Goal: Task Accomplishment & Management: Manage account settings

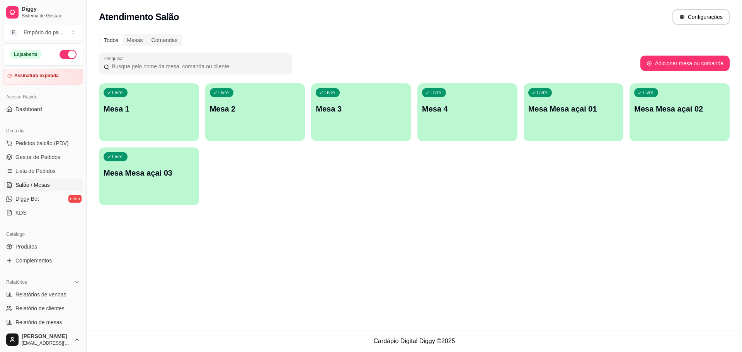
click at [676, 106] on p "Mesa Mesa açai 02" at bounding box center [679, 109] width 91 height 11
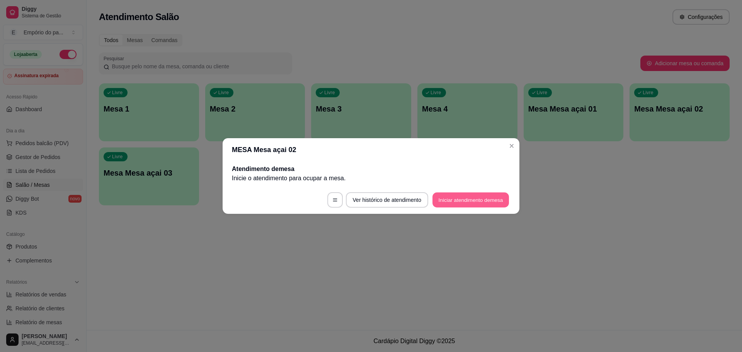
click at [466, 200] on button "Iniciar atendimento de mesa" at bounding box center [470, 200] width 76 height 15
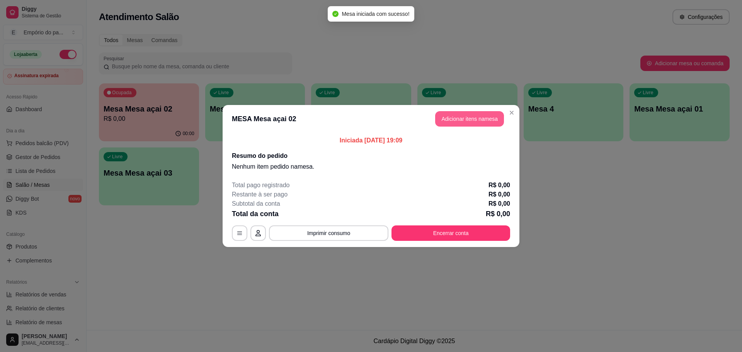
click at [483, 121] on button "Adicionar itens na mesa" at bounding box center [469, 118] width 69 height 15
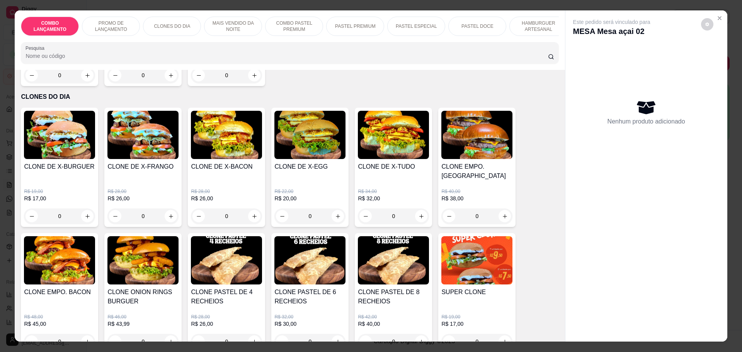
scroll to position [290, 0]
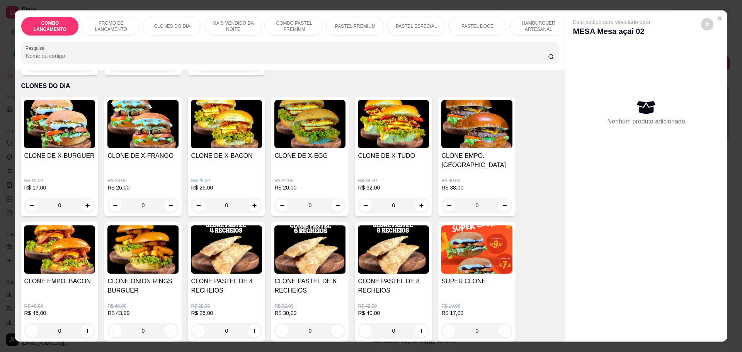
click at [84, 198] on div "0" at bounding box center [59, 205] width 71 height 15
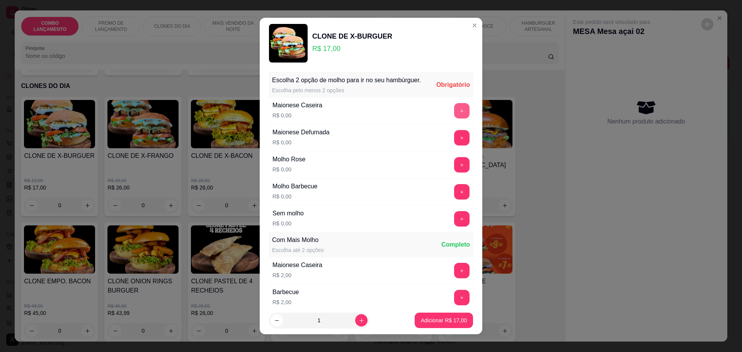
click at [454, 118] on button "+" at bounding box center [461, 110] width 15 height 15
click at [454, 199] on button "+" at bounding box center [461, 191] width 15 height 15
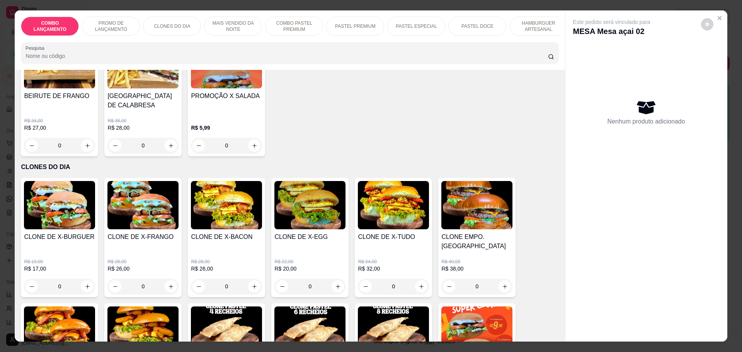
scroll to position [241, 0]
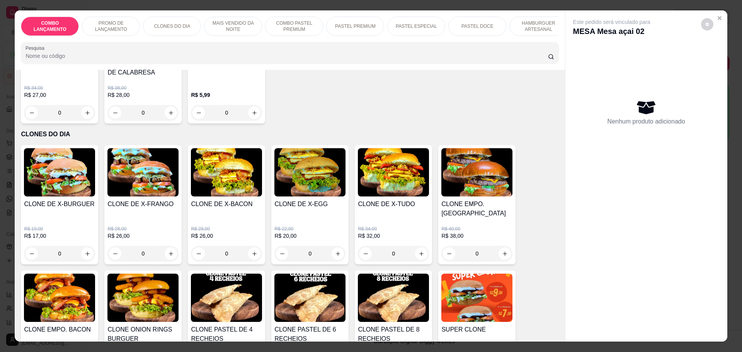
click at [83, 246] on div "0" at bounding box center [59, 253] width 71 height 15
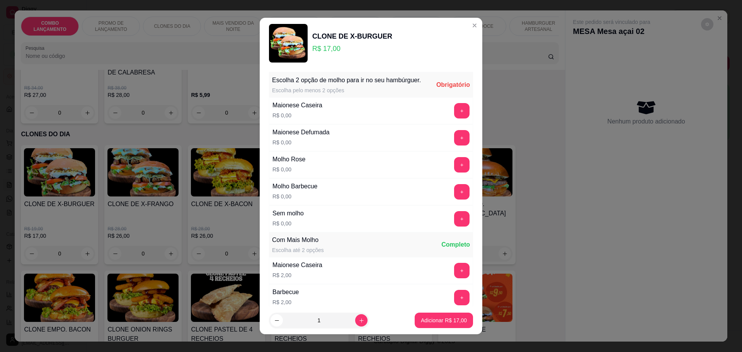
click at [432, 121] on div "Maionese Caseira R$ 0,00 +" at bounding box center [371, 110] width 204 height 27
click at [454, 118] on button "+" at bounding box center [461, 110] width 15 height 15
click at [454, 199] on button "+" at bounding box center [461, 191] width 15 height 15
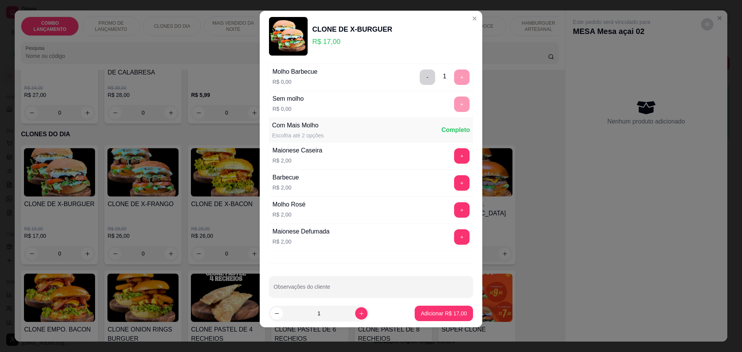
scroll to position [116, 0]
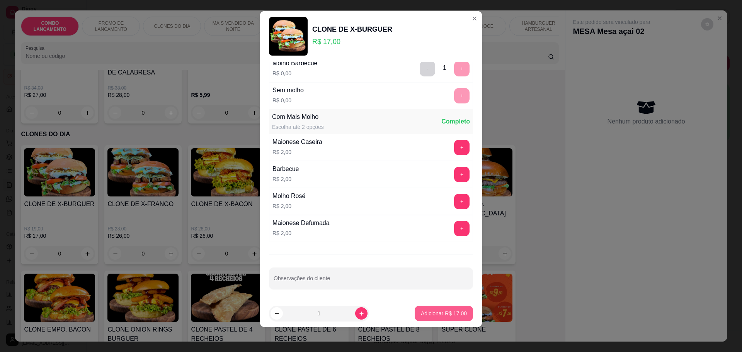
click at [421, 315] on p "Adicionar R$ 17,00" at bounding box center [444, 314] width 46 height 8
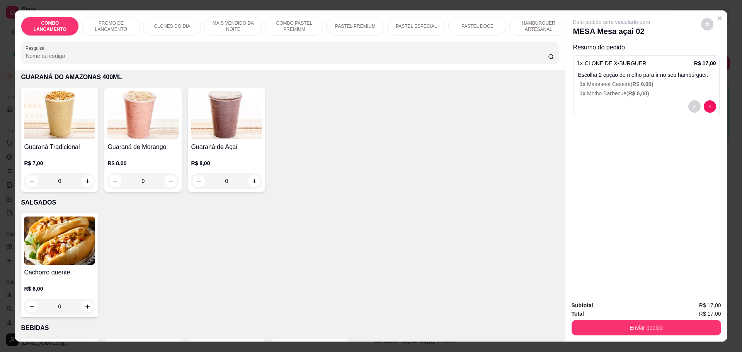
scroll to position [2560, 0]
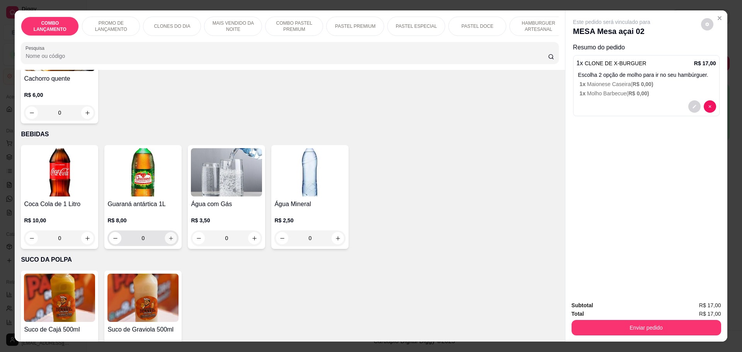
click at [168, 236] on icon "increase-product-quantity" at bounding box center [171, 239] width 6 height 6
type input "1"
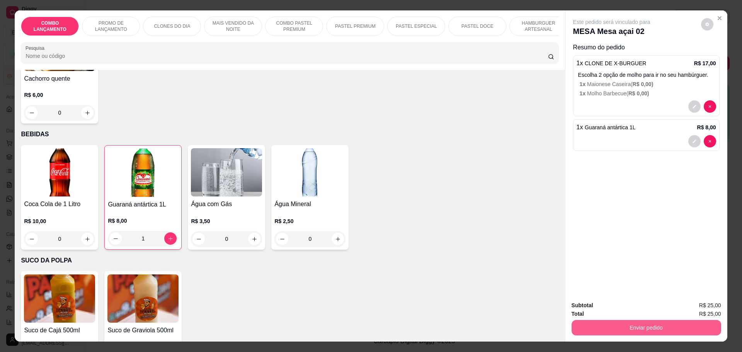
click at [644, 322] on button "Enviar pedido" at bounding box center [646, 327] width 150 height 15
click at [639, 308] on button "Não registrar e enviar pedido" at bounding box center [620, 309] width 78 height 14
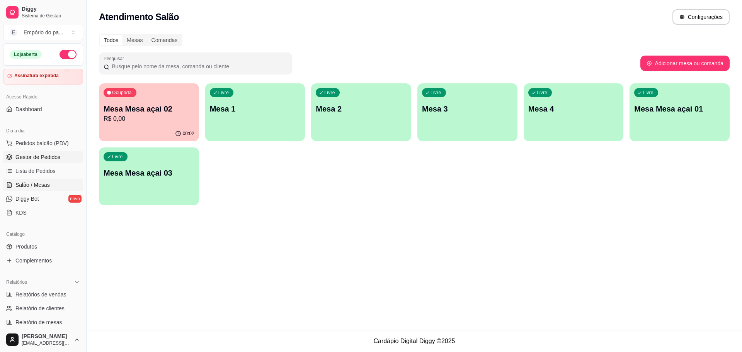
click at [36, 151] on link "Gestor de Pedidos" at bounding box center [43, 157] width 80 height 12
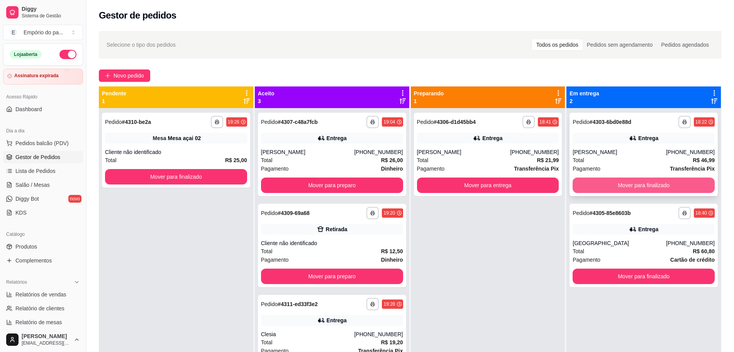
click at [622, 185] on button "Mover para finalizado" at bounding box center [644, 185] width 142 height 15
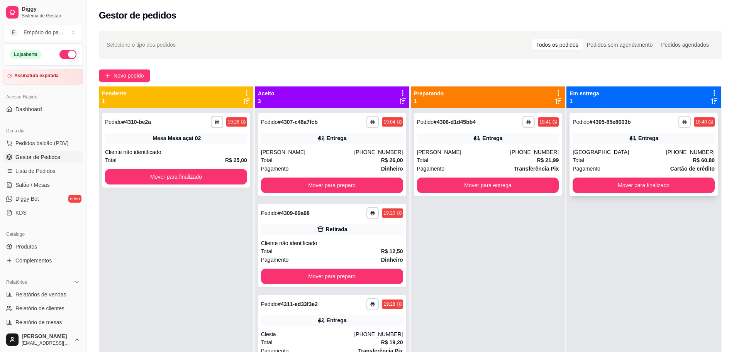
click at [623, 163] on div "Total R$ 60,80" at bounding box center [644, 160] width 142 height 8
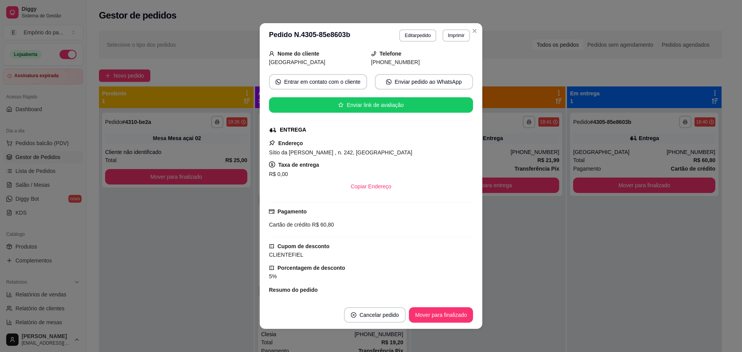
scroll to position [184, 0]
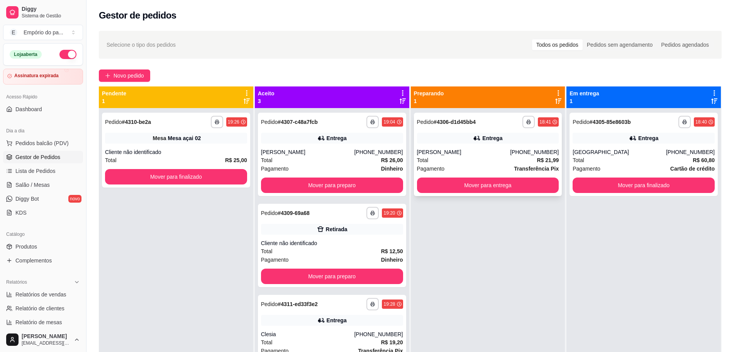
click at [442, 156] on div "[PERSON_NAME]" at bounding box center [463, 152] width 93 height 8
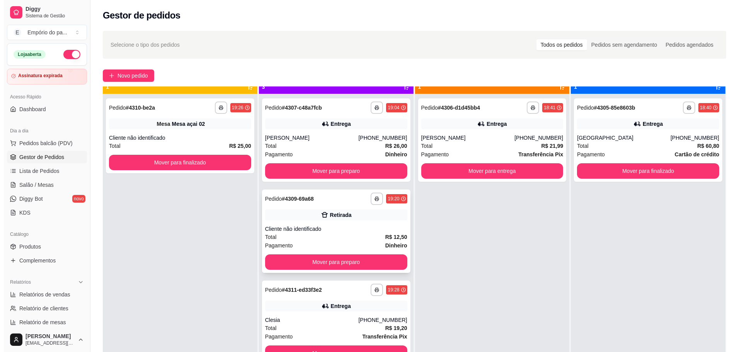
scroll to position [22, 0]
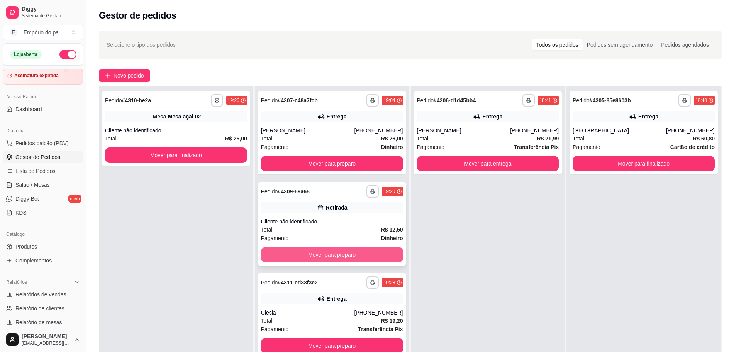
click at [335, 256] on button "Mover para preparo" at bounding box center [332, 254] width 142 height 15
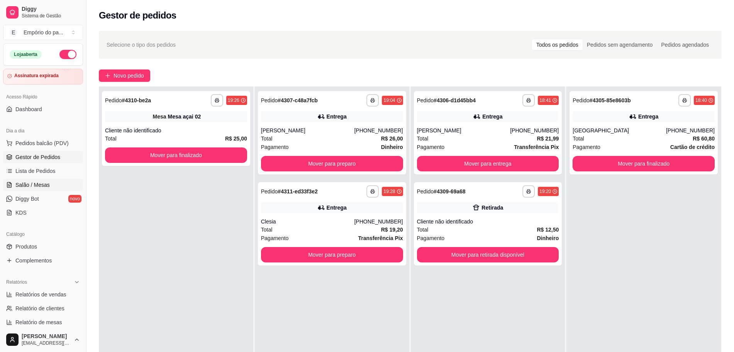
click at [24, 185] on span "Salão / Mesas" at bounding box center [32, 185] width 34 height 8
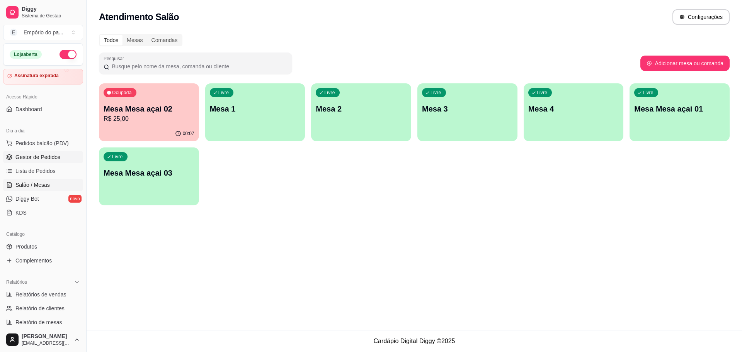
click at [42, 160] on span "Gestor de Pedidos" at bounding box center [37, 157] width 45 height 8
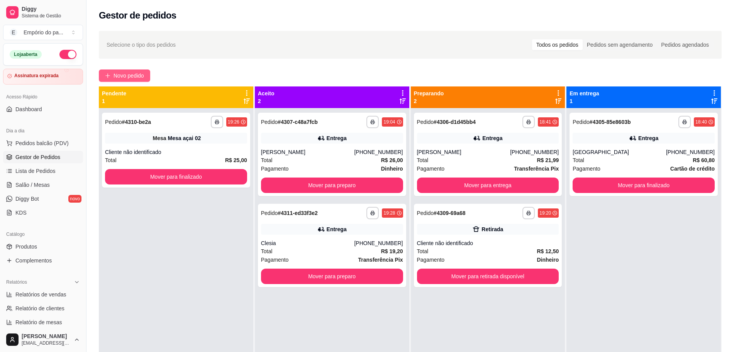
click at [142, 71] on button "Novo pedido" at bounding box center [124, 76] width 51 height 12
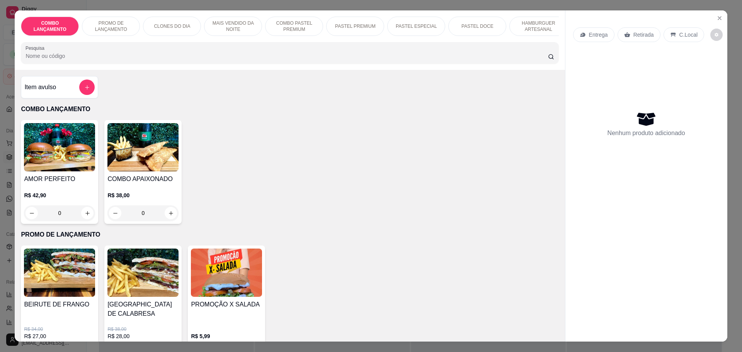
click at [646, 38] on p "Retirada" at bounding box center [643, 35] width 20 height 8
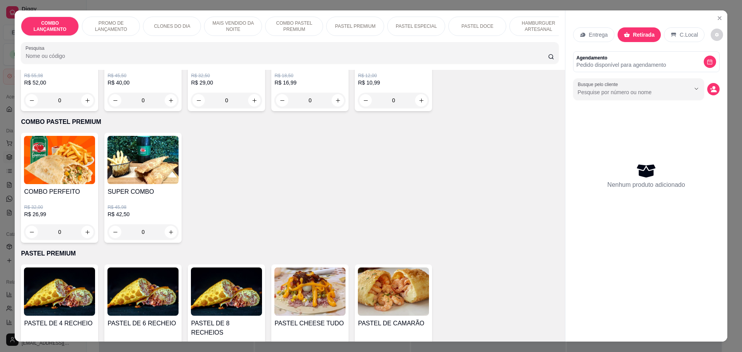
scroll to position [869, 0]
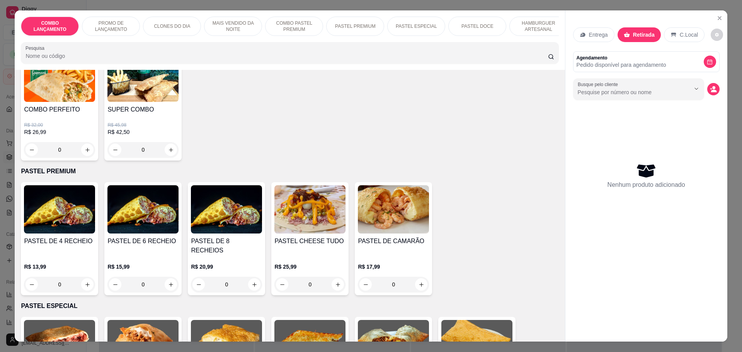
click at [82, 277] on div "0" at bounding box center [59, 284] width 71 height 15
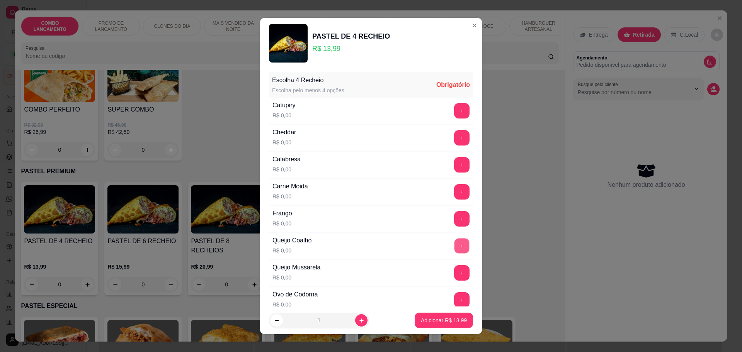
click at [454, 247] on button "+" at bounding box center [461, 245] width 15 height 15
click at [438, 210] on div "Frango R$ 0,00 +" at bounding box center [371, 219] width 204 height 27
click at [454, 214] on button "+" at bounding box center [461, 218] width 15 height 15
click at [454, 191] on button "+" at bounding box center [461, 191] width 15 height 15
click at [454, 136] on button "+" at bounding box center [461, 137] width 15 height 15
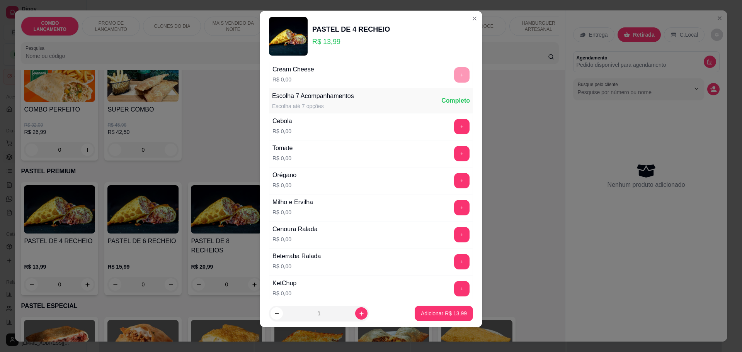
scroll to position [299, 0]
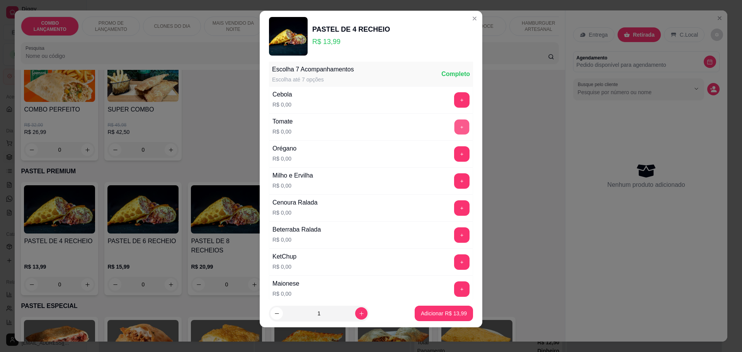
click at [454, 127] on button "+" at bounding box center [461, 126] width 15 height 15
click at [454, 102] on button "+" at bounding box center [461, 99] width 15 height 15
click at [454, 180] on button "+" at bounding box center [461, 180] width 15 height 15
click at [454, 265] on button "+" at bounding box center [461, 262] width 15 height 15
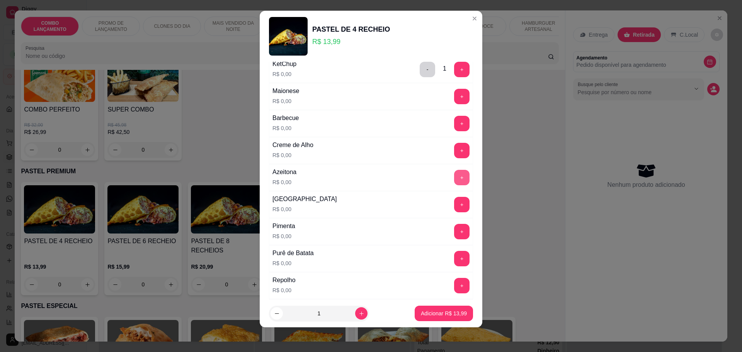
scroll to position [492, 0]
click at [454, 255] on button "+" at bounding box center [461, 258] width 15 height 15
click at [425, 312] on p "Adicionar R$ 13,99" at bounding box center [444, 314] width 46 height 8
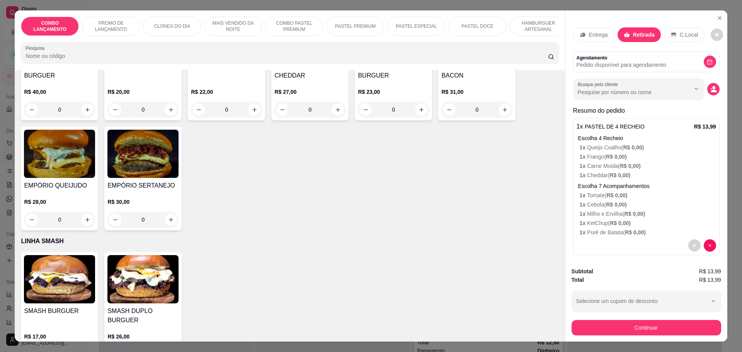
scroll to position [1352, 0]
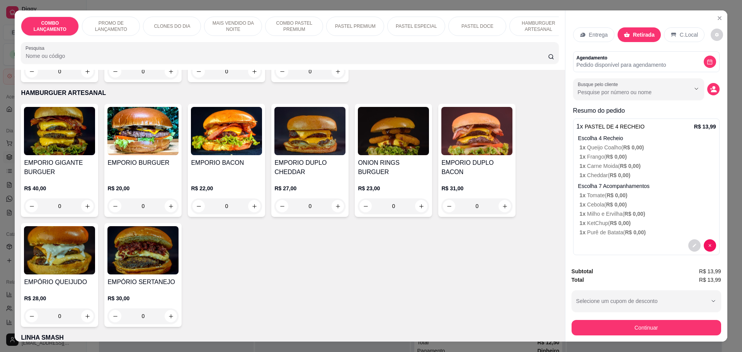
click at [168, 309] on div "0" at bounding box center [142, 316] width 71 height 15
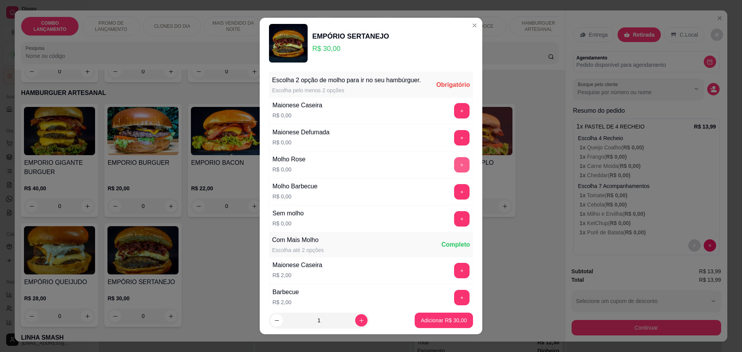
click at [454, 169] on button "+" at bounding box center [461, 164] width 15 height 15
click at [454, 195] on button "+" at bounding box center [461, 191] width 15 height 15
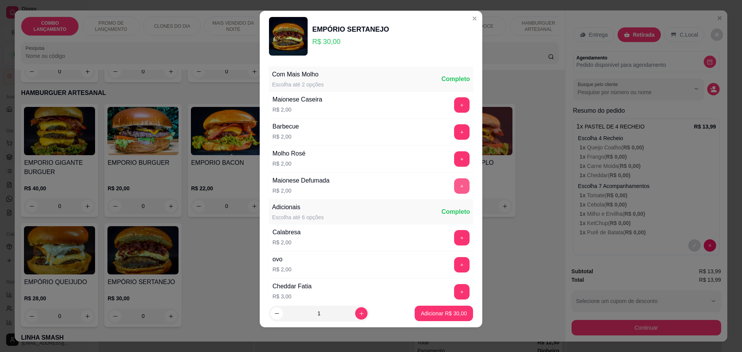
scroll to position [164, 0]
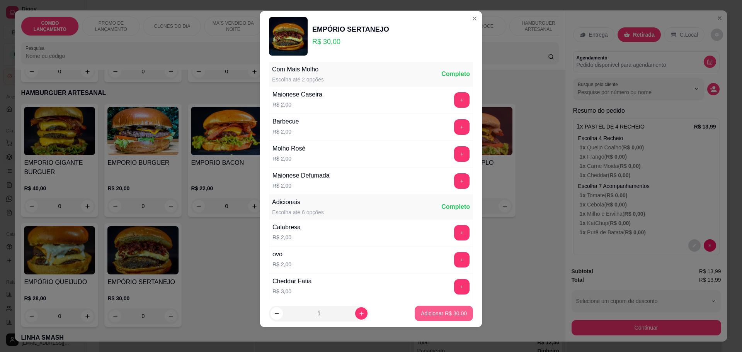
click at [423, 311] on p "Adicionar R$ 30,00" at bounding box center [444, 314] width 46 height 8
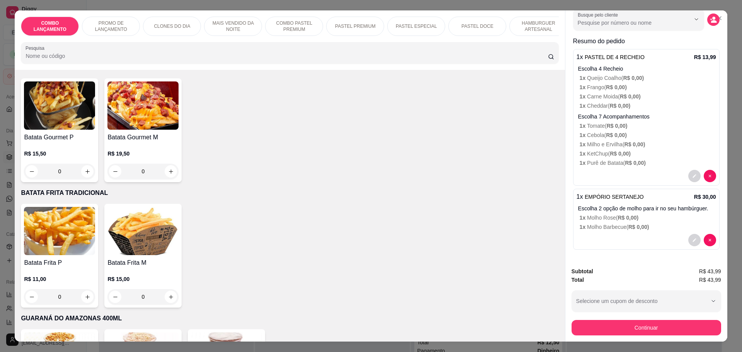
scroll to position [2366, 0]
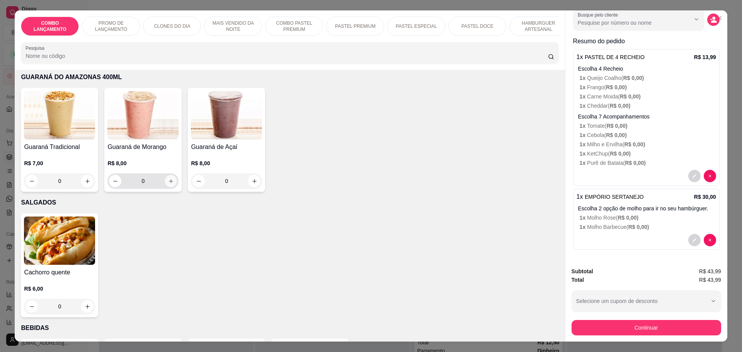
click at [170, 178] on icon "increase-product-quantity" at bounding box center [171, 181] width 6 height 6
type input "1"
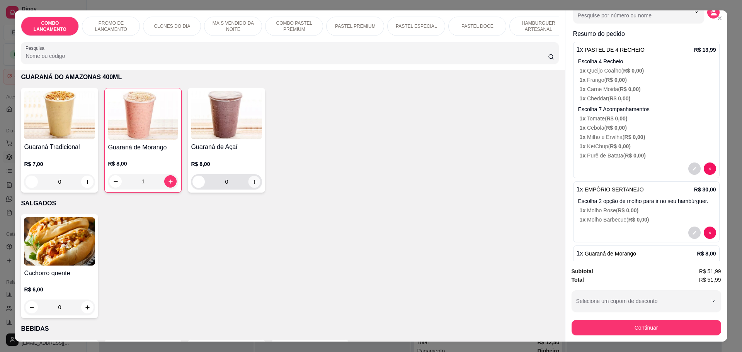
click at [252, 179] on icon "increase-product-quantity" at bounding box center [255, 182] width 6 height 6
type input "1"
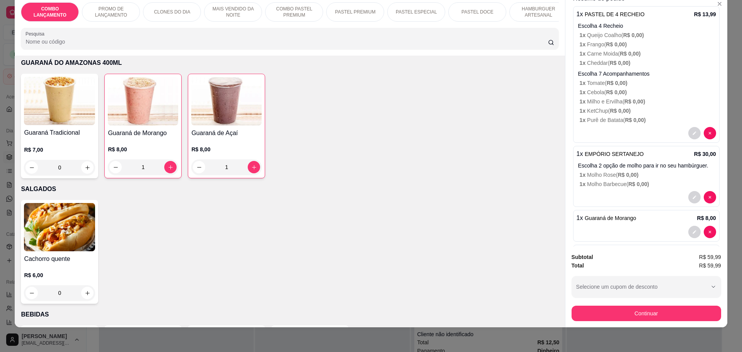
scroll to position [146, 0]
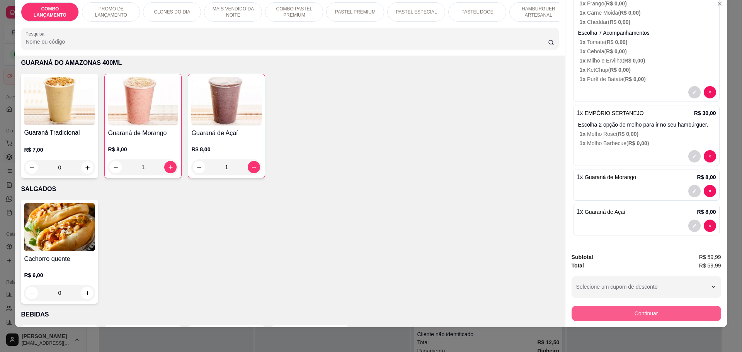
click at [614, 314] on button "Continuar" at bounding box center [646, 313] width 150 height 15
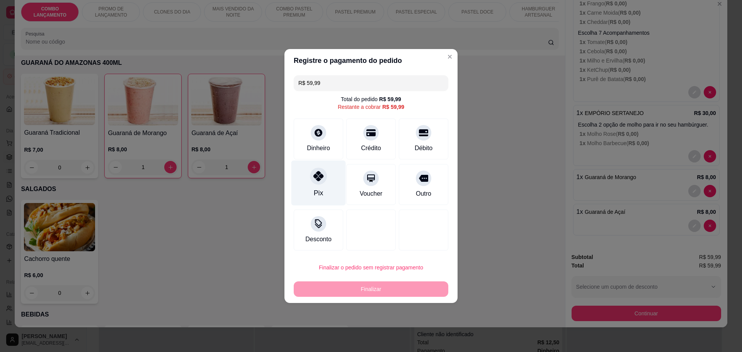
click at [326, 175] on div "Pix" at bounding box center [318, 183] width 54 height 45
type input "R$ 0,00"
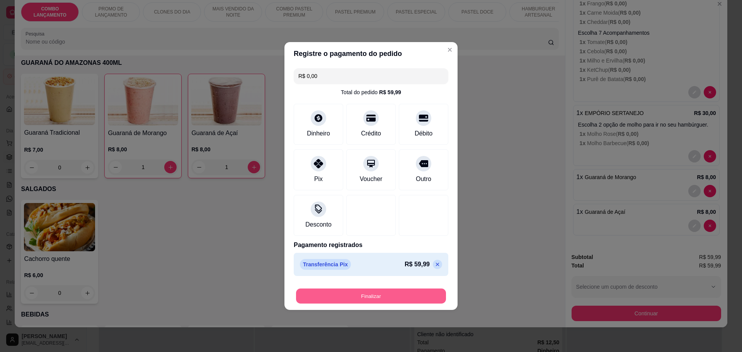
click at [350, 300] on button "Finalizar" at bounding box center [371, 296] width 150 height 15
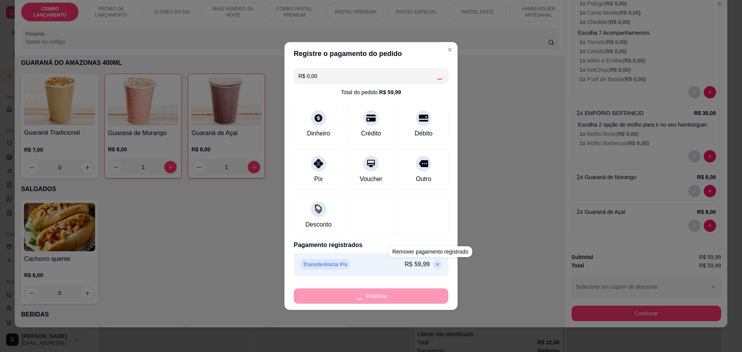
type input "0"
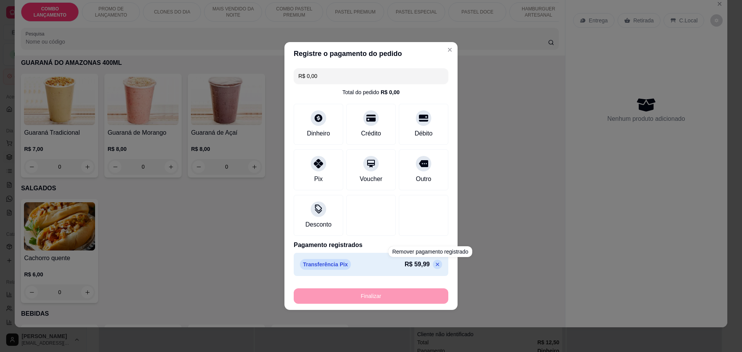
type input "-R$ 59,99"
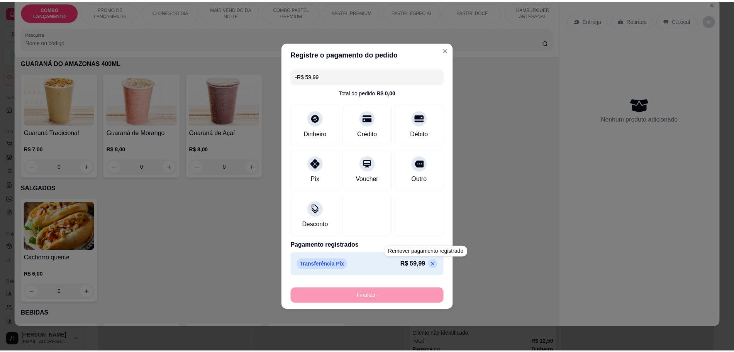
scroll to position [0, 0]
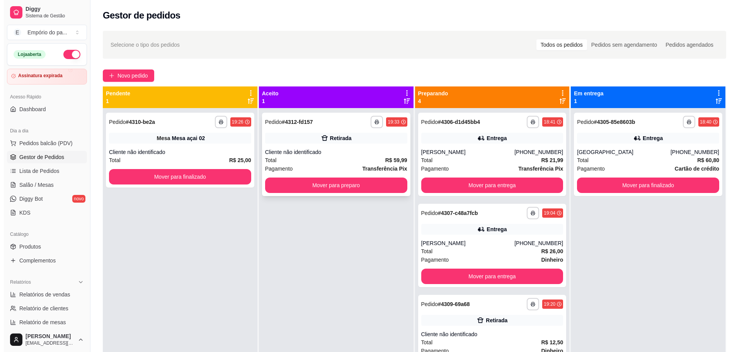
scroll to position [22, 0]
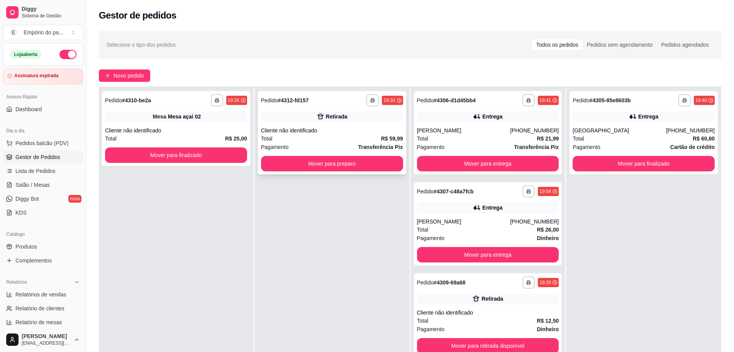
click at [281, 136] on div "**********" at bounding box center [332, 132] width 148 height 83
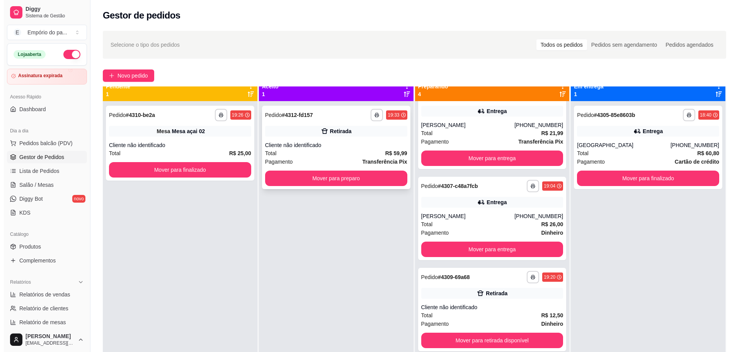
scroll to position [0, 0]
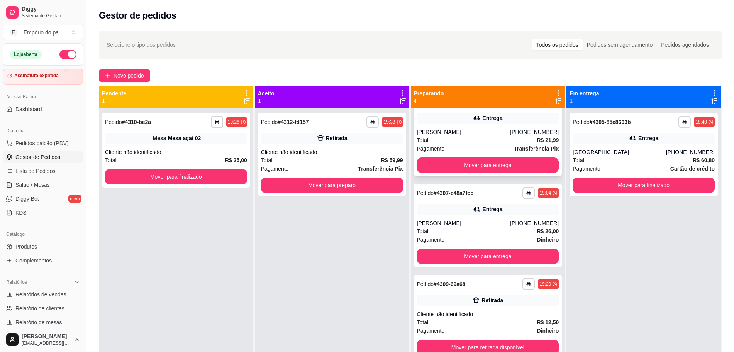
click at [471, 137] on div "Total R$ 21,99" at bounding box center [488, 140] width 142 height 8
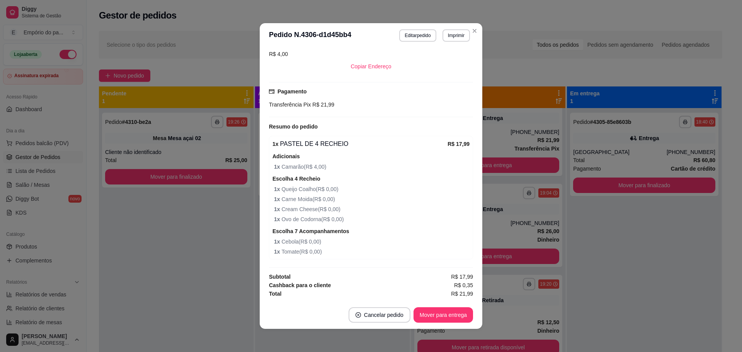
scroll to position [2, 0]
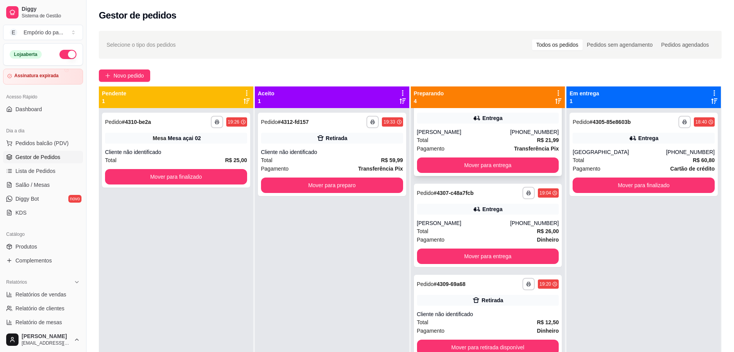
click at [455, 141] on div "Total R$ 21,99" at bounding box center [488, 140] width 142 height 8
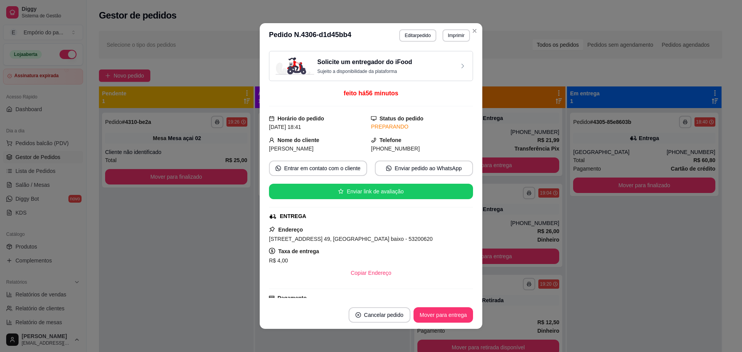
scroll to position [48, 0]
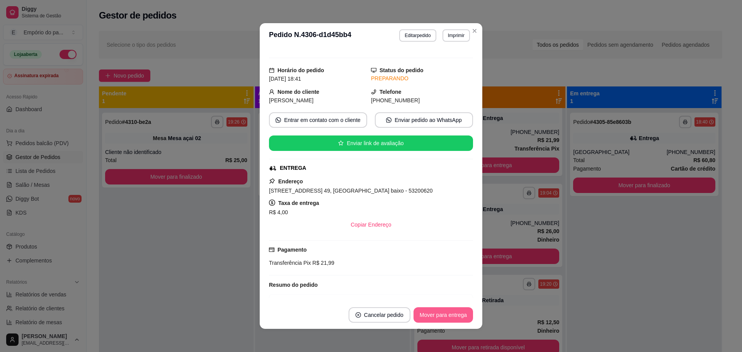
click at [433, 312] on button "Mover para entrega" at bounding box center [442, 315] width 59 height 15
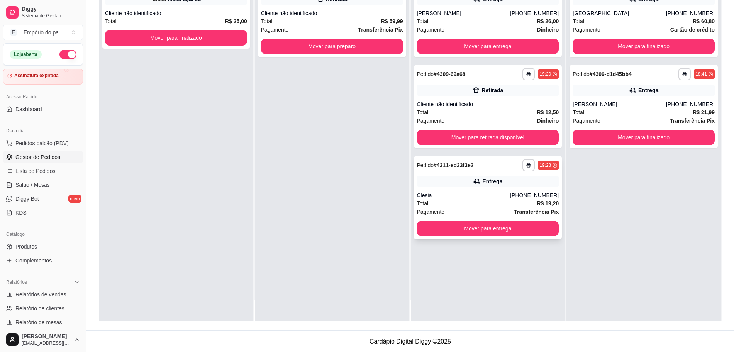
scroll to position [118, 0]
click at [484, 132] on button "Mover para retirada disponível" at bounding box center [488, 136] width 142 height 15
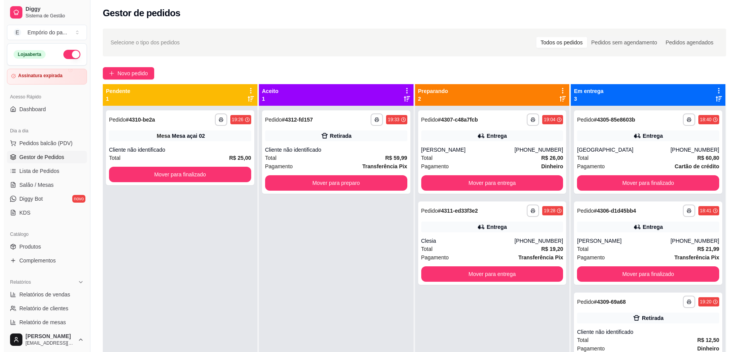
scroll to position [0, 0]
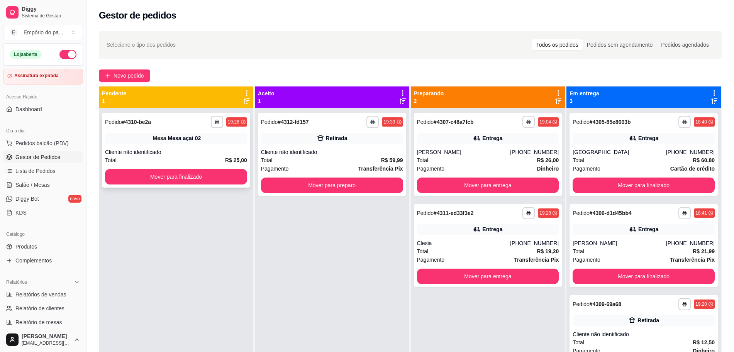
click at [159, 155] on div "Cliente não identificado" at bounding box center [176, 152] width 142 height 8
click at [31, 185] on span "Salão / Mesas" at bounding box center [32, 185] width 34 height 8
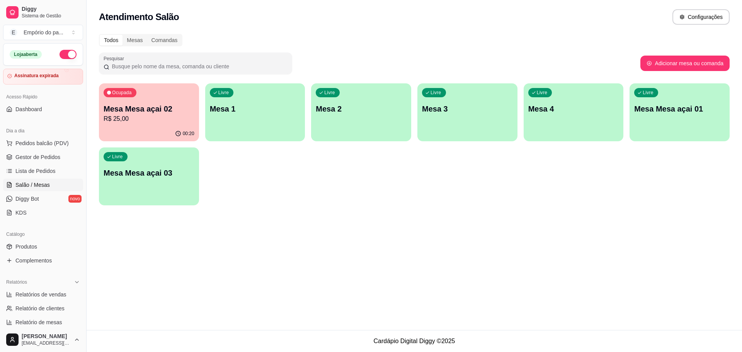
click at [168, 127] on div "00:20" at bounding box center [149, 133] width 100 height 15
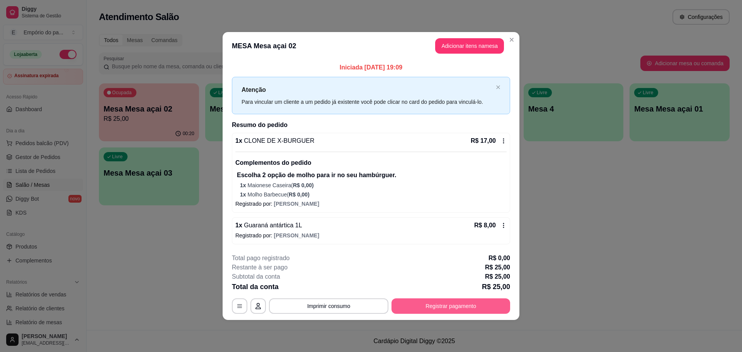
click at [439, 305] on button "Registrar pagamento" at bounding box center [450, 306] width 119 height 15
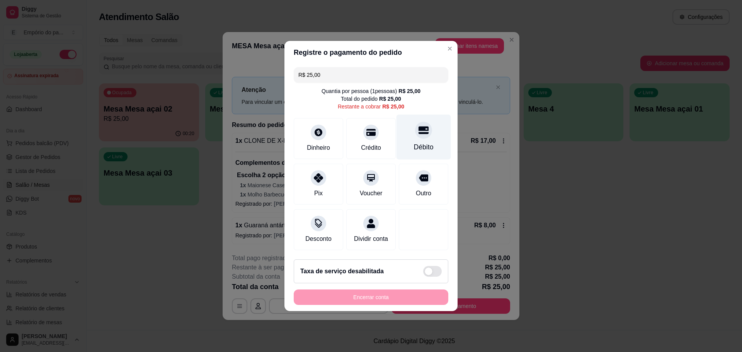
click at [414, 142] on div "Débito" at bounding box center [424, 147] width 20 height 10
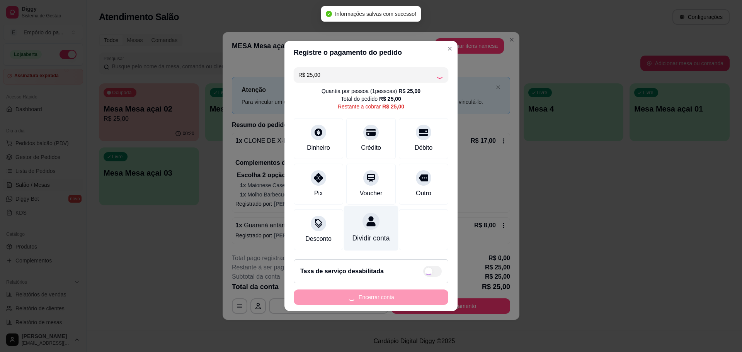
type input "R$ 0,00"
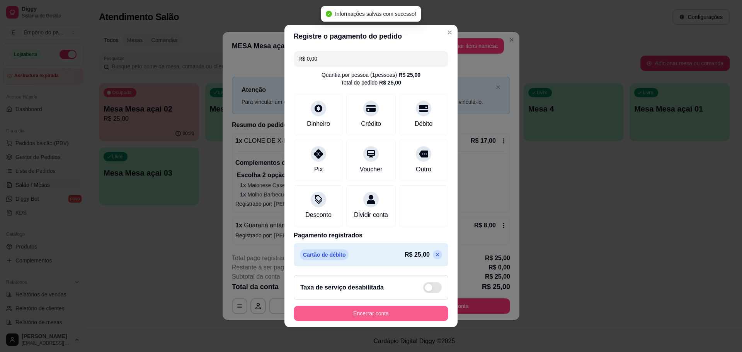
click at [374, 318] on button "Encerrar conta" at bounding box center [371, 313] width 155 height 15
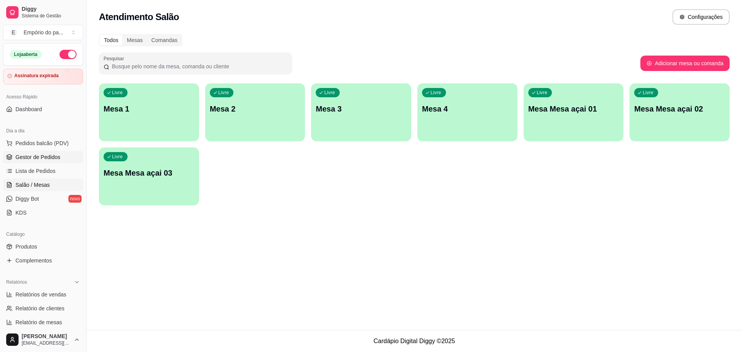
click at [55, 160] on span "Gestor de Pedidos" at bounding box center [37, 157] width 45 height 8
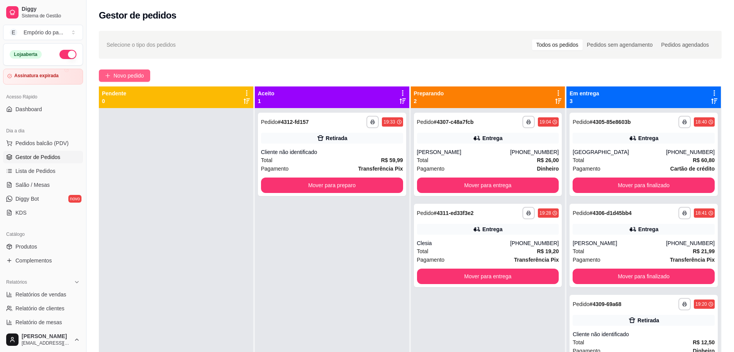
click at [114, 71] on span "Novo pedido" at bounding box center [129, 75] width 31 height 8
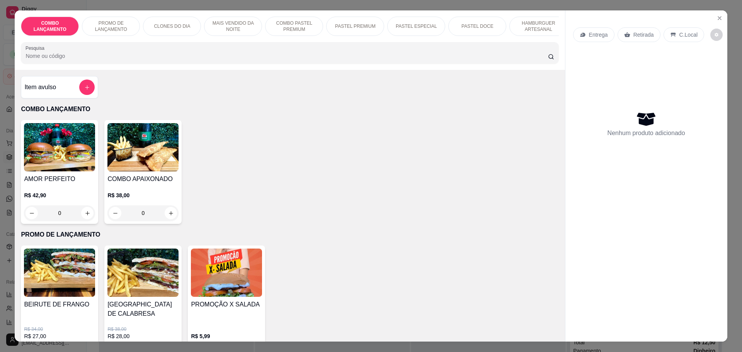
click at [633, 36] on p "Retirada" at bounding box center [643, 35] width 20 height 8
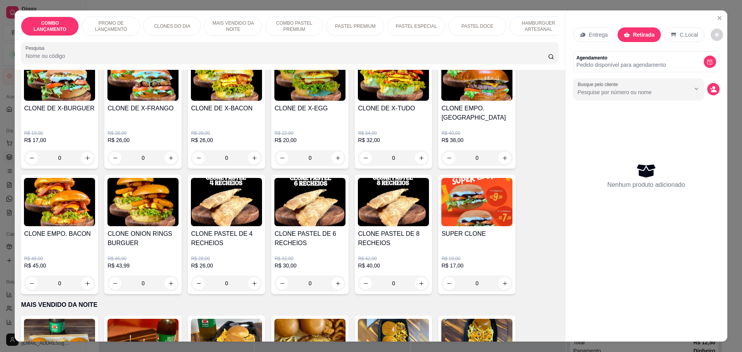
scroll to position [241, 0]
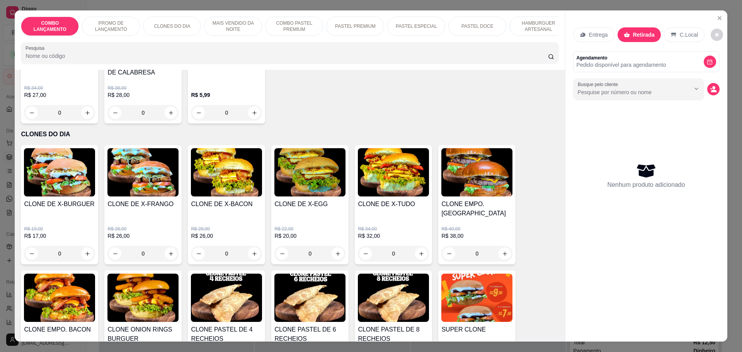
click at [253, 246] on div "0" at bounding box center [226, 253] width 71 height 15
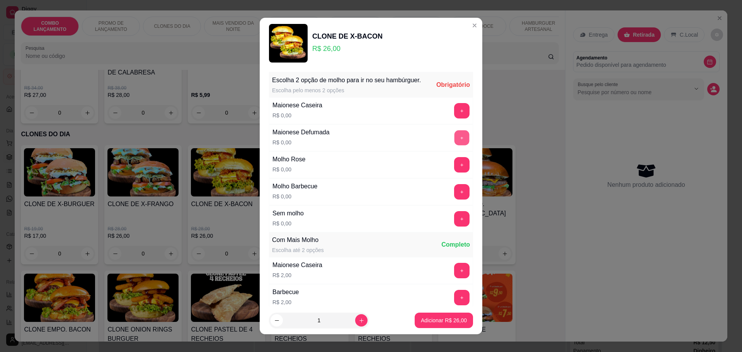
click at [454, 145] on button "+" at bounding box center [461, 137] width 15 height 15
click at [454, 116] on button "+" at bounding box center [461, 110] width 15 height 15
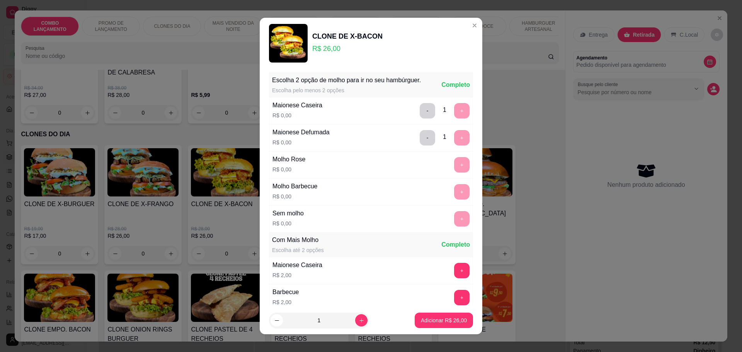
scroll to position [116, 0]
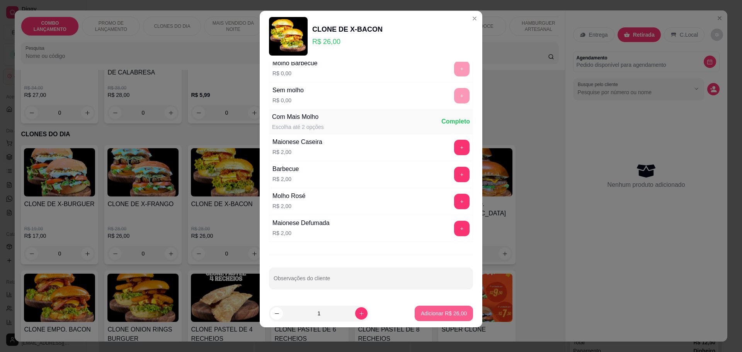
click at [435, 310] on p "Adicionar R$ 26,00" at bounding box center [444, 314] width 46 height 8
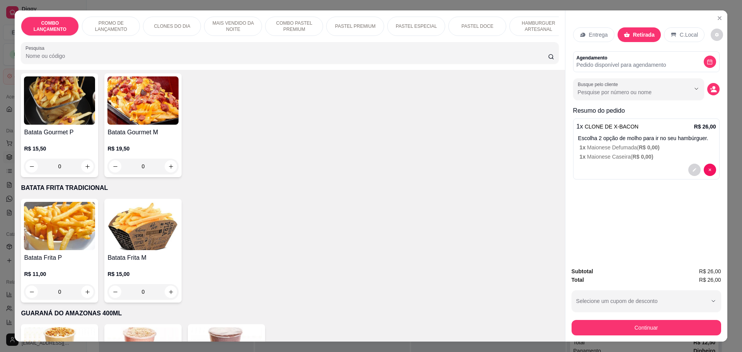
scroll to position [2125, 0]
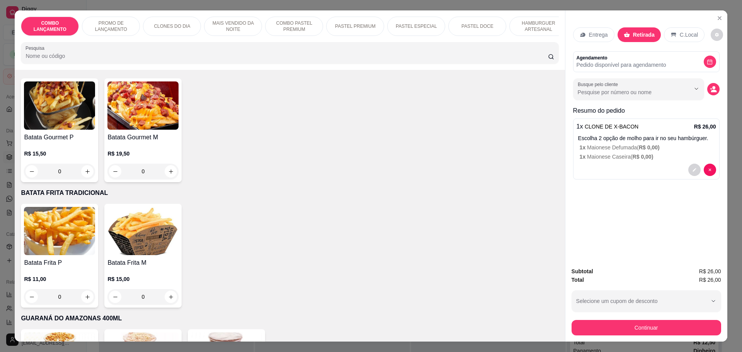
click at [82, 164] on div "0" at bounding box center [59, 171] width 71 height 15
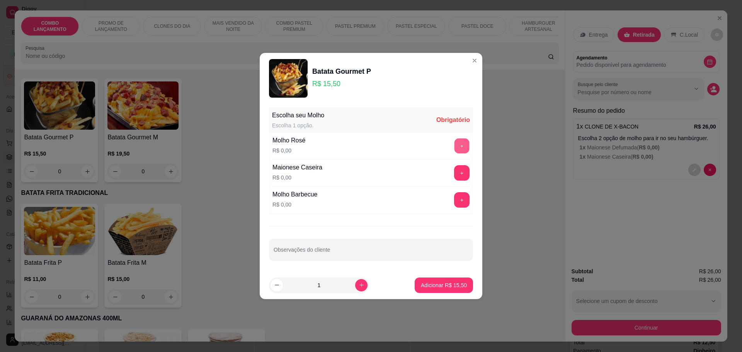
click at [454, 144] on button "+" at bounding box center [461, 145] width 15 height 15
click at [441, 288] on p "Adicionar R$ 15,50" at bounding box center [444, 286] width 46 height 8
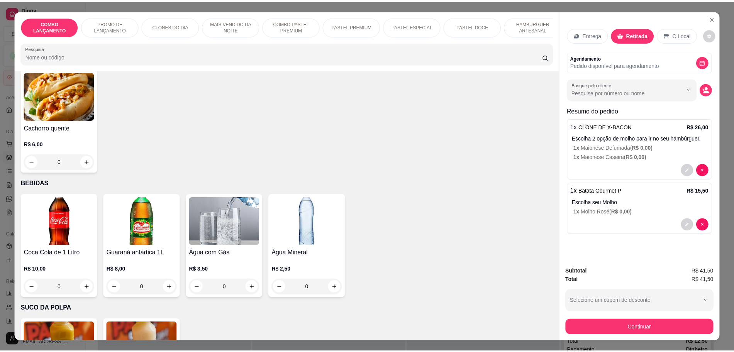
scroll to position [2560, 0]
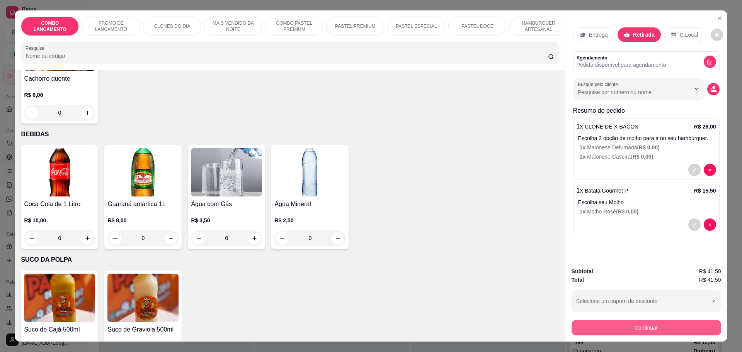
click at [653, 326] on button "Continuar" at bounding box center [646, 327] width 150 height 15
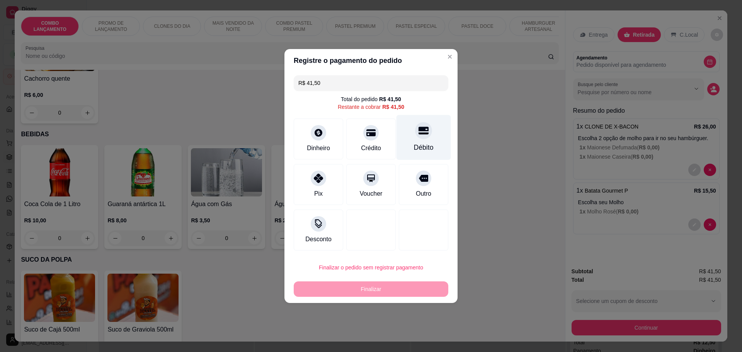
click at [422, 140] on div "Débito" at bounding box center [423, 137] width 54 height 45
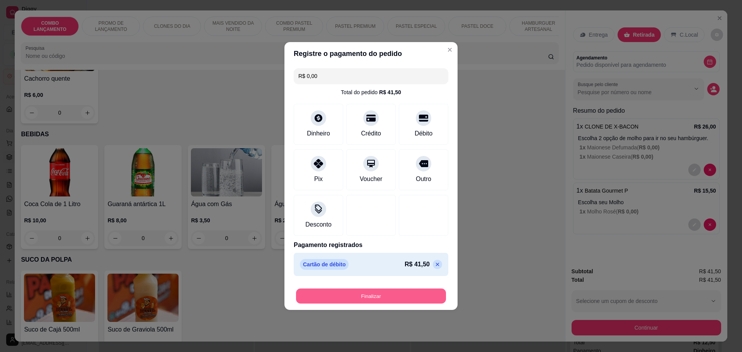
click at [395, 297] on button "Finalizar" at bounding box center [371, 296] width 150 height 15
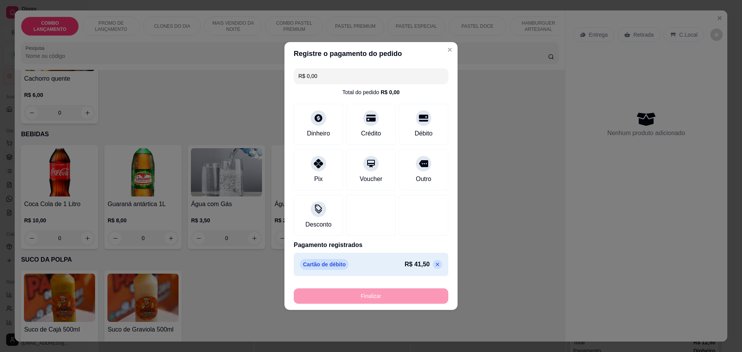
type input "-R$ 41,50"
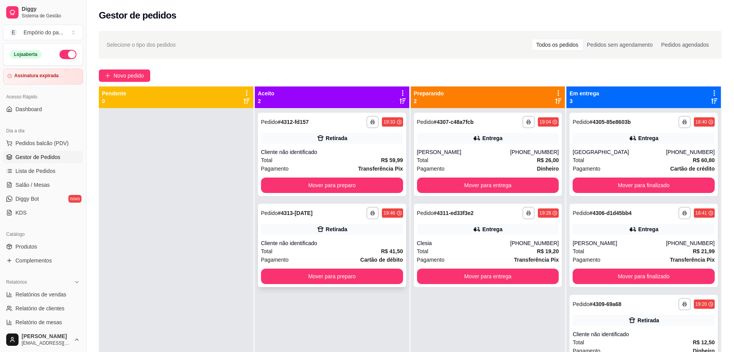
click at [324, 245] on div "Cliente não identificado" at bounding box center [332, 244] width 142 height 8
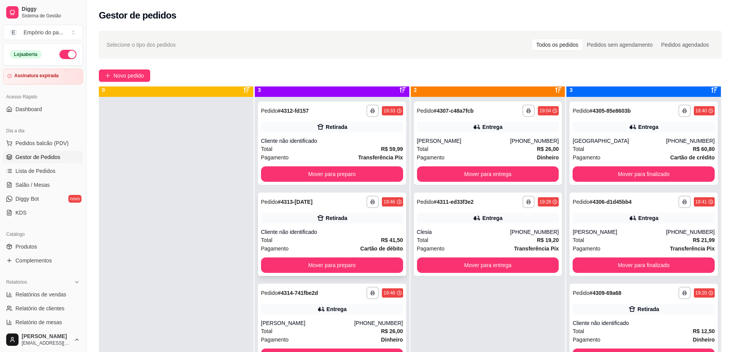
scroll to position [22, 0]
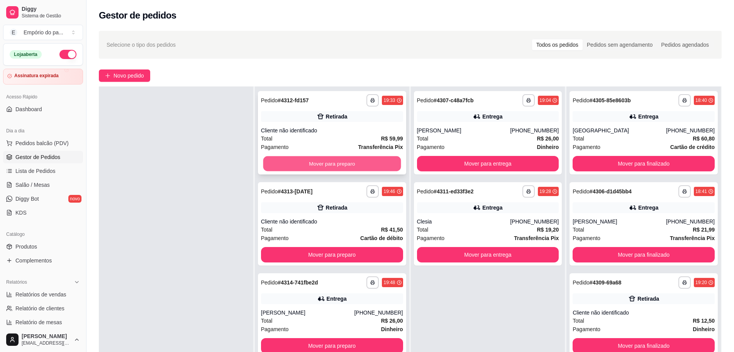
click at [330, 164] on button "Mover para preparo" at bounding box center [332, 163] width 138 height 15
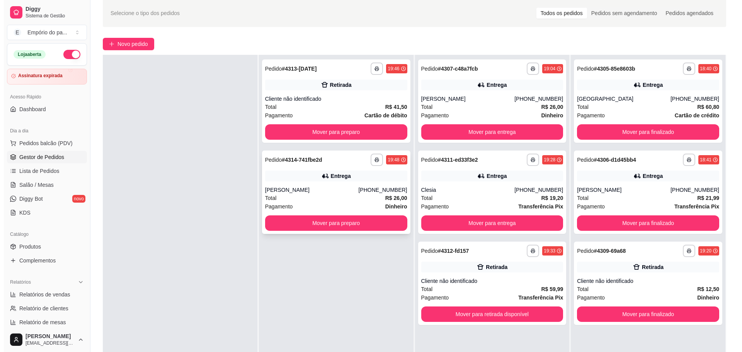
scroll to position [48, 0]
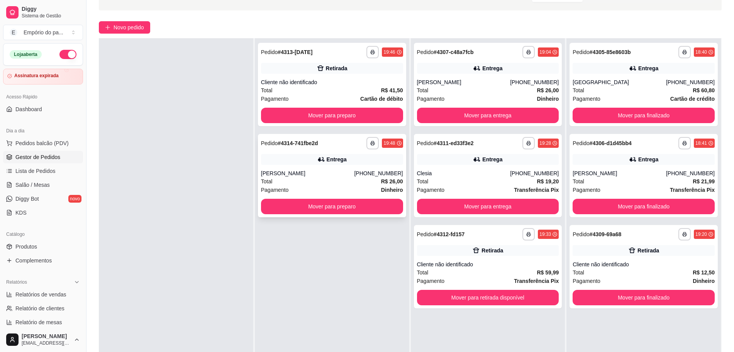
click at [308, 177] on div "[PERSON_NAME]" at bounding box center [307, 174] width 93 height 8
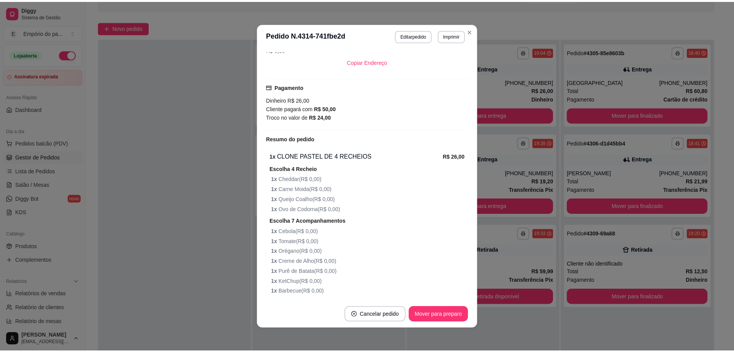
scroll to position [252, 0]
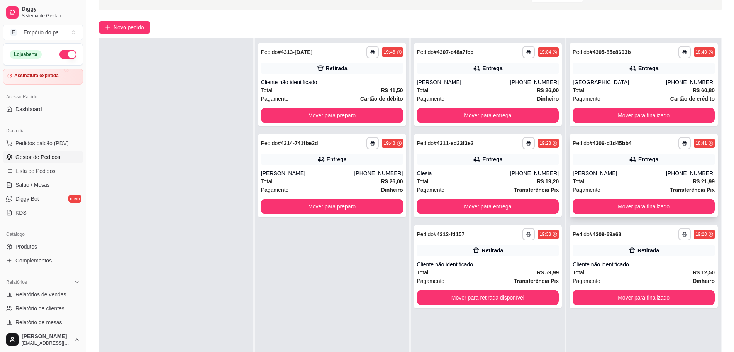
click at [645, 178] on div "Total R$ 21,99" at bounding box center [644, 181] width 142 height 8
drag, startPoint x: 686, startPoint y: 263, endPoint x: 675, endPoint y: 263, distance: 11.2
click at [675, 263] on div "Cliente não identificado" at bounding box center [644, 265] width 142 height 8
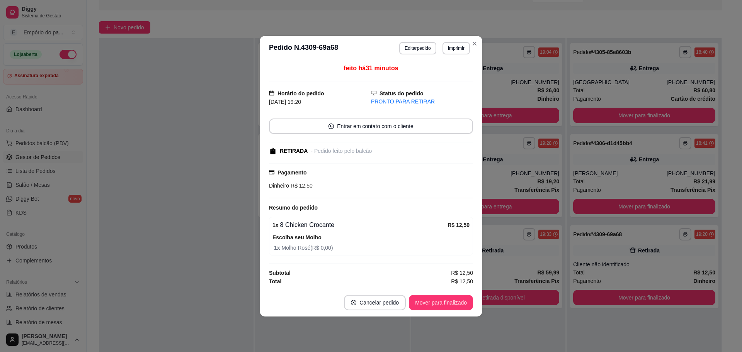
click at [441, 301] on button "Mover para finalizado" at bounding box center [441, 302] width 64 height 15
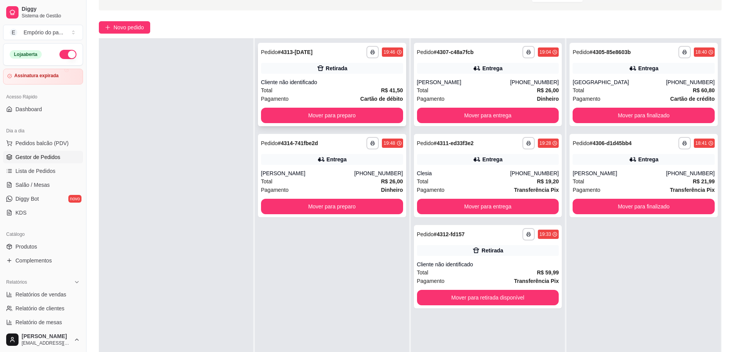
click at [353, 92] on div "Total R$ 41,50" at bounding box center [332, 90] width 142 height 8
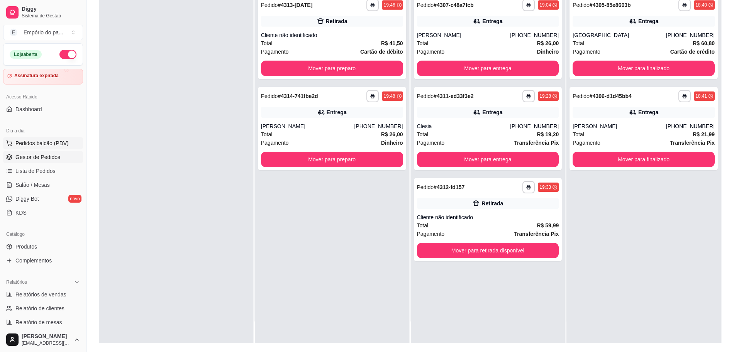
scroll to position [97, 0]
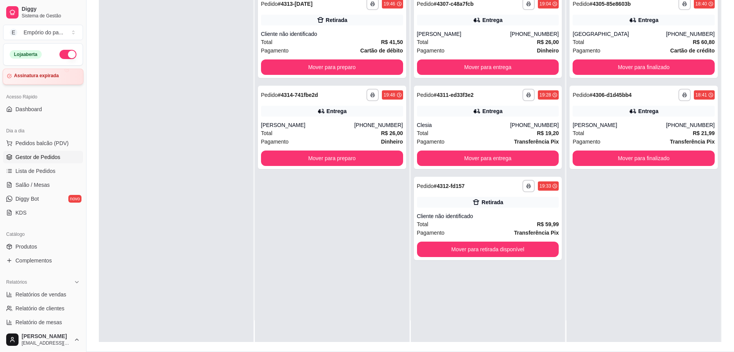
click at [42, 78] on article "Assinatura expirada" at bounding box center [36, 76] width 45 height 6
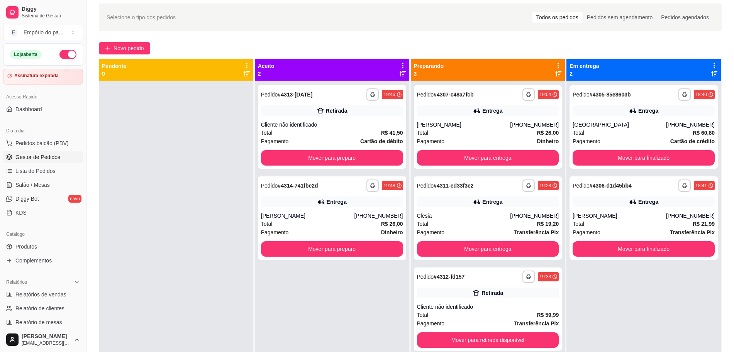
scroll to position [70, 0]
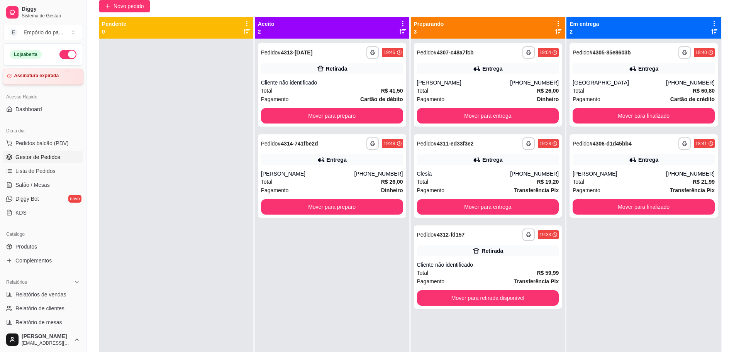
click at [17, 71] on div "Assinatura expirada" at bounding box center [43, 77] width 81 height 16
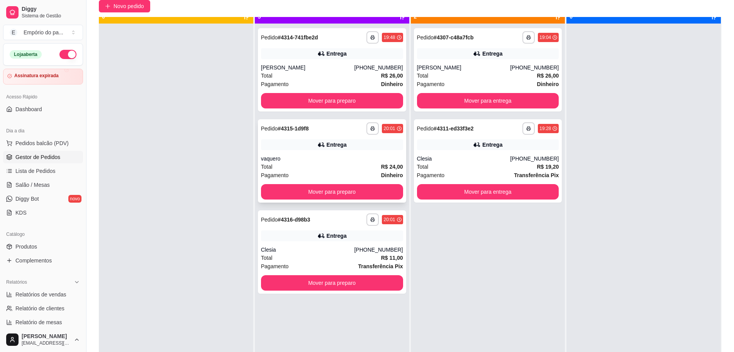
scroll to position [22, 0]
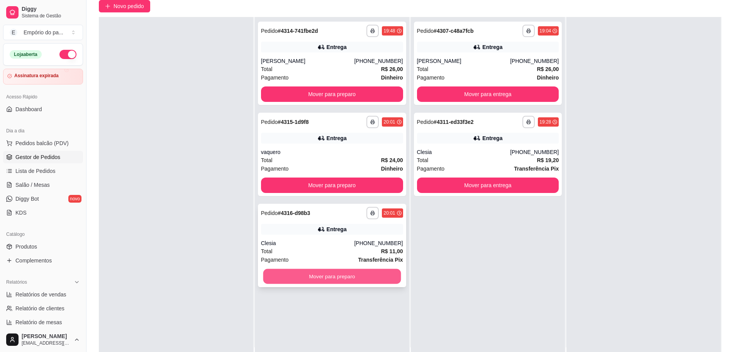
click at [270, 272] on button "Mover para preparo" at bounding box center [332, 276] width 138 height 15
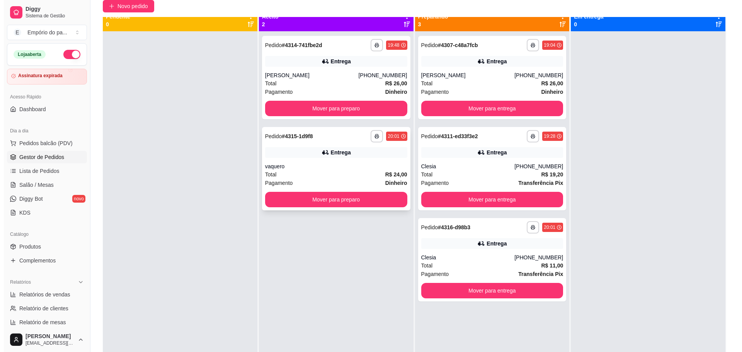
scroll to position [0, 0]
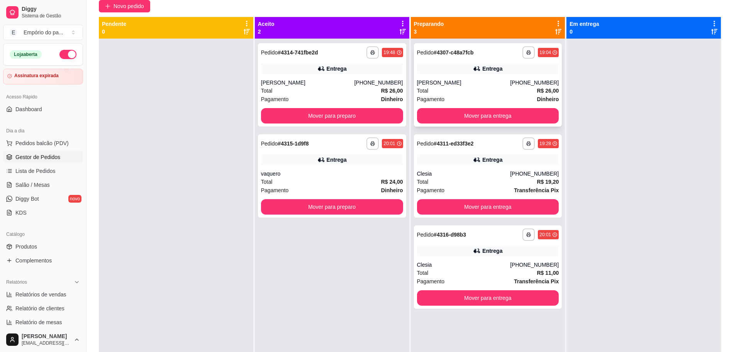
click at [508, 75] on div "**********" at bounding box center [488, 84] width 148 height 83
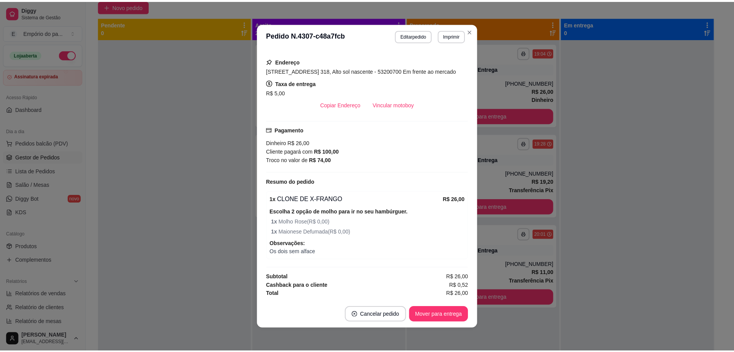
scroll to position [169, 0]
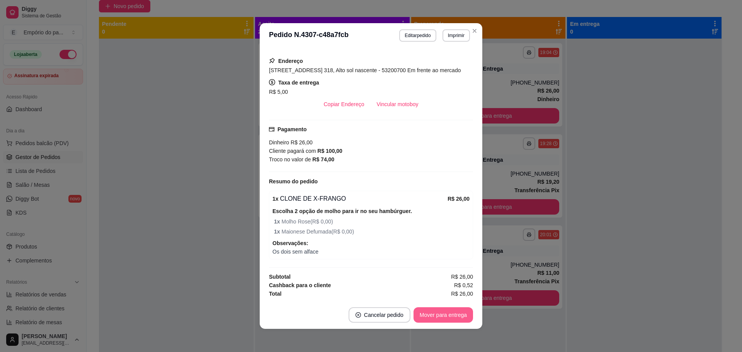
click at [441, 319] on button "Mover para entrega" at bounding box center [442, 315] width 59 height 15
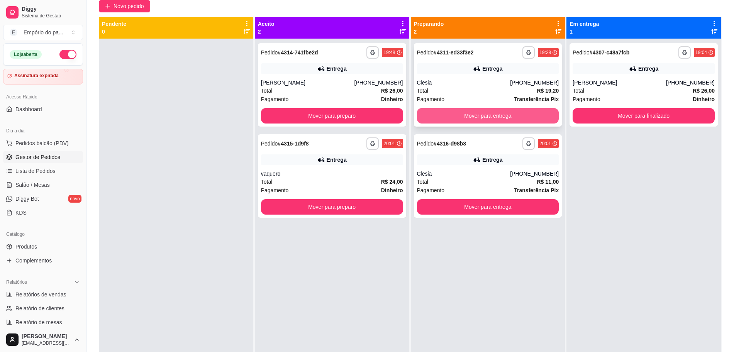
click at [450, 117] on button "Mover para entrega" at bounding box center [488, 115] width 142 height 15
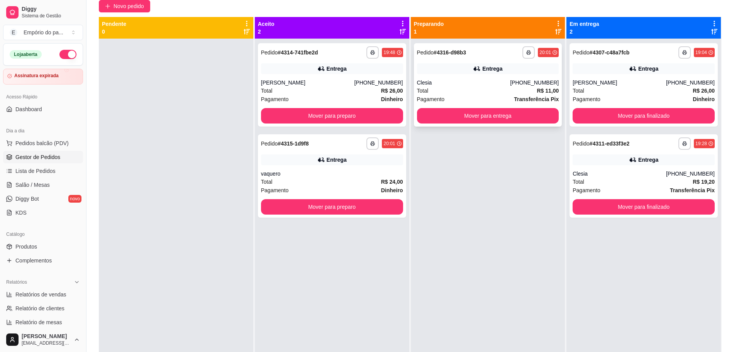
click at [458, 116] on button "Mover para entrega" at bounding box center [488, 115] width 142 height 15
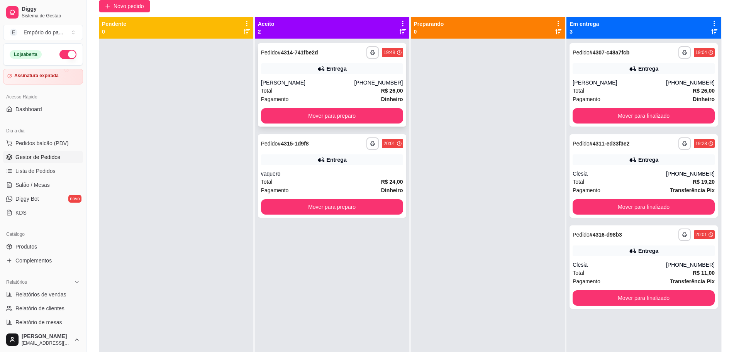
click at [318, 95] on div "Pagamento Dinheiro" at bounding box center [332, 99] width 142 height 8
click at [338, 113] on button "Mover para preparo" at bounding box center [332, 115] width 142 height 15
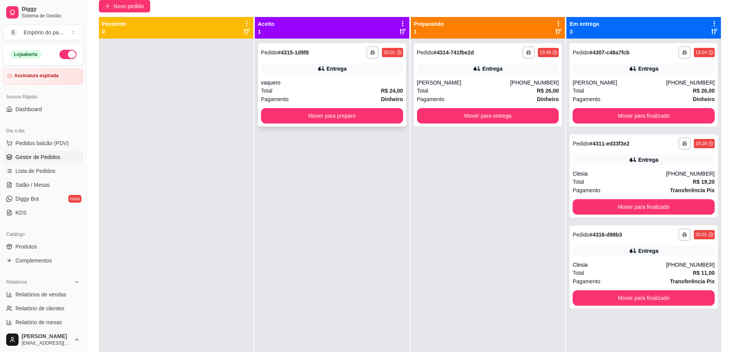
click at [321, 117] on button "Mover para preparo" at bounding box center [332, 115] width 142 height 15
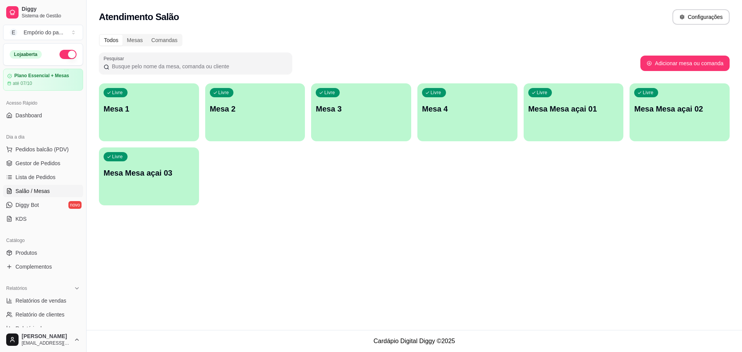
click at [475, 104] on p "Mesa 4" at bounding box center [467, 109] width 91 height 11
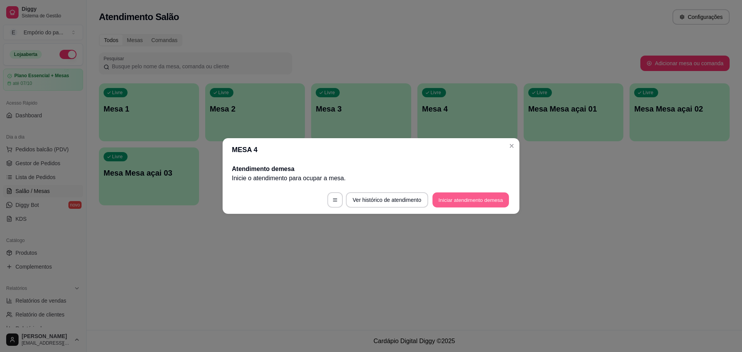
click at [488, 197] on button "Iniciar atendimento de mesa" at bounding box center [470, 200] width 76 height 15
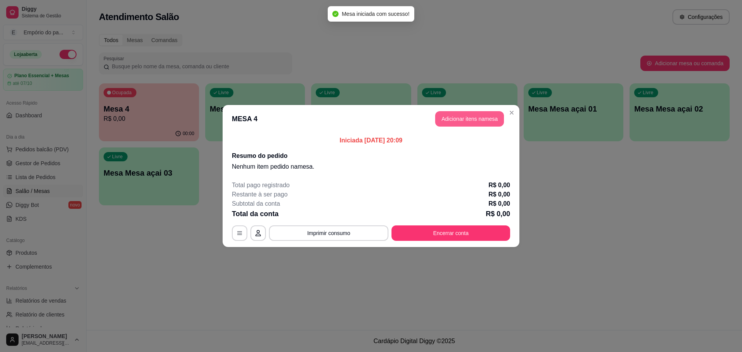
click at [456, 126] on button "Adicionar itens na mesa" at bounding box center [469, 118] width 69 height 15
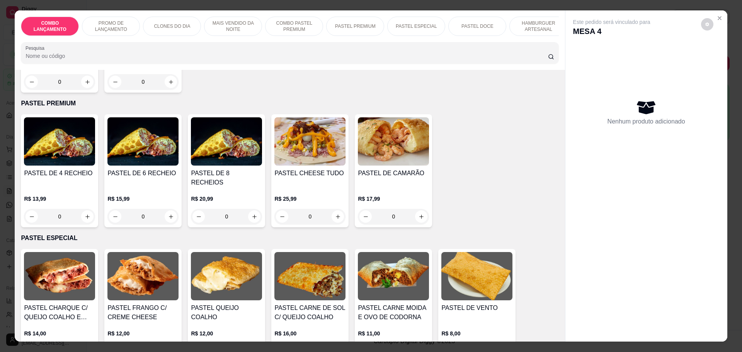
scroll to position [918, 0]
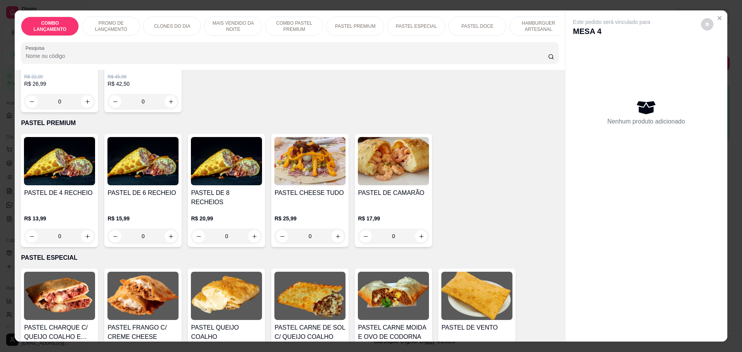
click at [85, 229] on div "0" at bounding box center [59, 236] width 71 height 15
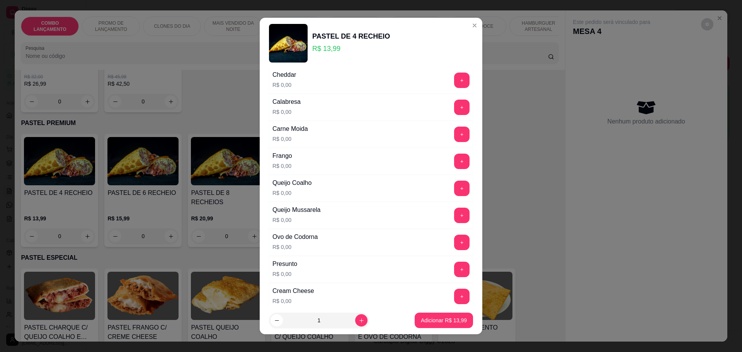
scroll to position [145, 0]
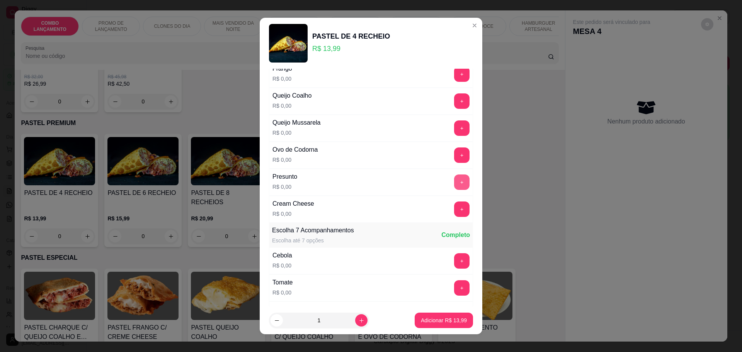
click at [454, 178] on button "+" at bounding box center [461, 182] width 15 height 15
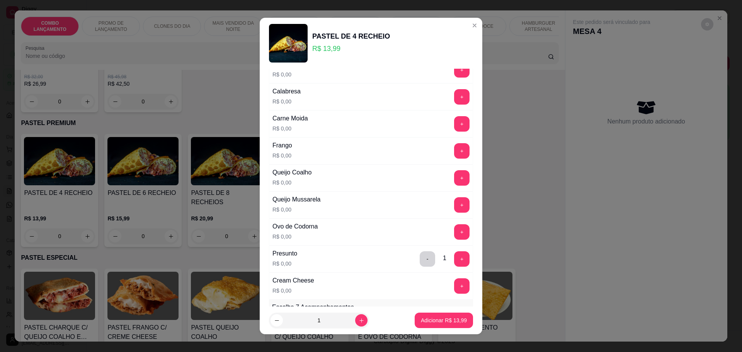
scroll to position [97, 0]
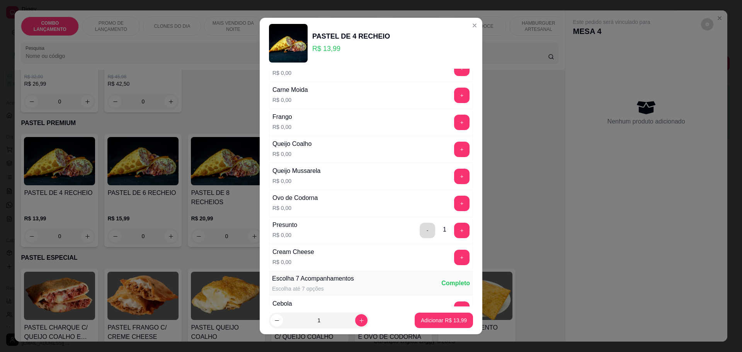
click at [420, 225] on button "-" at bounding box center [427, 230] width 15 height 15
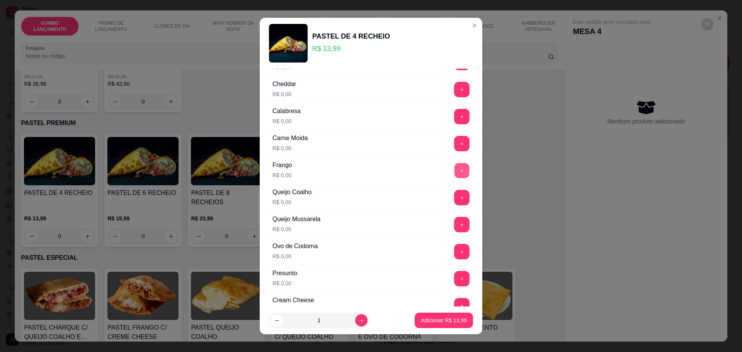
click at [454, 171] on button "+" at bounding box center [461, 170] width 15 height 15
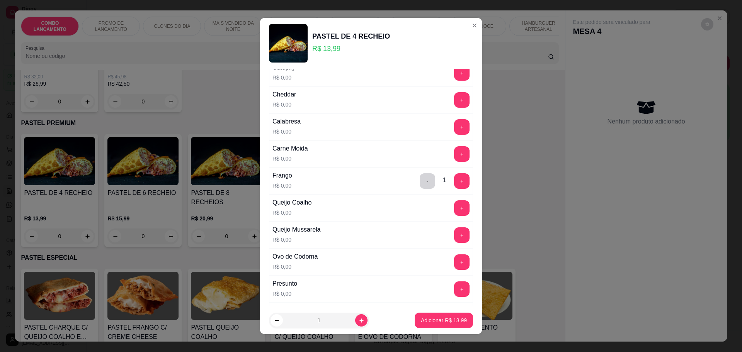
scroll to position [97, 0]
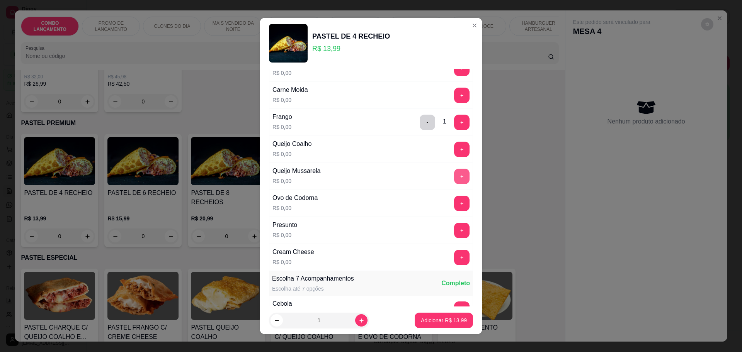
click at [454, 174] on button "+" at bounding box center [461, 176] width 15 height 15
click at [454, 150] on button "+" at bounding box center [461, 149] width 15 height 15
click at [454, 197] on button "+" at bounding box center [461, 203] width 15 height 15
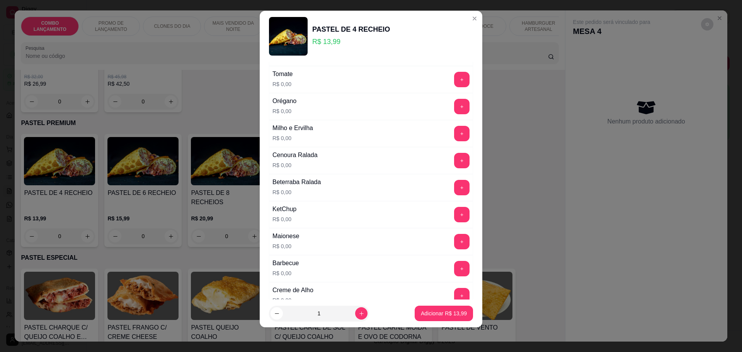
scroll to position [299, 0]
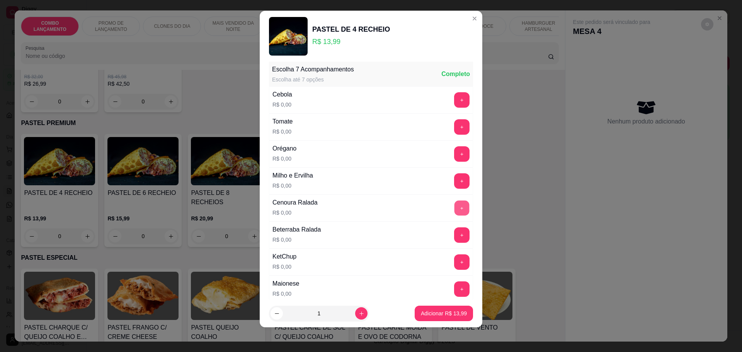
click at [454, 205] on button "+" at bounding box center [461, 208] width 15 height 15
click at [454, 228] on button "+" at bounding box center [461, 235] width 15 height 15
click at [454, 155] on button "+" at bounding box center [461, 153] width 15 height 15
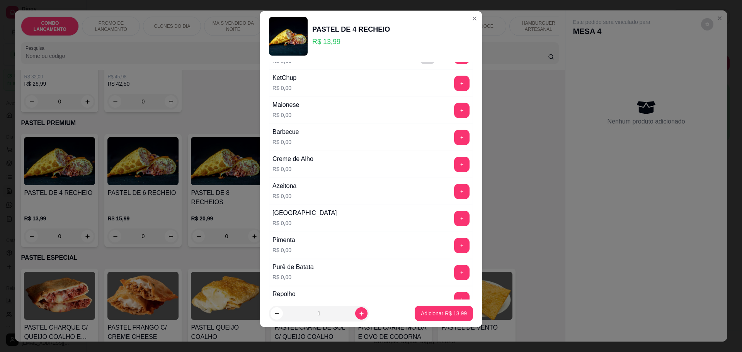
scroll to position [492, 0]
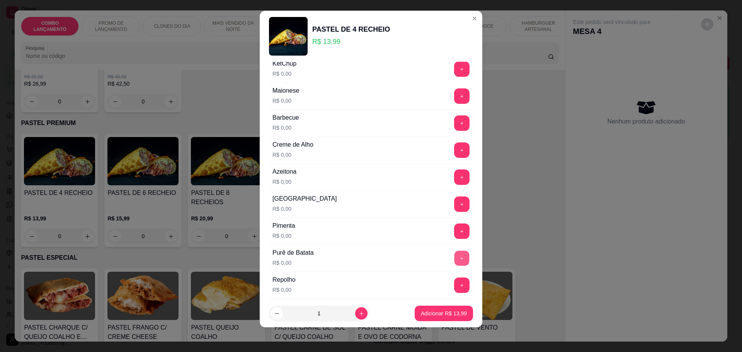
click at [454, 257] on button "+" at bounding box center [461, 258] width 15 height 15
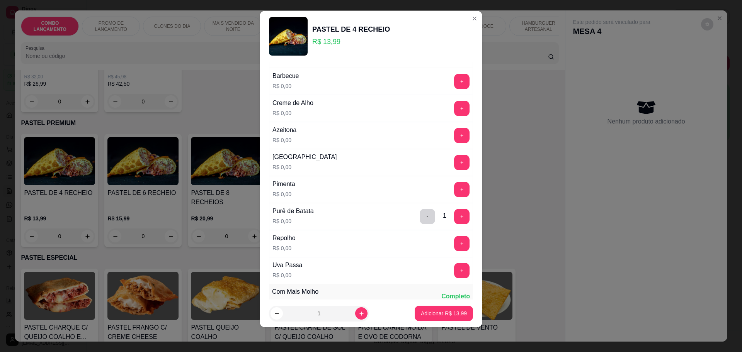
scroll to position [541, 0]
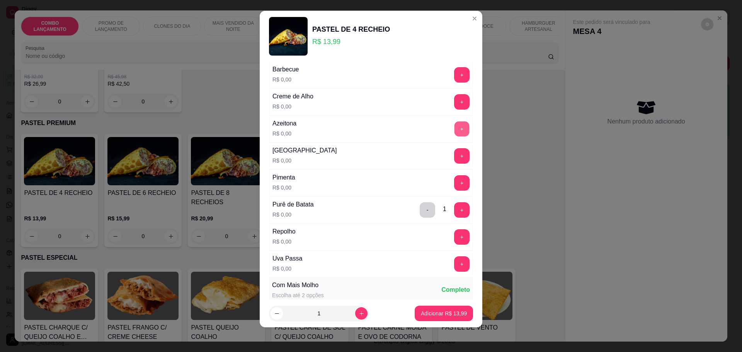
click at [454, 129] on button "+" at bounding box center [461, 128] width 15 height 15
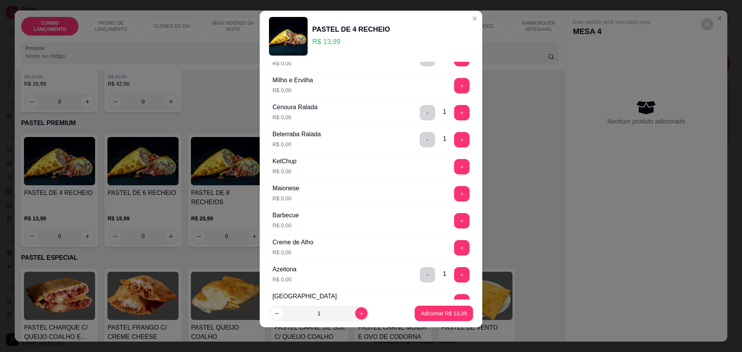
scroll to position [396, 0]
click at [454, 110] on button "+" at bounding box center [461, 111] width 15 height 15
click at [440, 314] on p "Adicionar R$ 13,99" at bounding box center [444, 313] width 45 height 7
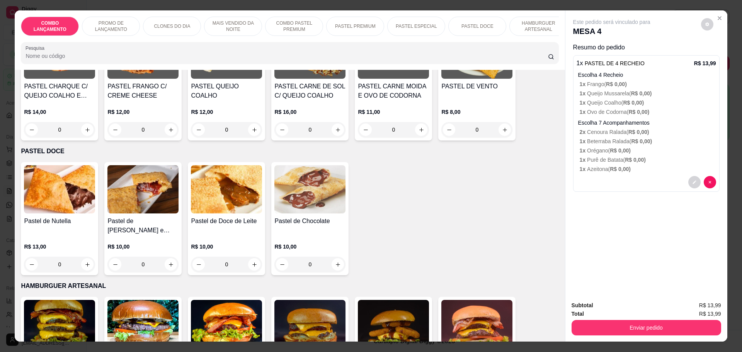
scroll to position [1014, 0]
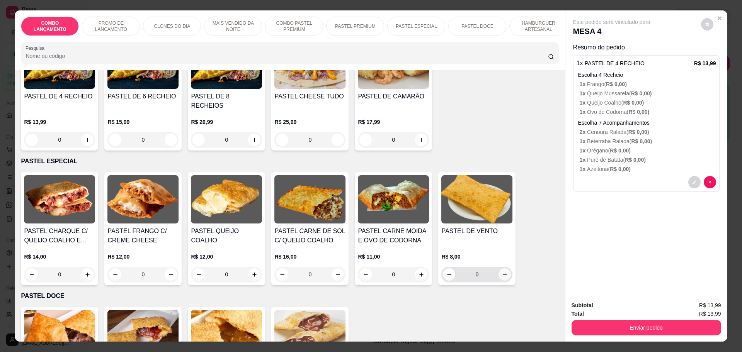
click at [503, 272] on icon "increase-product-quantity" at bounding box center [505, 275] width 6 height 6
type input "1"
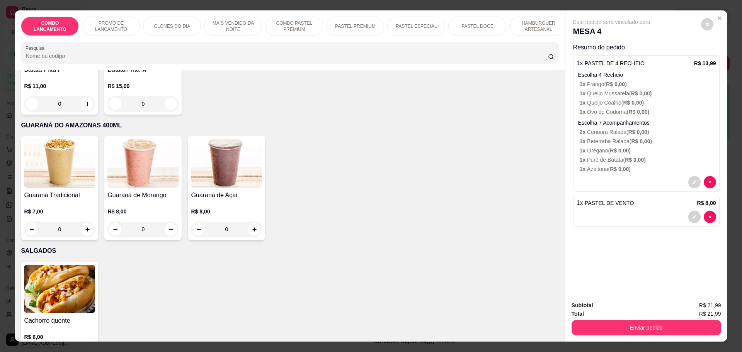
scroll to position [2222, 0]
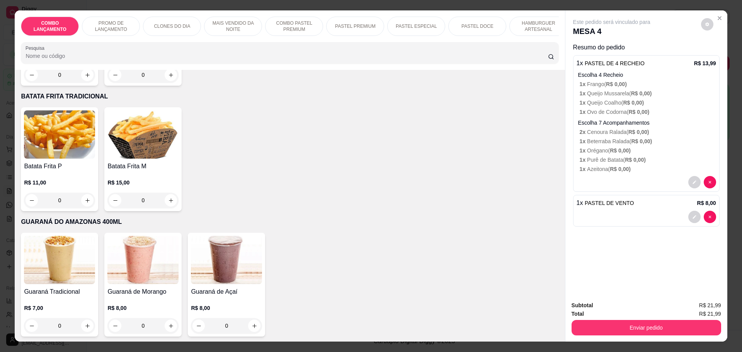
click at [83, 193] on div "0" at bounding box center [59, 200] width 71 height 15
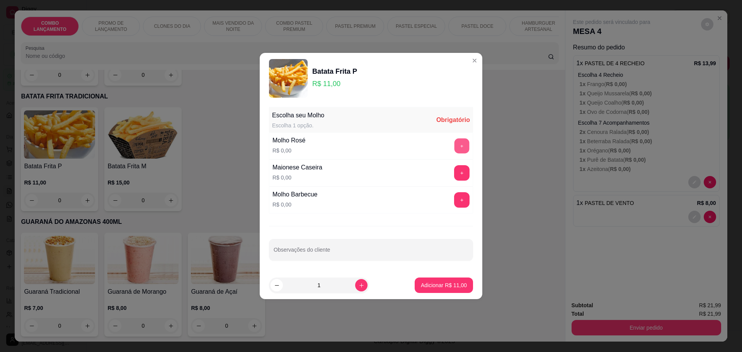
click at [456, 145] on button "+" at bounding box center [461, 146] width 15 height 15
click at [426, 284] on p "Adicionar R$ 11,00" at bounding box center [444, 286] width 46 height 8
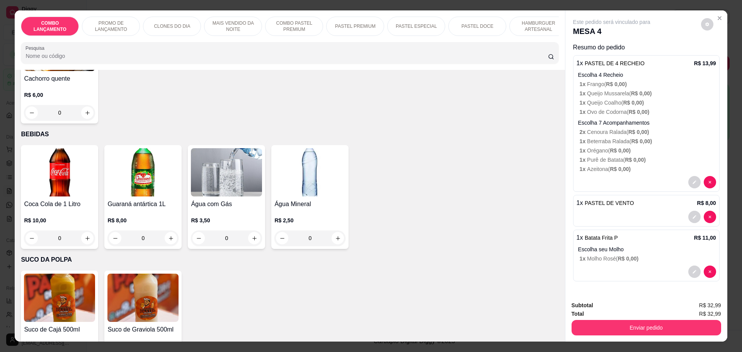
scroll to position [14, 0]
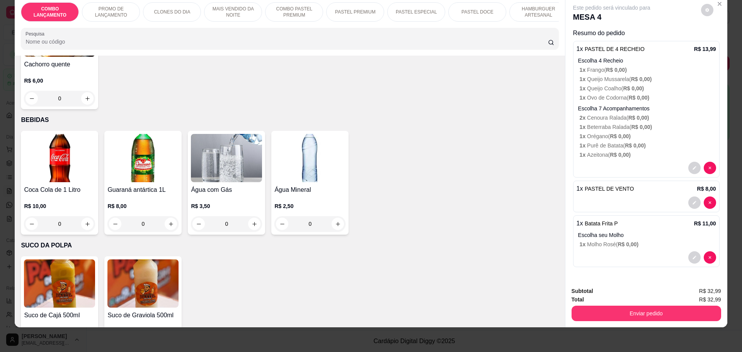
click at [85, 348] on icon "increase-product-quantity" at bounding box center [87, 350] width 4 height 4
click at [84, 347] on icon "increase-product-quantity" at bounding box center [87, 350] width 6 height 6
type input "2"
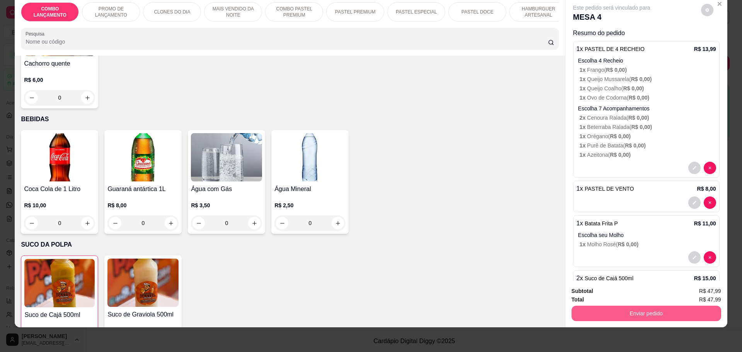
click at [668, 314] on button "Enviar pedido" at bounding box center [646, 313] width 150 height 15
click at [619, 302] on button "Não registrar e enviar pedido" at bounding box center [620, 294] width 80 height 15
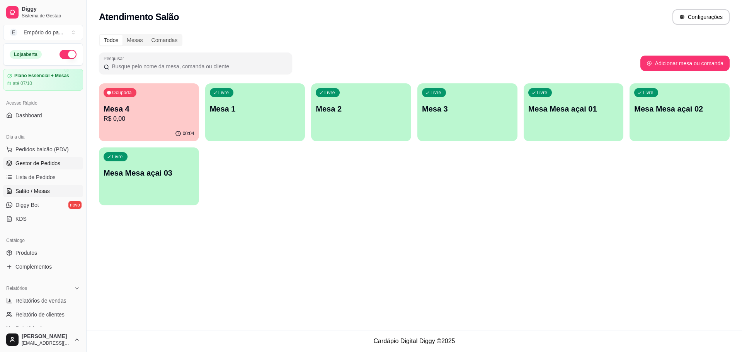
click at [41, 161] on span "Gestor de Pedidos" at bounding box center [37, 164] width 45 height 8
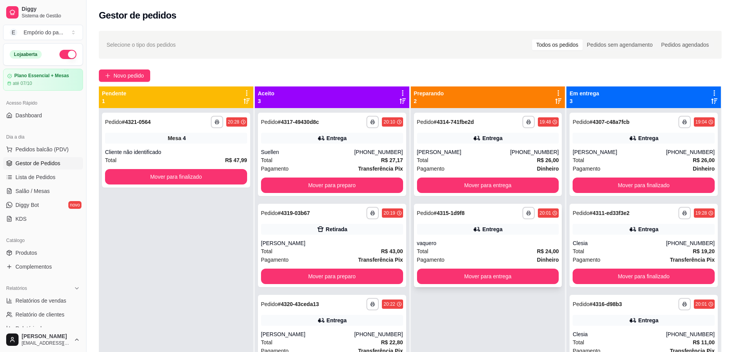
click at [465, 255] on div "Total R$ 24,00" at bounding box center [488, 251] width 142 height 8
click at [21, 192] on span "Salão / Mesas" at bounding box center [32, 191] width 34 height 8
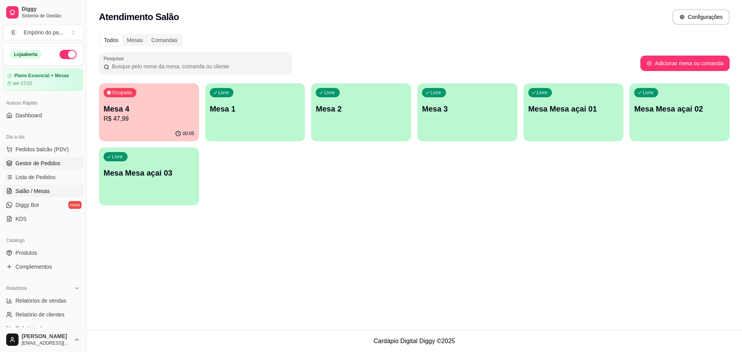
click at [27, 165] on span "Gestor de Pedidos" at bounding box center [37, 164] width 45 height 8
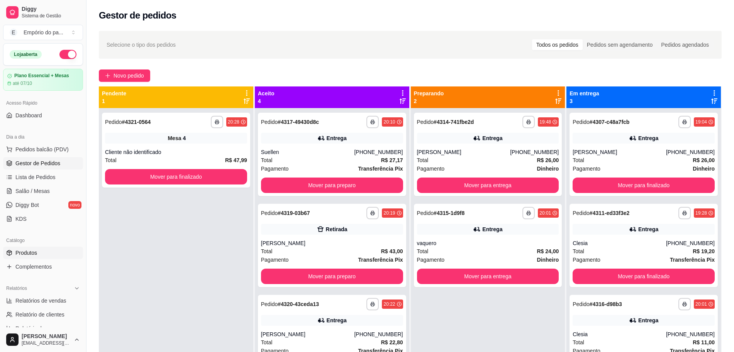
click at [29, 252] on span "Produtos" at bounding box center [26, 253] width 22 height 8
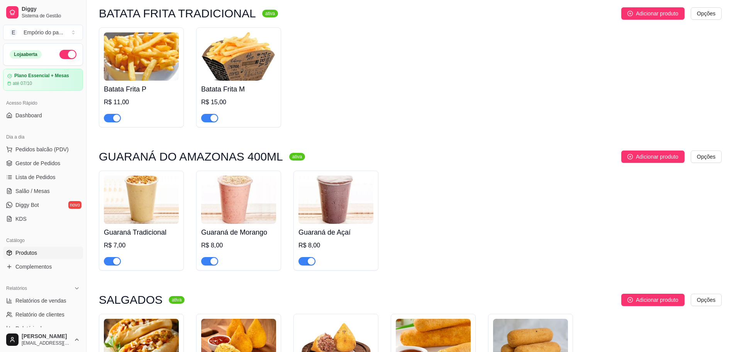
scroll to position [2822, 0]
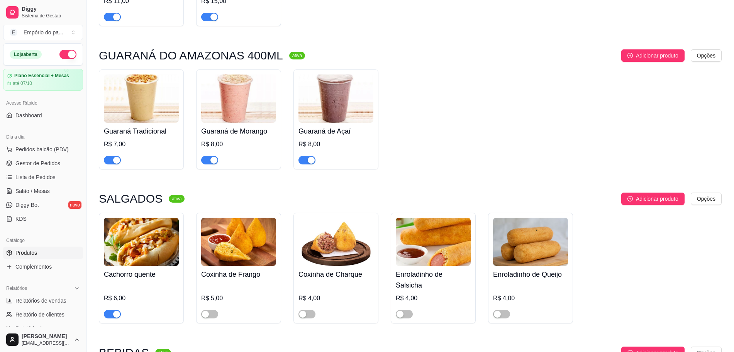
click at [214, 157] on div "button" at bounding box center [214, 160] width 7 height 7
click at [311, 157] on div "button" at bounding box center [311, 160] width 7 height 7
click at [117, 157] on div "button" at bounding box center [116, 160] width 7 height 7
click at [42, 168] on link "Gestor de Pedidos" at bounding box center [43, 163] width 80 height 12
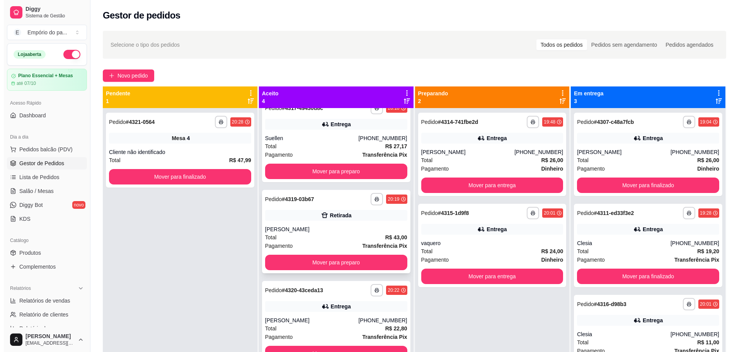
scroll to position [20, 0]
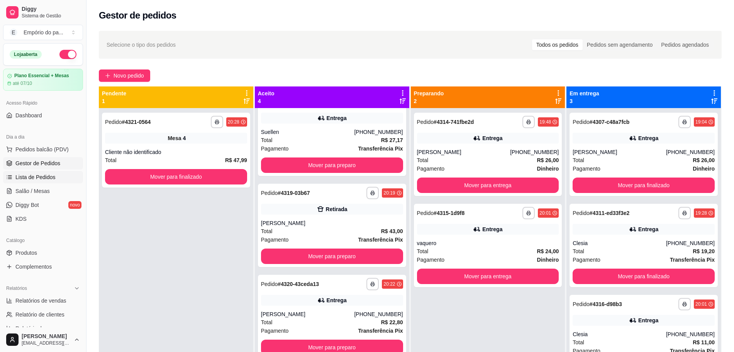
click at [11, 173] on link "Lista de Pedidos" at bounding box center [43, 177] width 80 height 12
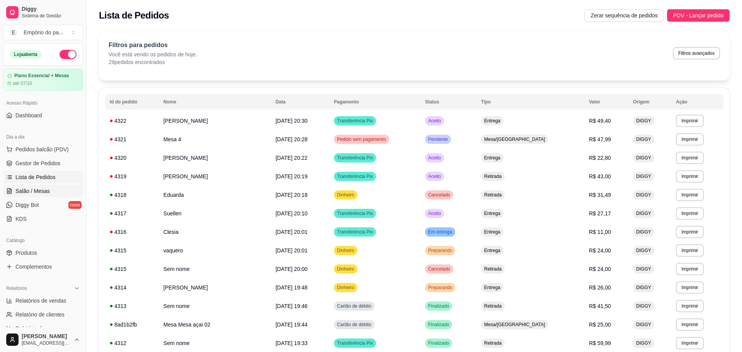
click at [30, 194] on span "Salão / Mesas" at bounding box center [32, 191] width 34 height 8
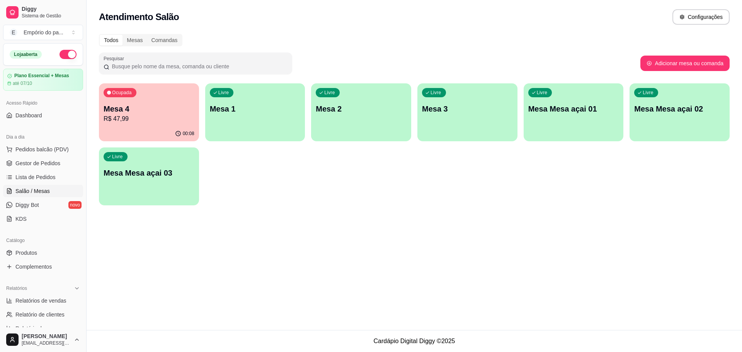
click at [269, 104] on p "Mesa 1" at bounding box center [255, 109] width 91 height 11
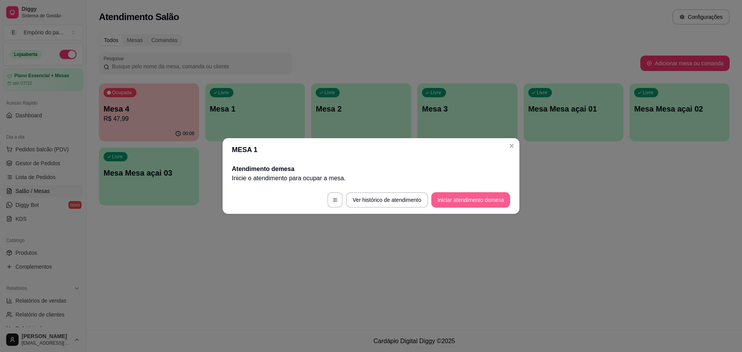
click at [484, 200] on button "Iniciar atendimento de mesa" at bounding box center [470, 199] width 79 height 15
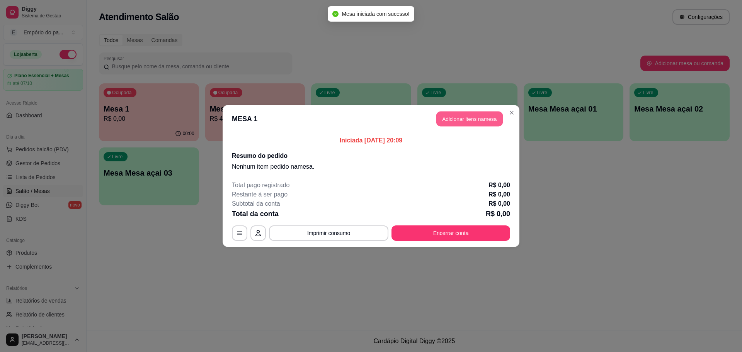
click at [469, 117] on button "Adicionar itens na mesa" at bounding box center [469, 119] width 66 height 15
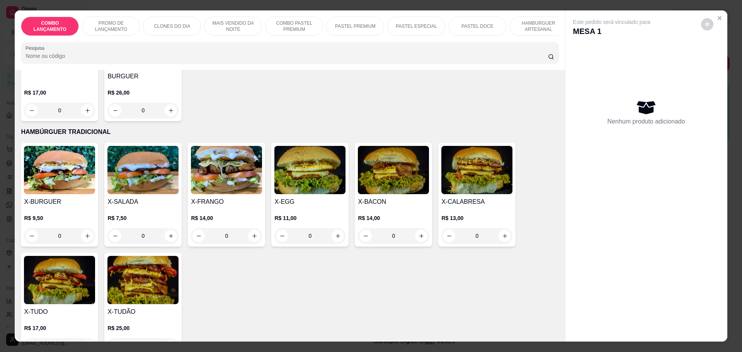
scroll to position [1739, 0]
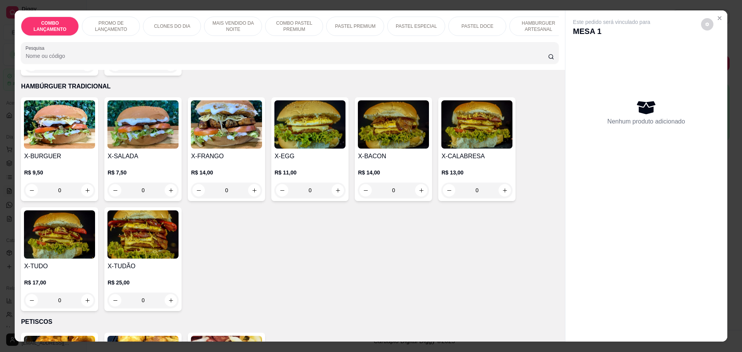
click at [87, 293] on div "0" at bounding box center [59, 300] width 71 height 15
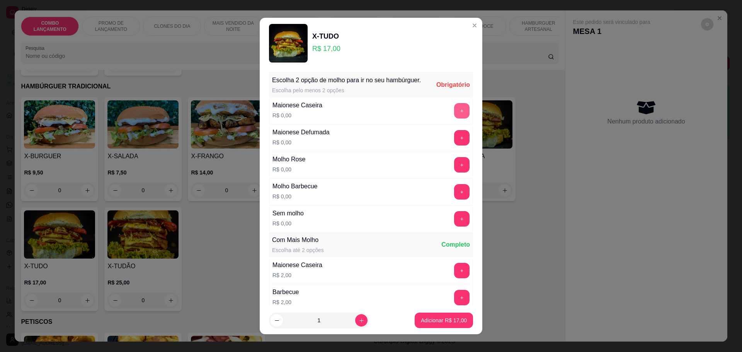
click at [454, 114] on button "+" at bounding box center [461, 110] width 15 height 15
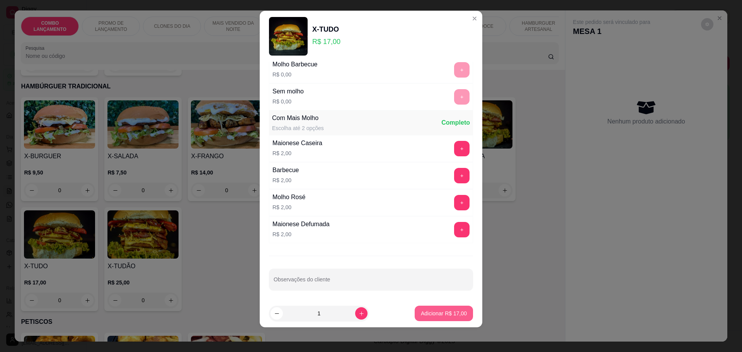
scroll to position [116, 0]
click at [436, 314] on p "Adicionar R$ 17,00" at bounding box center [444, 314] width 46 height 8
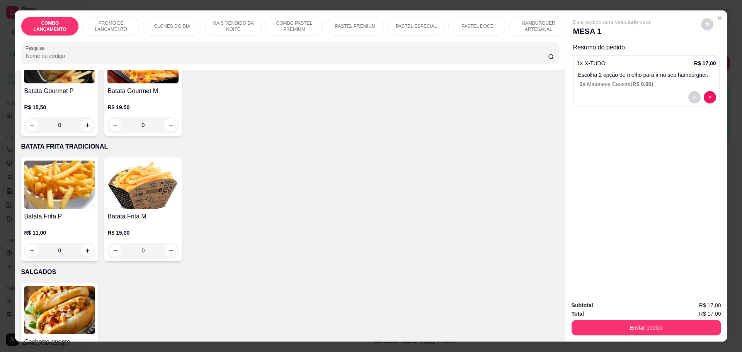
scroll to position [2173, 0]
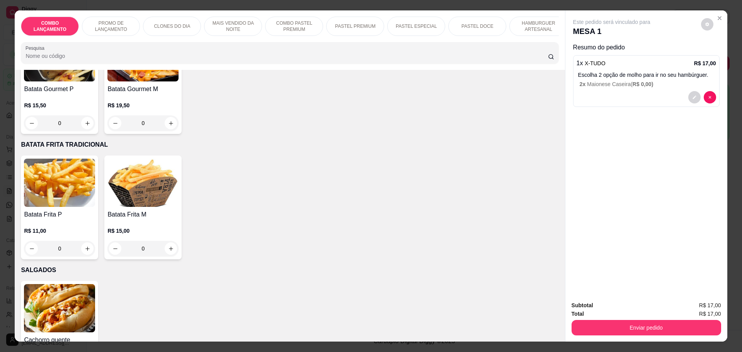
click at [85, 241] on div "0" at bounding box center [59, 248] width 71 height 15
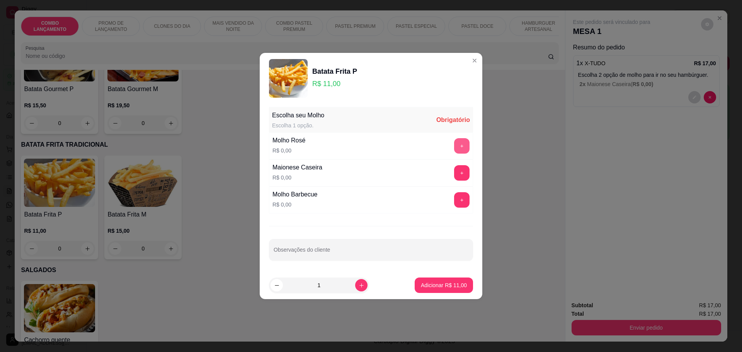
click at [454, 143] on button "+" at bounding box center [461, 145] width 15 height 15
click at [437, 283] on p "Adicionar R$ 11,00" at bounding box center [444, 285] width 45 height 7
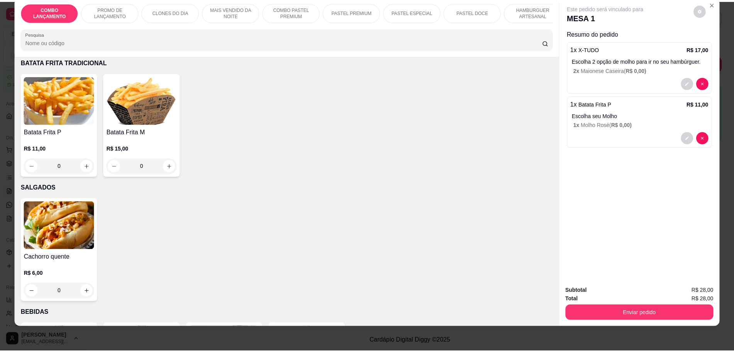
scroll to position [2435, 0]
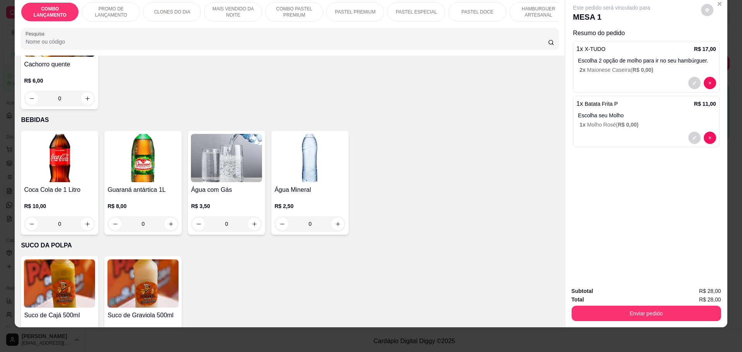
click at [87, 218] on button "increase-product-quantity" at bounding box center [87, 224] width 12 height 12
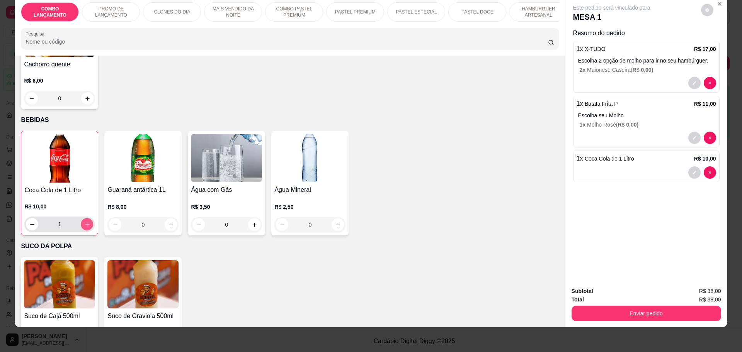
type input "1"
click at [641, 313] on button "Enviar pedido" at bounding box center [646, 313] width 150 height 15
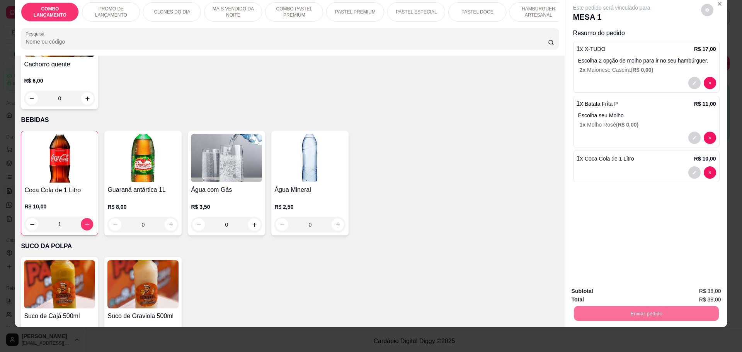
click at [618, 295] on button "Não registrar e enviar pedido" at bounding box center [620, 294] width 80 height 15
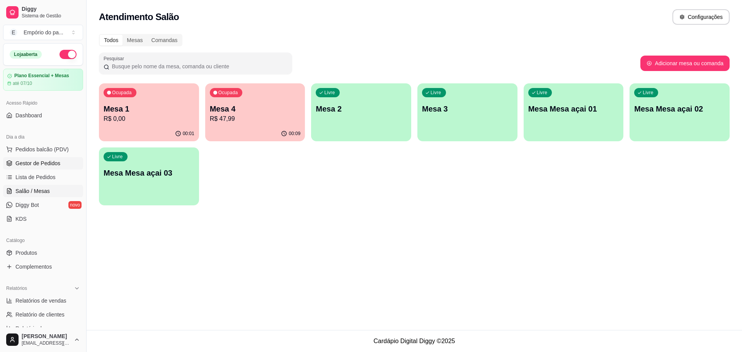
click at [25, 162] on span "Gestor de Pedidos" at bounding box center [37, 164] width 45 height 8
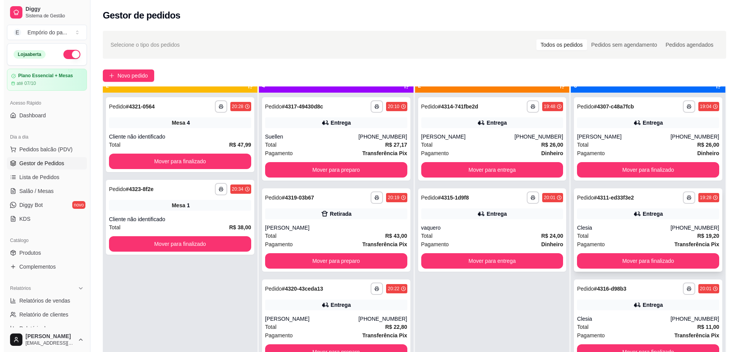
scroll to position [22, 0]
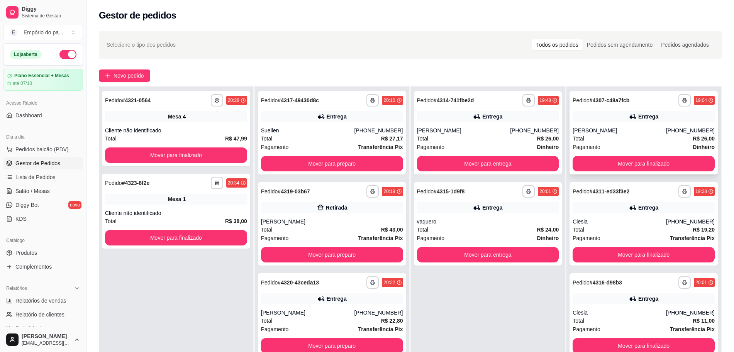
click at [647, 140] on div "Total R$ 26,00" at bounding box center [644, 138] width 142 height 8
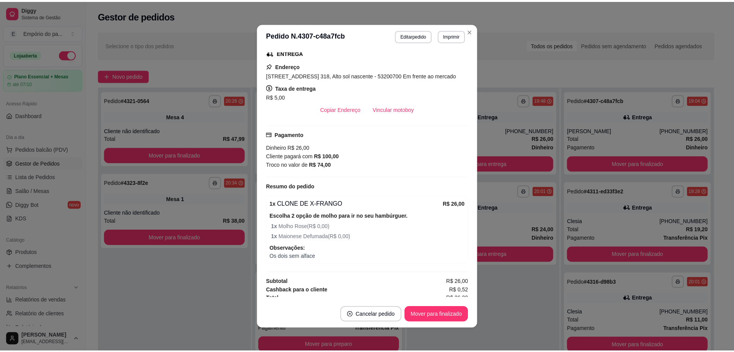
scroll to position [169, 0]
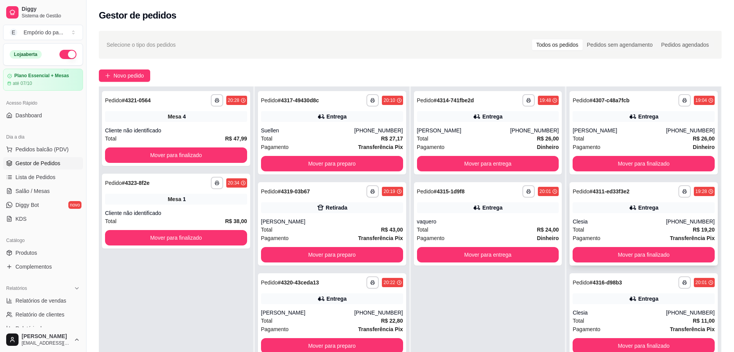
click at [654, 224] on div "Clesia" at bounding box center [619, 222] width 93 height 8
click at [635, 255] on button "Mover para finalizado" at bounding box center [644, 255] width 138 height 15
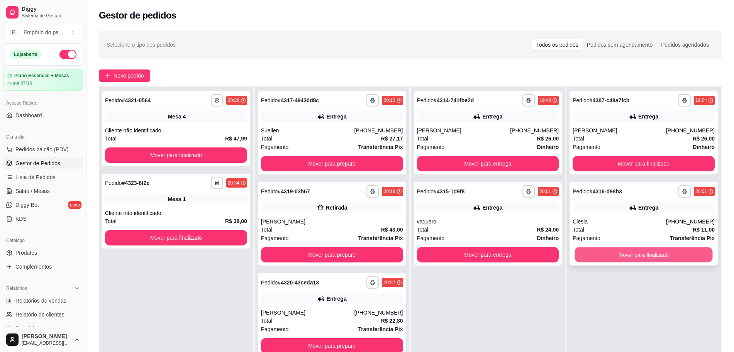
click at [637, 253] on button "Mover para finalizado" at bounding box center [644, 255] width 138 height 15
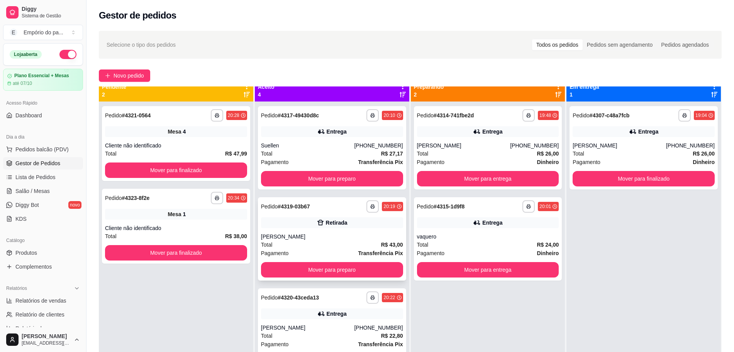
scroll to position [0, 0]
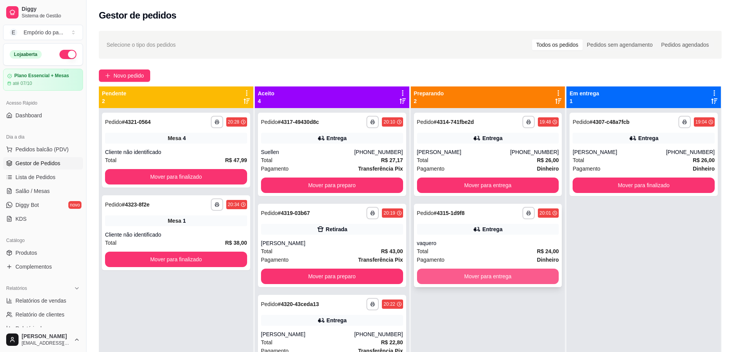
click at [486, 279] on button "Mover para entrega" at bounding box center [488, 276] width 142 height 15
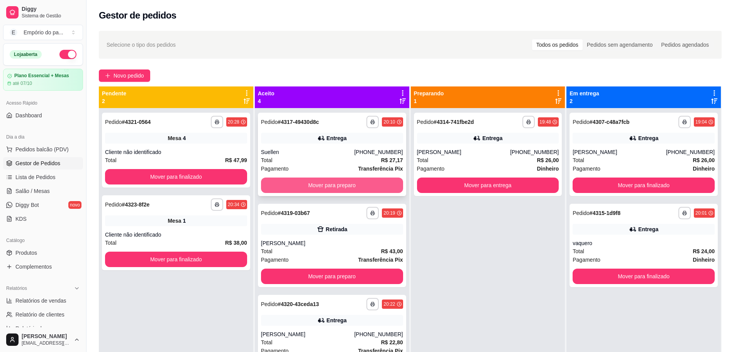
click at [310, 187] on button "Mover para preparo" at bounding box center [332, 185] width 142 height 15
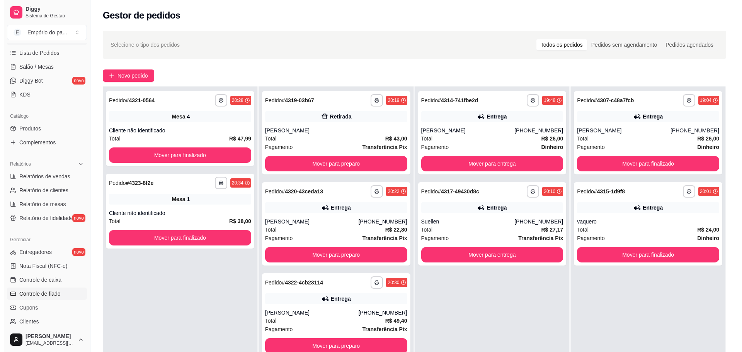
scroll to position [204, 0]
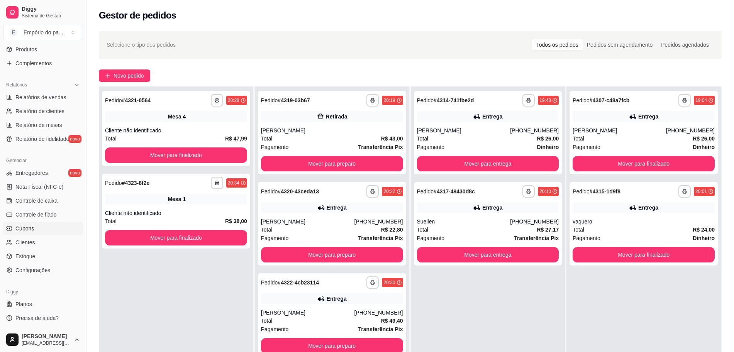
click at [31, 229] on span "Cupons" at bounding box center [24, 229] width 19 height 8
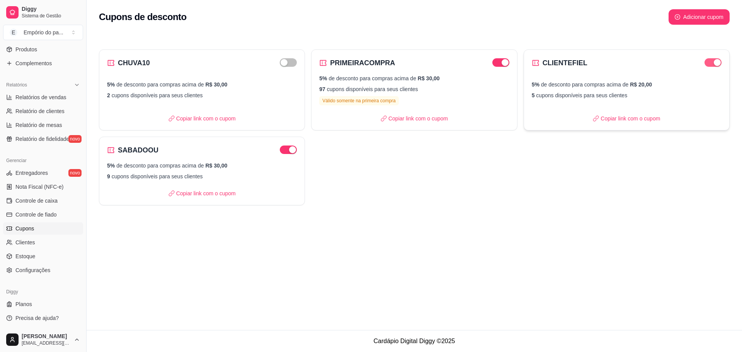
click at [716, 65] on div "button" at bounding box center [717, 62] width 7 height 7
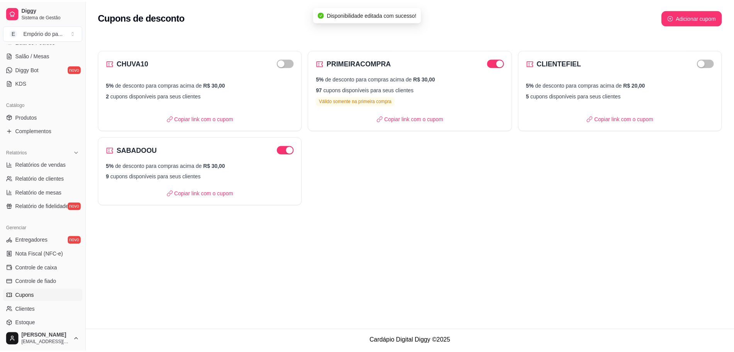
scroll to position [10, 0]
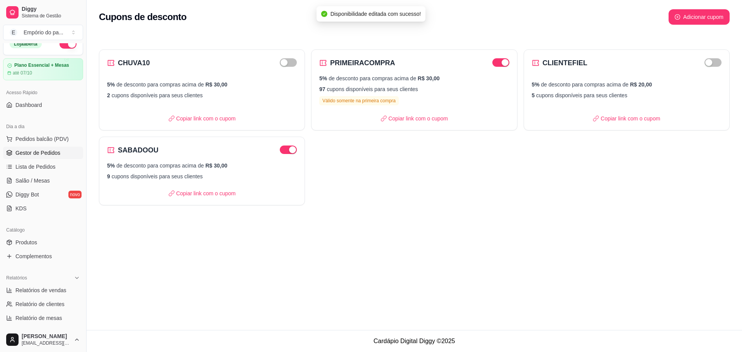
click at [37, 154] on span "Gestor de Pedidos" at bounding box center [37, 153] width 45 height 8
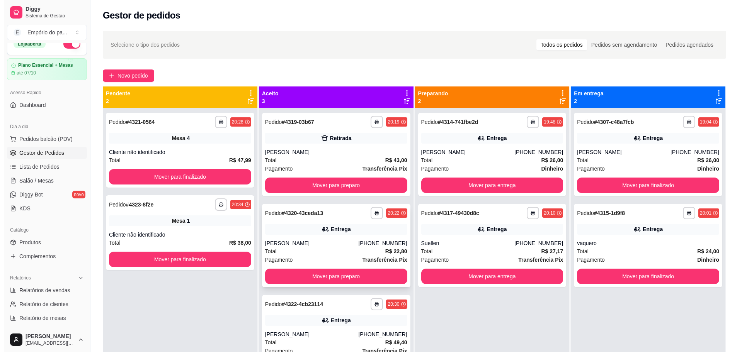
scroll to position [22, 0]
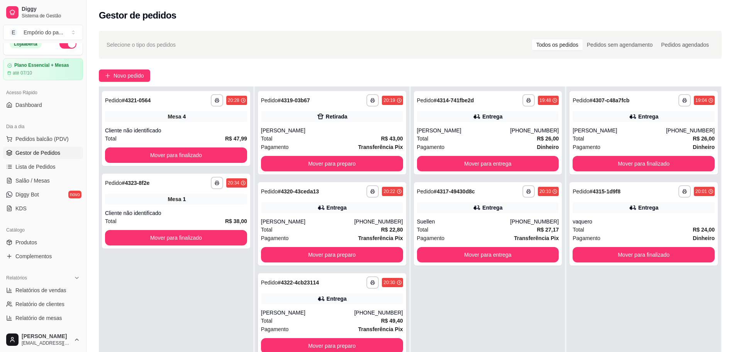
click at [317, 321] on div "Total R$ 49,40" at bounding box center [332, 321] width 142 height 8
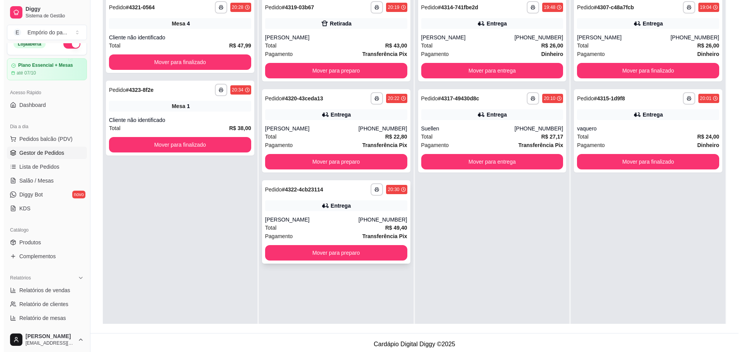
scroll to position [21, 0]
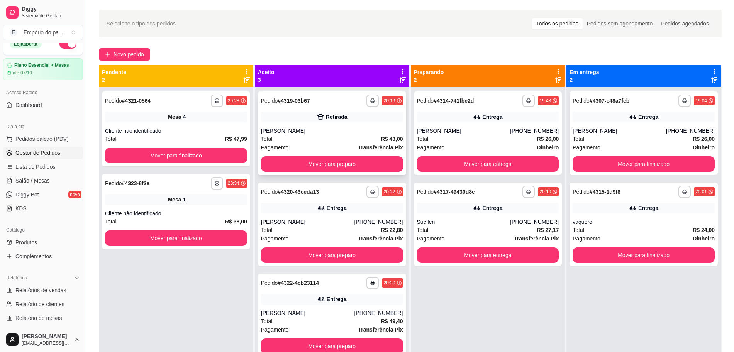
click at [314, 130] on div "[PERSON_NAME]" at bounding box center [332, 131] width 142 height 8
click at [643, 158] on button "Mover para finalizado" at bounding box center [644, 163] width 142 height 15
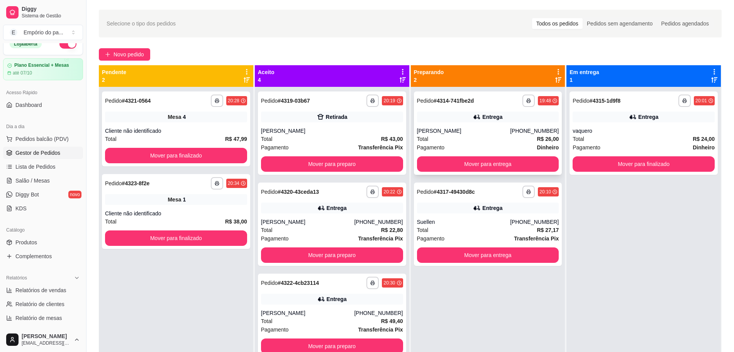
click at [471, 141] on div "Total R$ 26,00" at bounding box center [488, 139] width 142 height 8
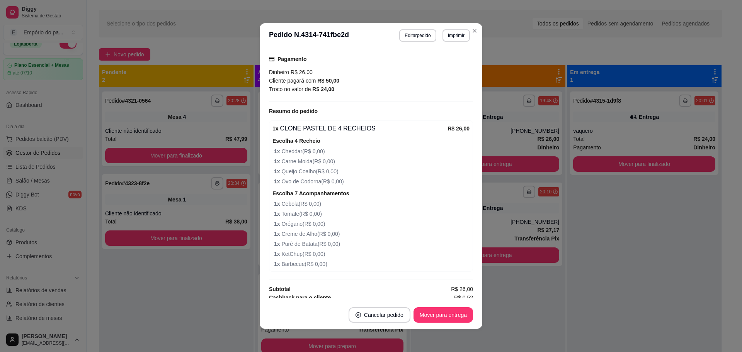
scroll to position [252, 0]
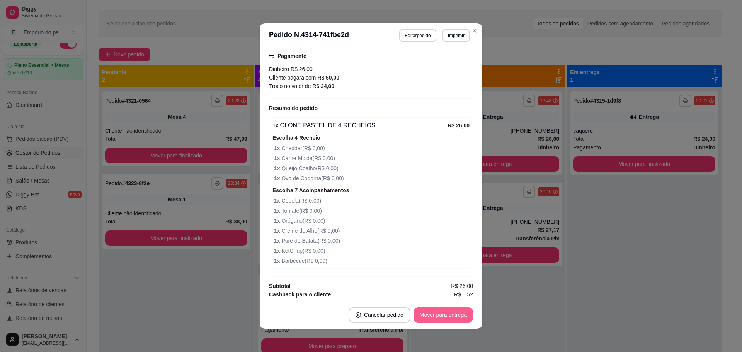
click at [437, 315] on button "Mover para entrega" at bounding box center [442, 315] width 59 height 15
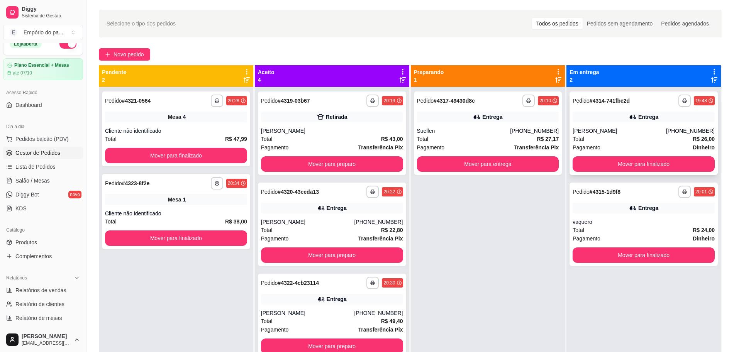
click at [629, 136] on div "Total R$ 26,00" at bounding box center [644, 139] width 142 height 8
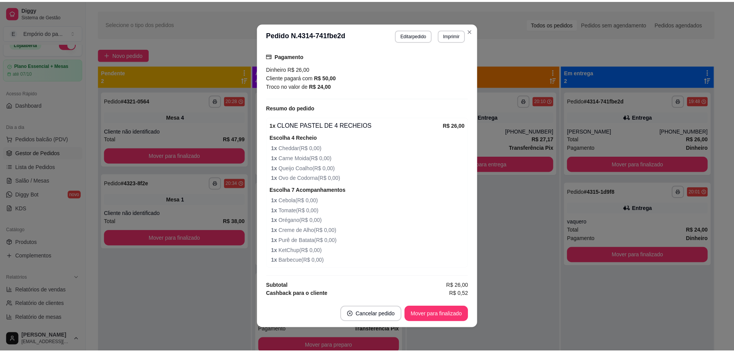
scroll to position [0, 0]
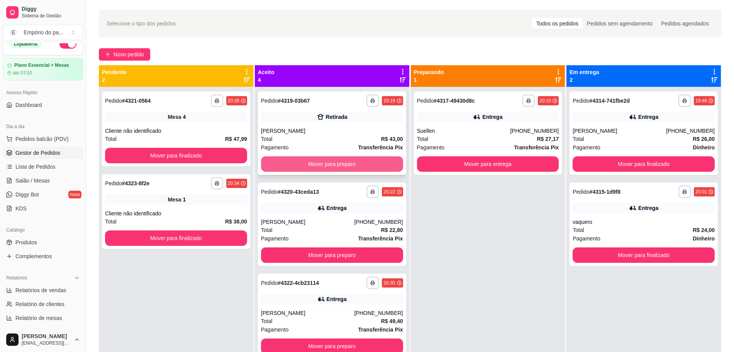
click at [312, 168] on button "Mover para preparo" at bounding box center [332, 163] width 142 height 15
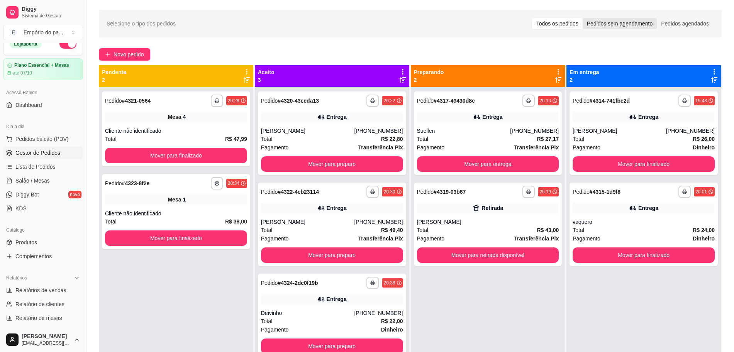
click at [621, 24] on div "Pedidos sem agendamento" at bounding box center [620, 23] width 74 height 11
click at [583, 18] on input "Pedidos sem agendamento" at bounding box center [583, 18] width 0 height 0
click at [575, 24] on div "Todos os pedidos" at bounding box center [557, 23] width 51 height 11
click at [532, 18] on input "Todos os pedidos" at bounding box center [532, 18] width 0 height 0
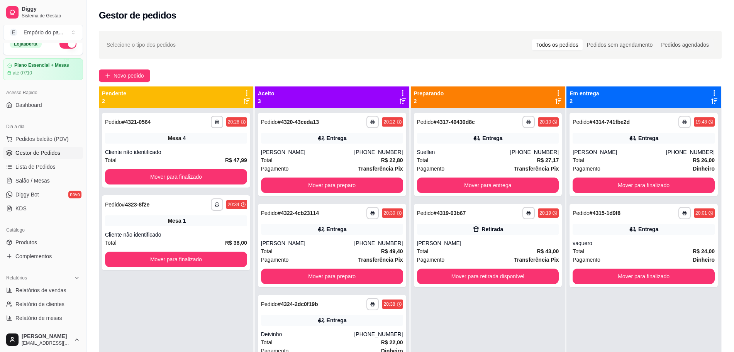
click at [173, 40] on div "Selecione o tipo dos pedidos Todos os pedidos Pedidos sem agendamento Pedidos a…" at bounding box center [411, 45] width 608 height 12
click at [155, 45] on span "Selecione o tipo dos pedidos" at bounding box center [141, 45] width 69 height 8
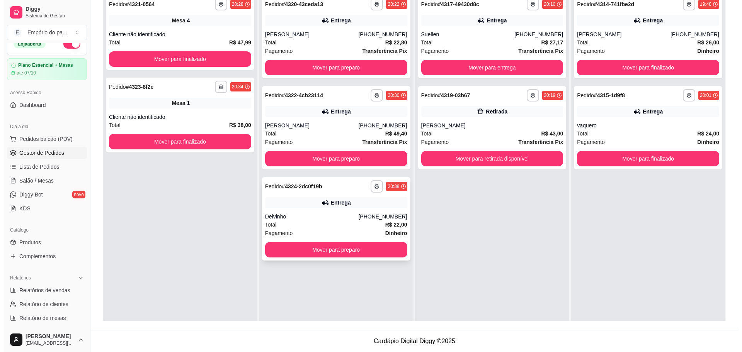
scroll to position [70, 0]
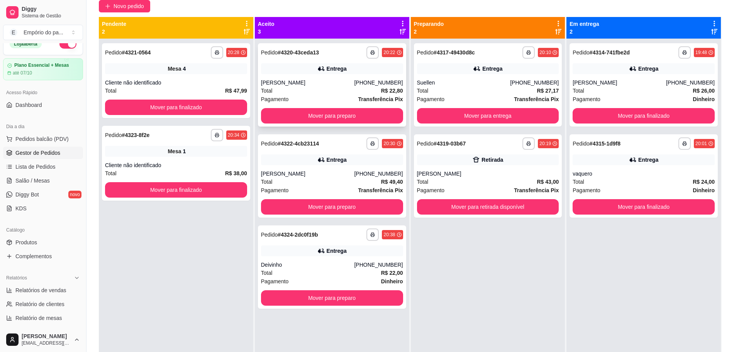
click at [308, 117] on button "Mover para preparo" at bounding box center [332, 115] width 142 height 15
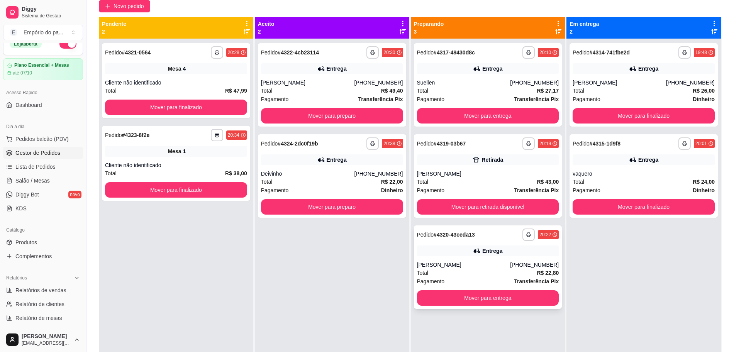
click at [495, 256] on div "Entrega" at bounding box center [488, 251] width 142 height 11
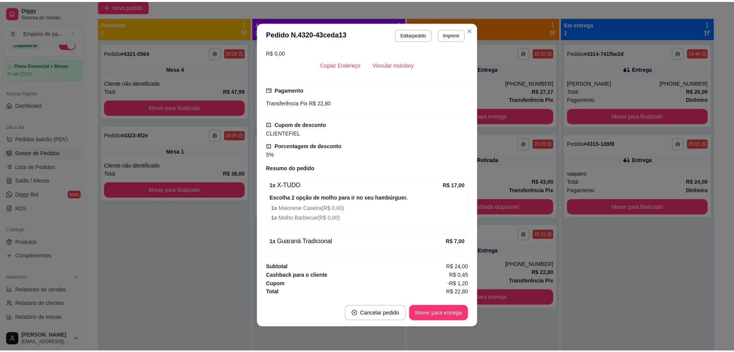
scroll to position [2, 0]
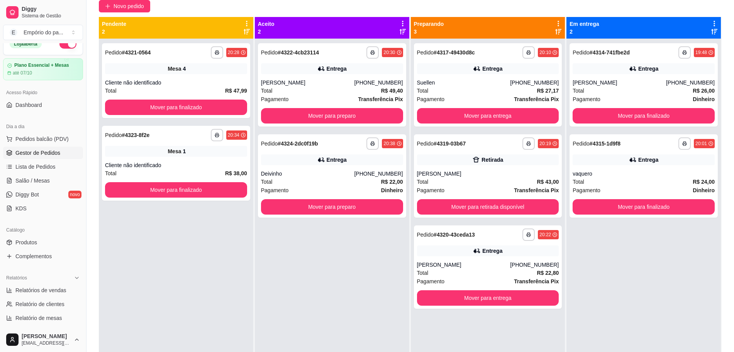
click at [45, 151] on span "Gestor de Pedidos" at bounding box center [37, 153] width 45 height 8
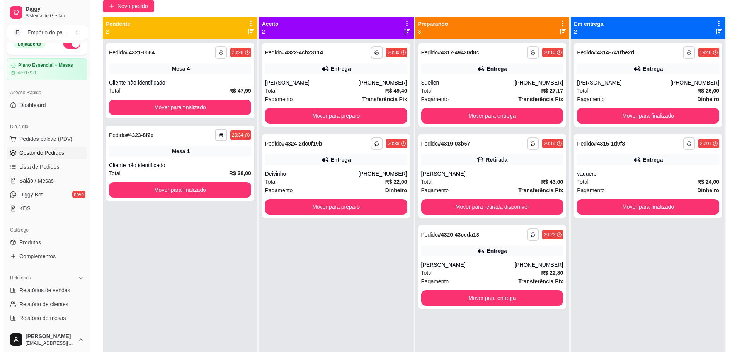
scroll to position [0, 0]
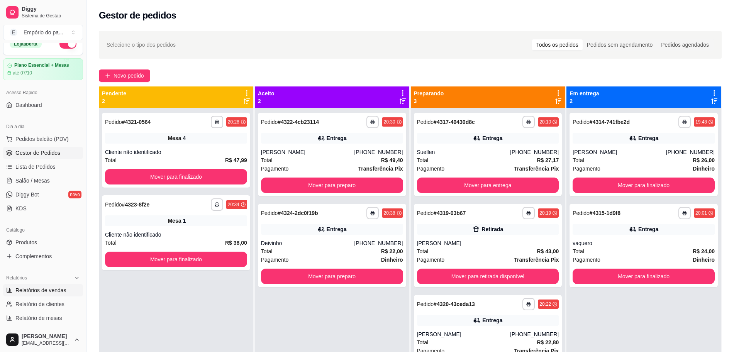
click at [49, 294] on span "Relatórios de vendas" at bounding box center [40, 291] width 51 height 8
select select "ALL"
select select "0"
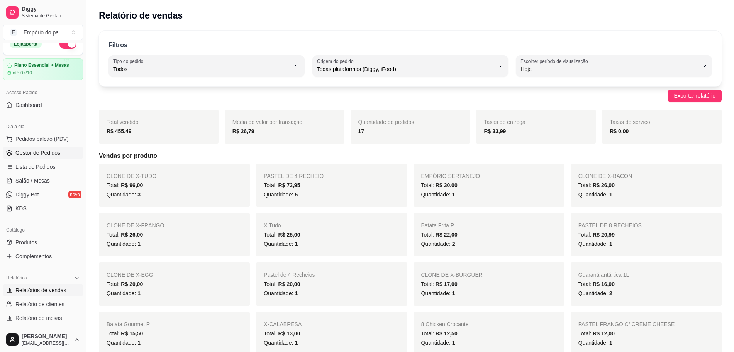
click at [37, 151] on span "Gestor de Pedidos" at bounding box center [37, 153] width 45 height 8
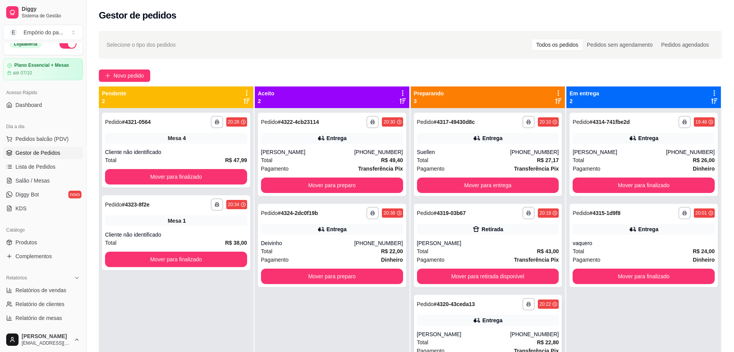
click at [458, 319] on div "Entrega" at bounding box center [488, 320] width 142 height 11
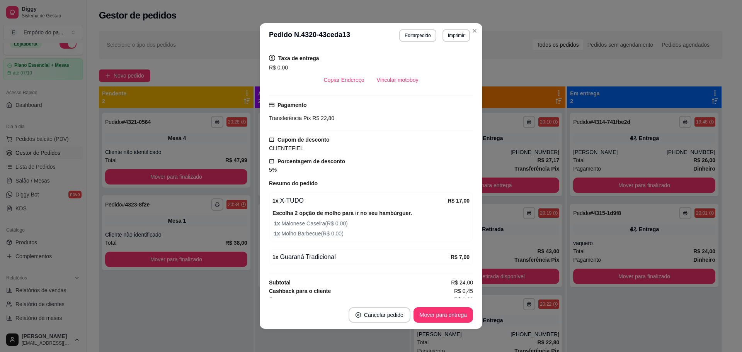
scroll to position [145, 0]
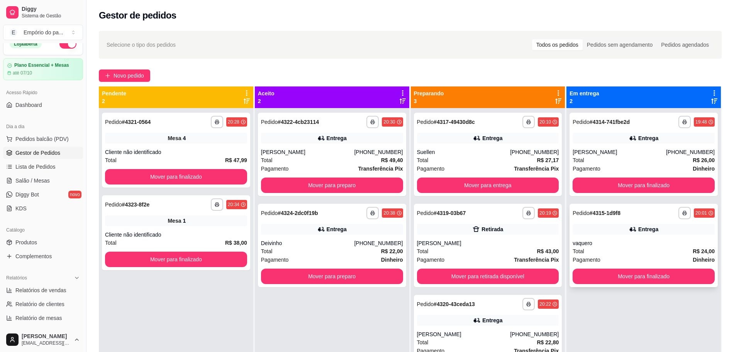
click at [651, 238] on div "**********" at bounding box center [644, 245] width 148 height 83
click at [668, 144] on div "**********" at bounding box center [644, 154] width 148 height 83
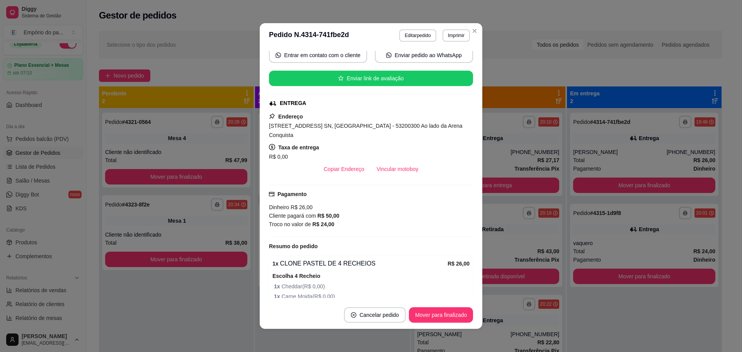
scroll to position [48, 0]
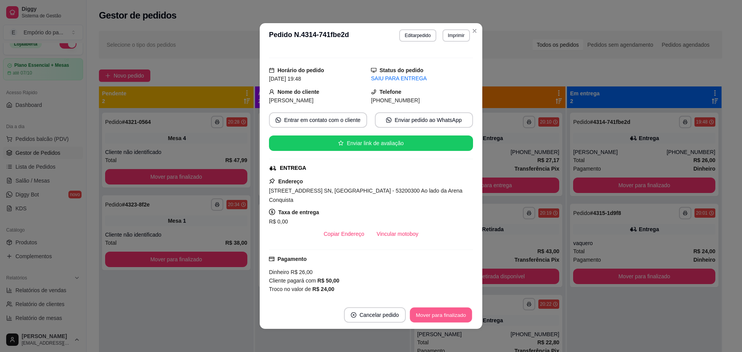
click at [443, 315] on button "Mover para finalizado" at bounding box center [441, 315] width 62 height 15
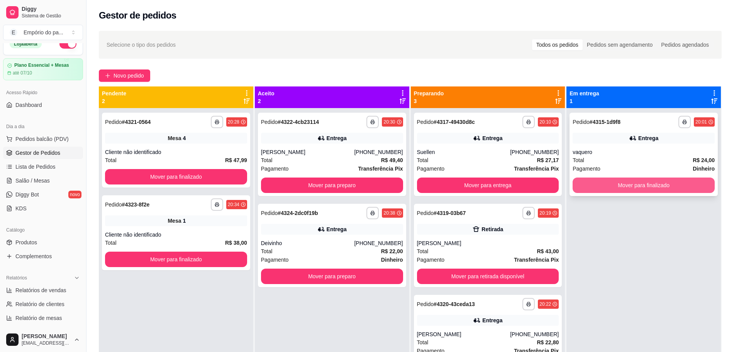
click at [653, 184] on button "Mover para finalizado" at bounding box center [644, 185] width 142 height 15
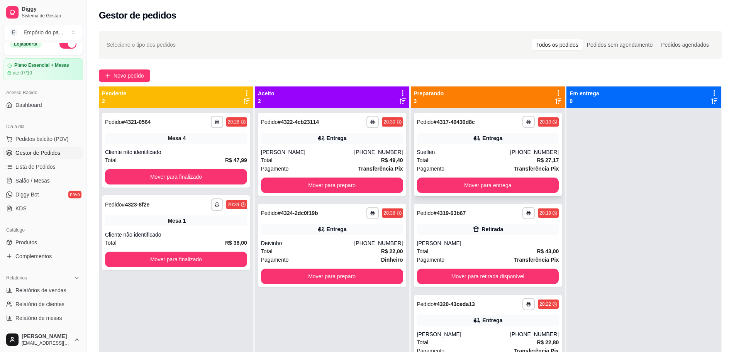
click at [471, 163] on div "Total R$ 27,17" at bounding box center [488, 160] width 142 height 8
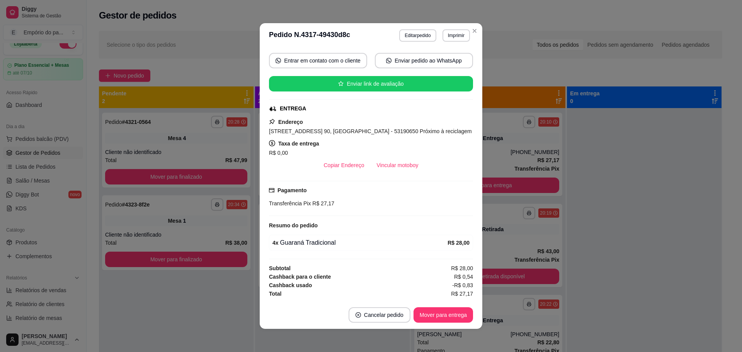
scroll to position [2, 0]
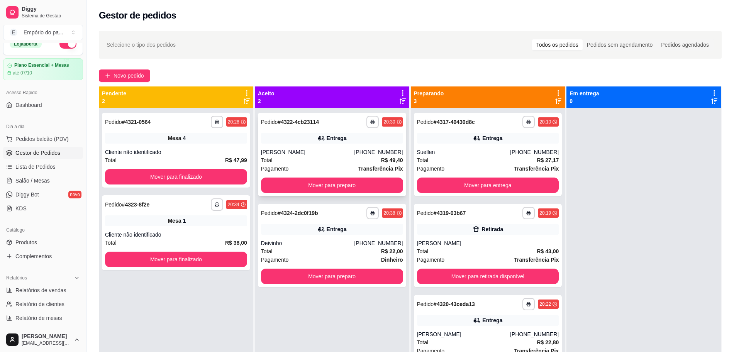
click at [331, 156] on div "Total R$ 49,40" at bounding box center [332, 160] width 142 height 8
click at [500, 158] on div "Total R$ 27,17" at bounding box center [488, 160] width 142 height 8
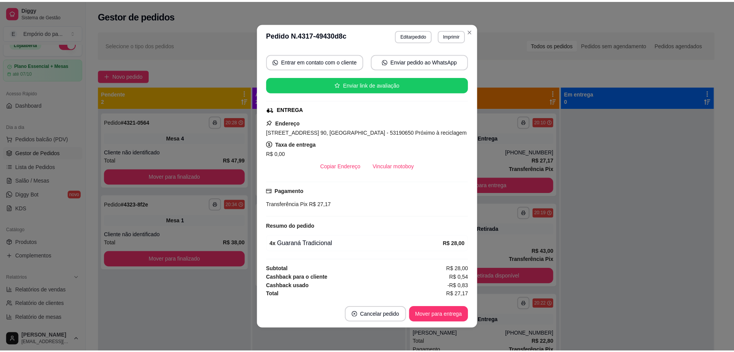
scroll to position [108, 0]
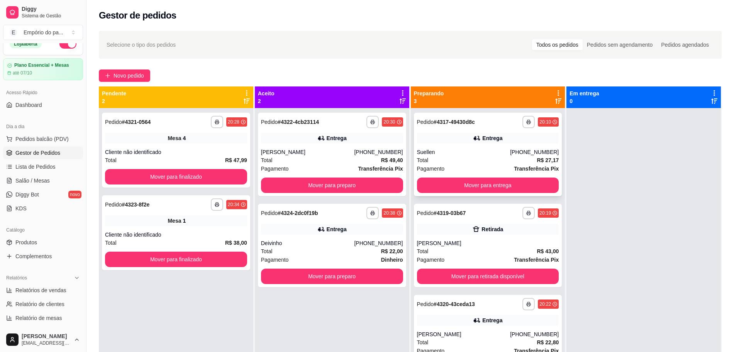
click at [490, 154] on div "Suellen" at bounding box center [463, 152] width 93 height 8
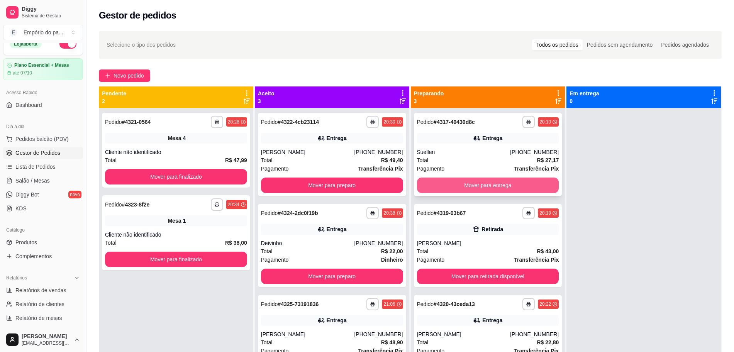
click at [500, 182] on button "Mover para entrega" at bounding box center [488, 185] width 142 height 15
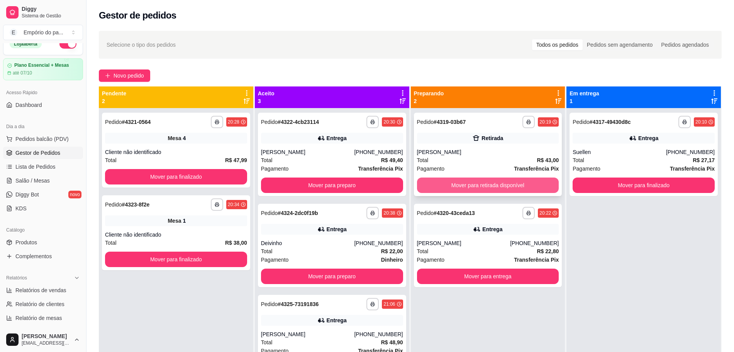
click at [500, 187] on button "Mover para retirada disponível" at bounding box center [488, 185] width 142 height 15
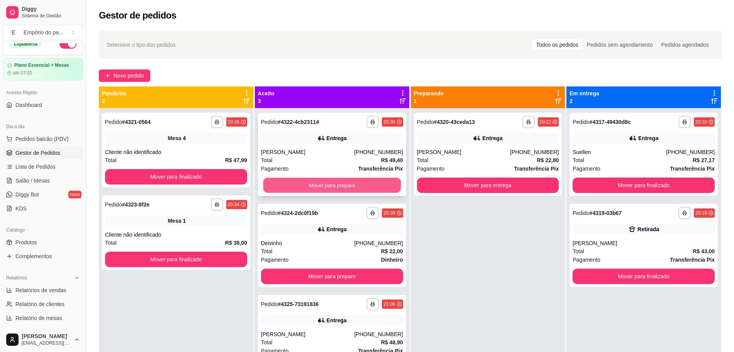
click at [318, 180] on button "Mover para preparo" at bounding box center [332, 185] width 138 height 15
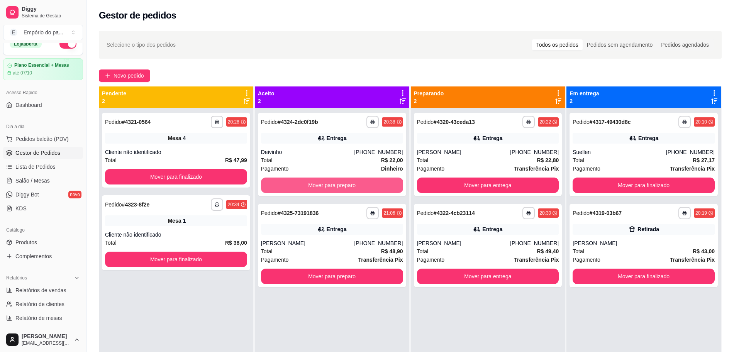
click at [318, 180] on button "Mover para preparo" at bounding box center [332, 185] width 142 height 15
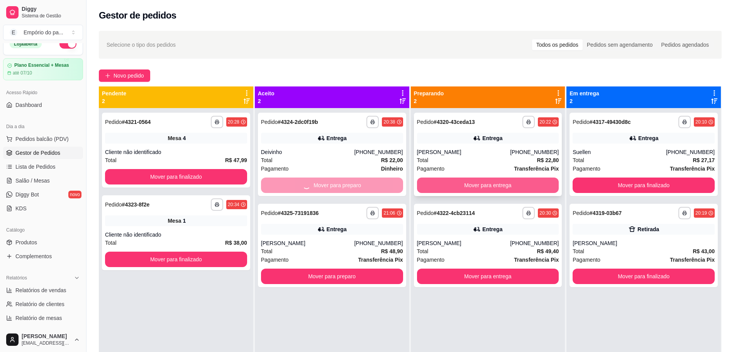
click at [527, 187] on button "Mover para entrega" at bounding box center [488, 185] width 142 height 15
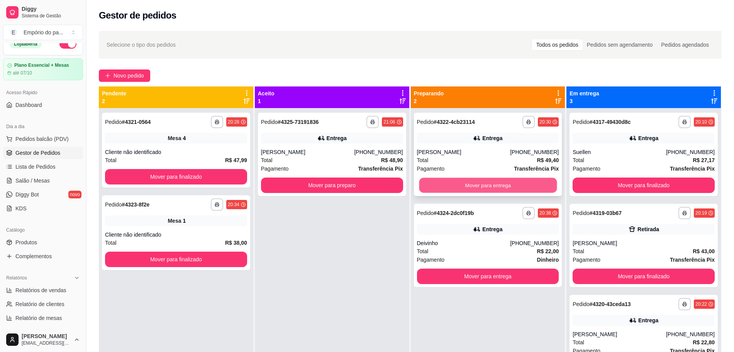
click at [439, 183] on button "Mover para entrega" at bounding box center [488, 185] width 138 height 15
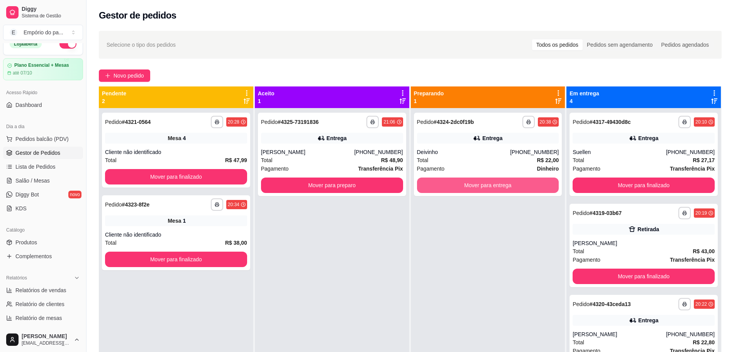
click at [439, 183] on button "Mover para entrega" at bounding box center [488, 185] width 142 height 15
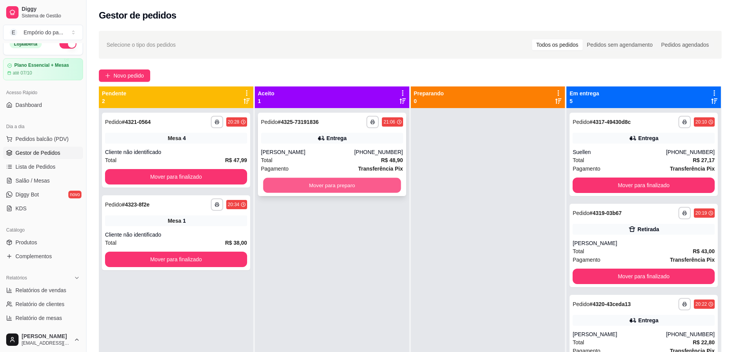
click at [328, 188] on button "Mover para preparo" at bounding box center [332, 185] width 138 height 15
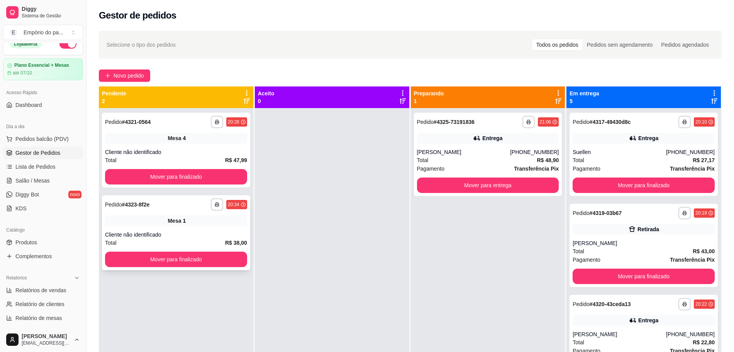
click at [165, 226] on div "Mesa 1" at bounding box center [176, 221] width 142 height 11
click at [193, 262] on button "Mover para finalizado" at bounding box center [176, 259] width 142 height 15
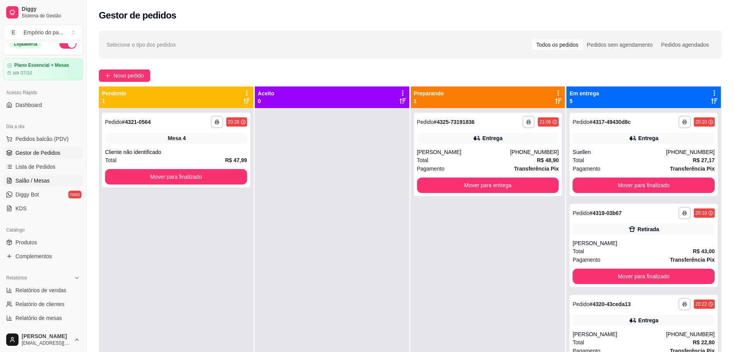
click at [26, 180] on span "Salão / Mesas" at bounding box center [32, 181] width 34 height 8
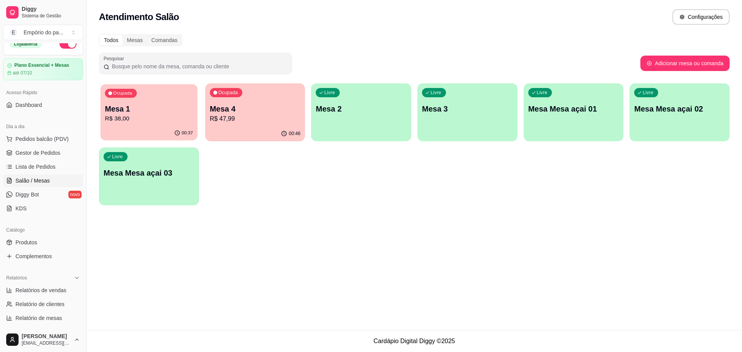
click at [167, 122] on p "R$ 38,00" at bounding box center [149, 118] width 88 height 9
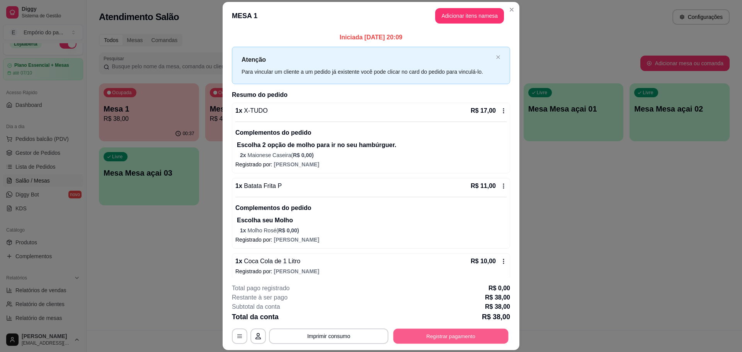
click at [419, 337] on button "Registrar pagamento" at bounding box center [450, 336] width 115 height 15
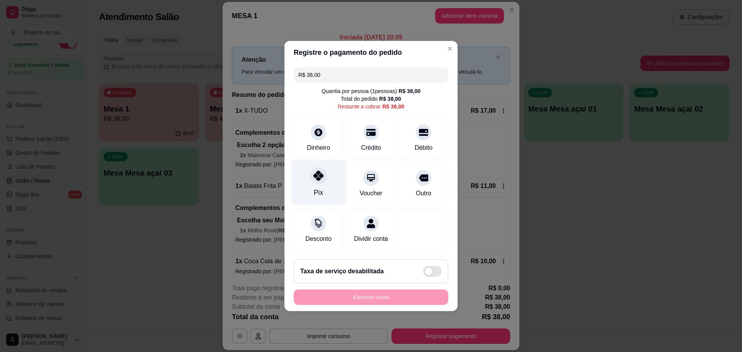
click at [308, 168] on div "Pix" at bounding box center [318, 182] width 54 height 45
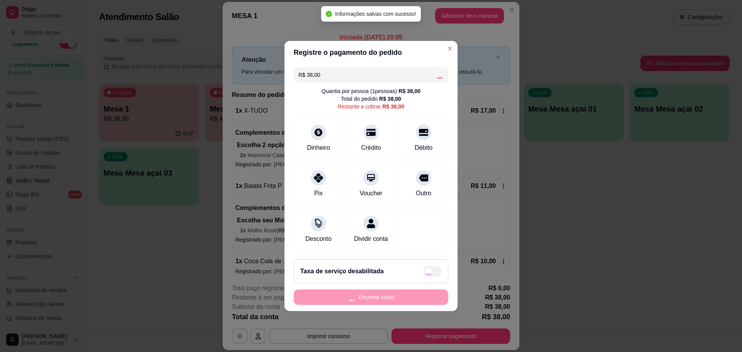
type input "R$ 0,00"
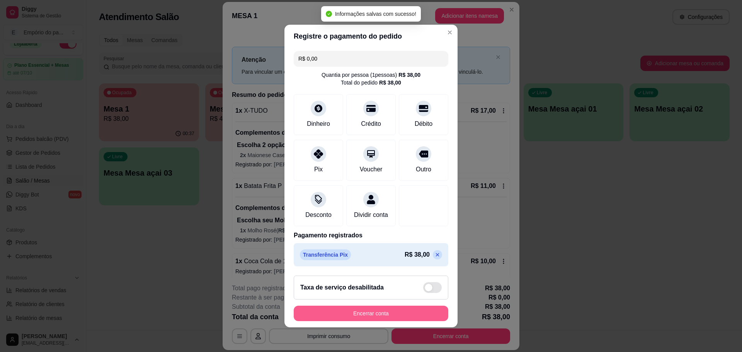
click at [398, 316] on button "Encerrar conta" at bounding box center [371, 313] width 155 height 15
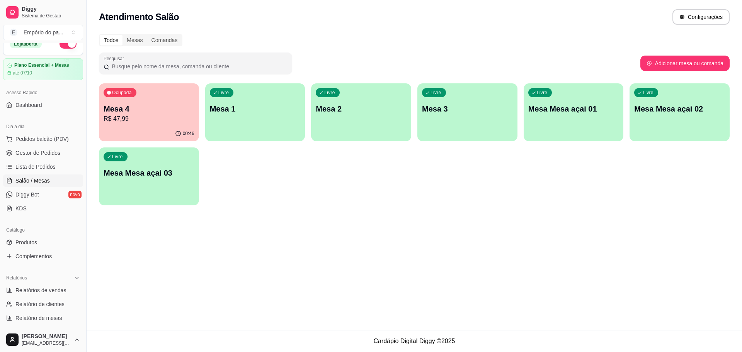
click at [169, 117] on p "R$ 47,99" at bounding box center [149, 118] width 91 height 9
click at [46, 153] on span "Gestor de Pedidos" at bounding box center [37, 153] width 45 height 8
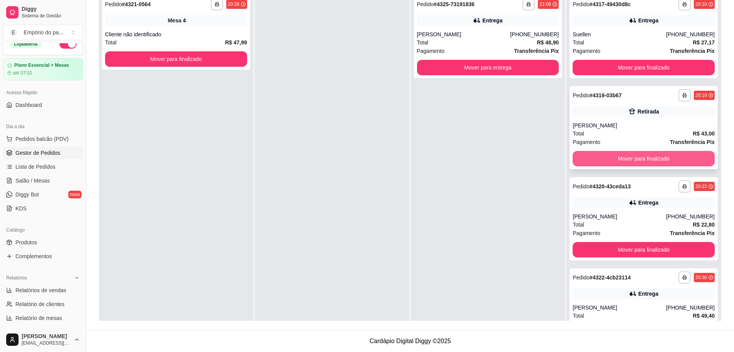
click at [644, 163] on button "Mover para finalizado" at bounding box center [644, 158] width 142 height 15
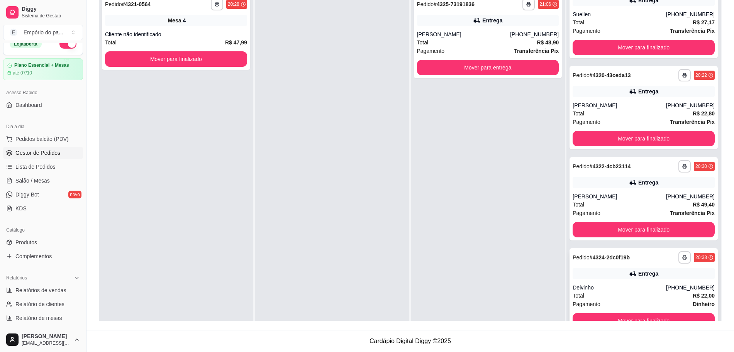
click at [656, 294] on div "Total R$ 22,00" at bounding box center [644, 296] width 142 height 8
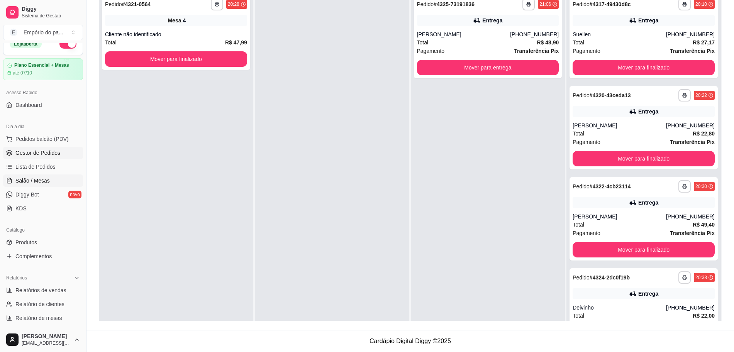
click at [34, 186] on link "Salão / Mesas" at bounding box center [43, 181] width 80 height 12
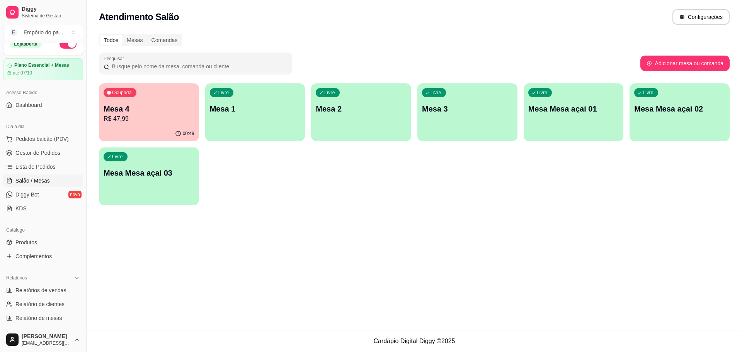
click at [116, 108] on p "Mesa 4" at bounding box center [149, 109] width 91 height 11
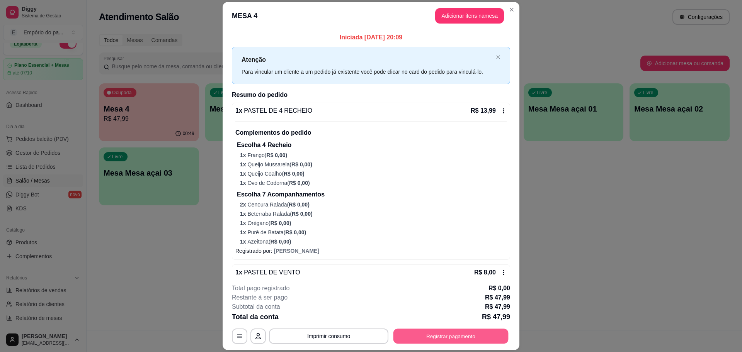
click at [460, 333] on button "Registrar pagamento" at bounding box center [450, 336] width 115 height 15
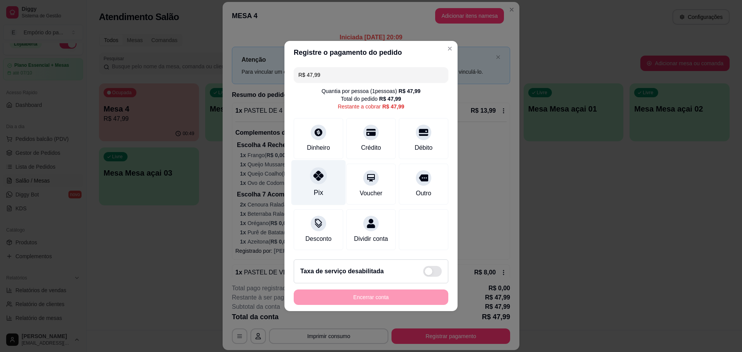
click at [311, 167] on div at bounding box center [318, 175] width 17 height 17
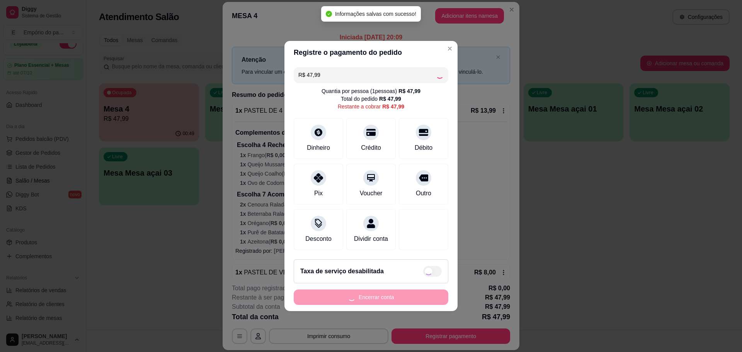
type input "R$ 0,00"
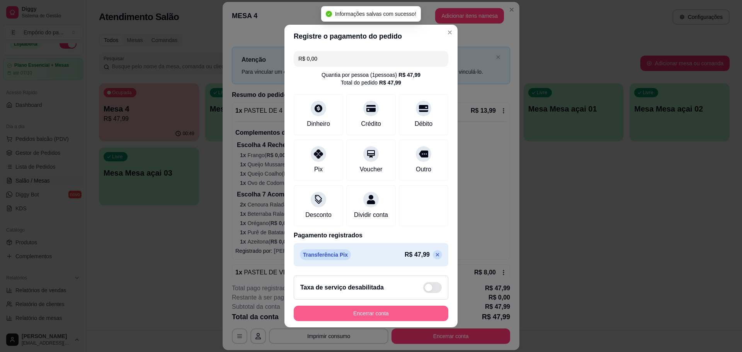
click at [394, 315] on button "Encerrar conta" at bounding box center [371, 313] width 155 height 15
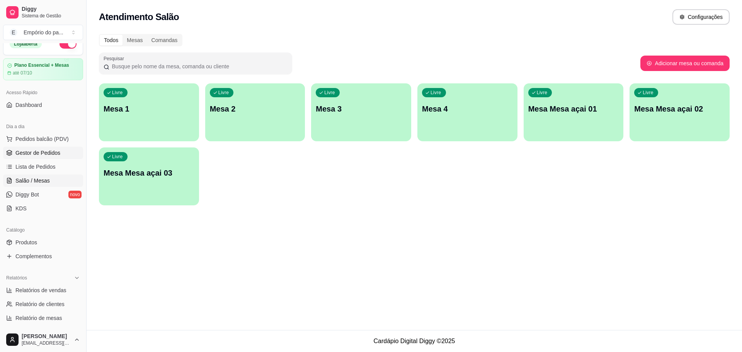
click at [35, 149] on span "Gestor de Pedidos" at bounding box center [37, 153] width 45 height 8
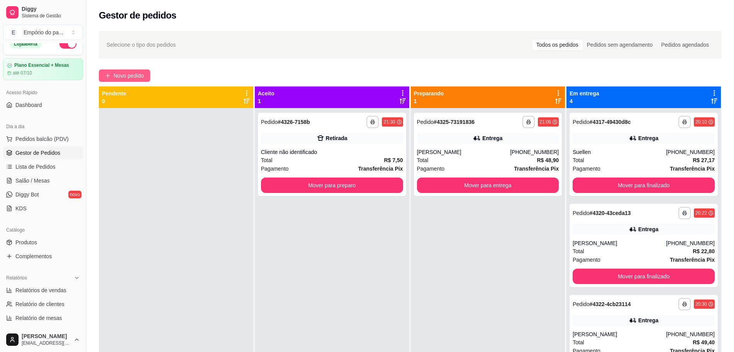
click at [119, 74] on span "Novo pedido" at bounding box center [129, 75] width 31 height 8
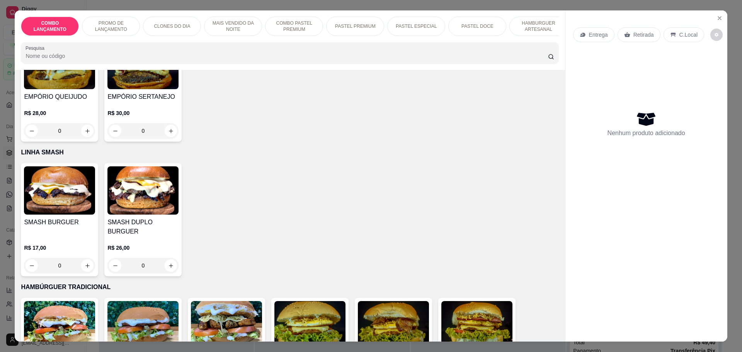
scroll to position [1690, 0]
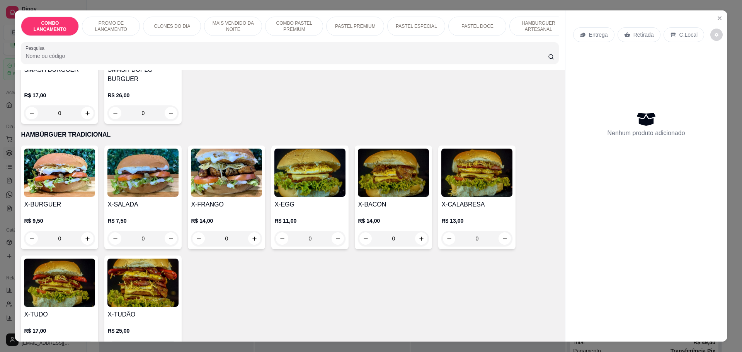
click at [85, 231] on div "0" at bounding box center [59, 238] width 71 height 15
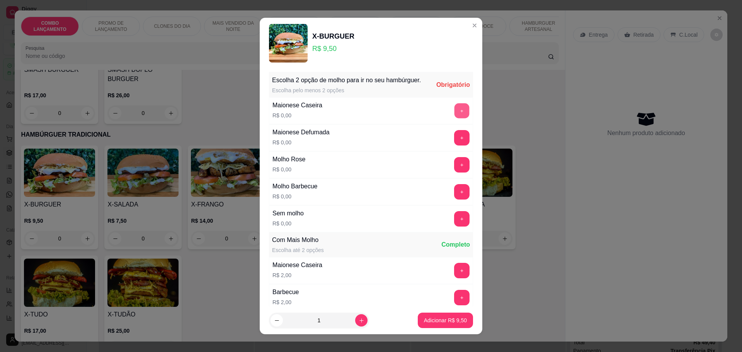
click at [454, 117] on button "+" at bounding box center [461, 110] width 15 height 15
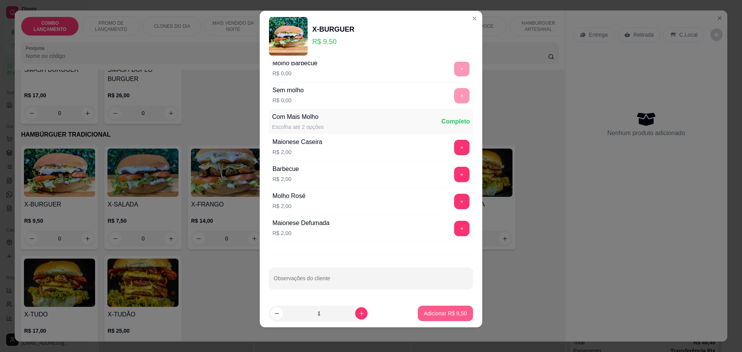
click at [424, 317] on p "Adicionar R$ 9,50" at bounding box center [445, 314] width 43 height 8
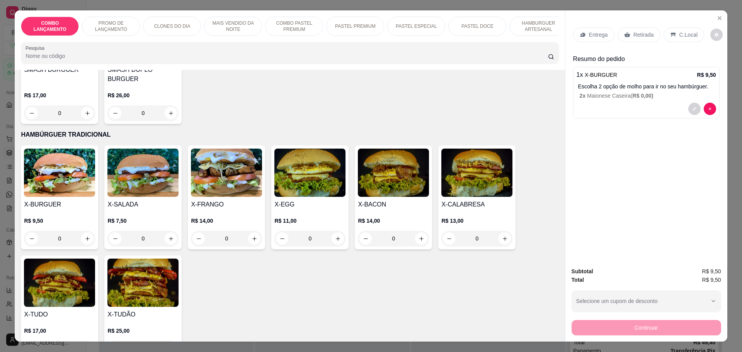
click at [424, 306] on div "X-BURGUER R$ 9,50 0 X-SALADA R$ 7,50 0 X-FRANGO R$ 14,00 0 X-EGG R$ 11,00 0 X-B…" at bounding box center [289, 253] width 537 height 214
click at [636, 31] on div "Retirada" at bounding box center [638, 34] width 43 height 15
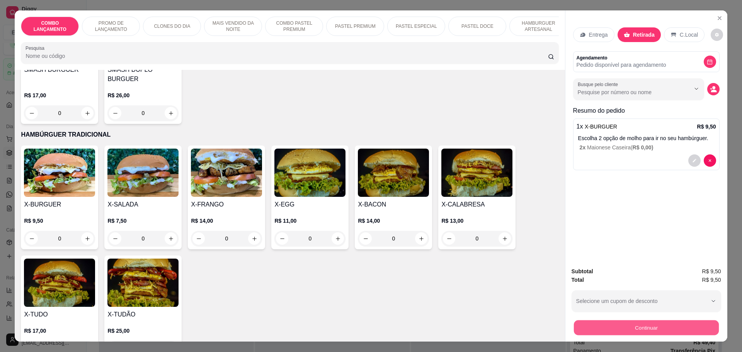
click at [628, 328] on button "Continuar" at bounding box center [645, 327] width 145 height 15
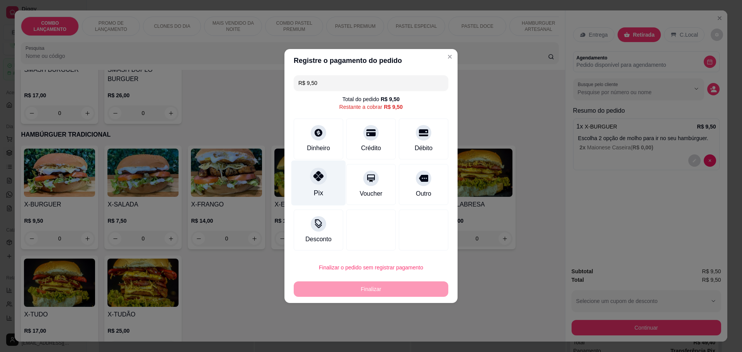
click at [321, 178] on icon at bounding box center [318, 176] width 10 height 10
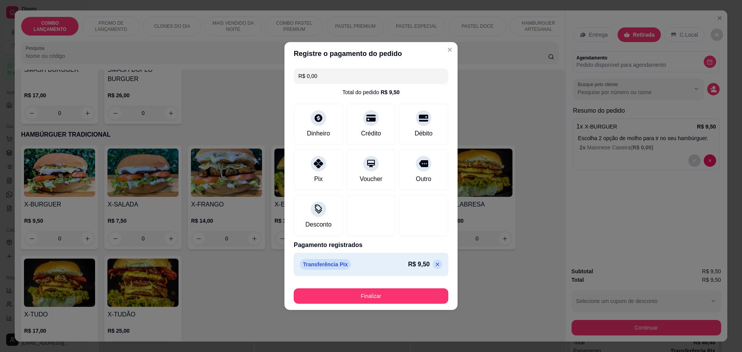
click at [433, 263] on p at bounding box center [437, 264] width 9 height 9
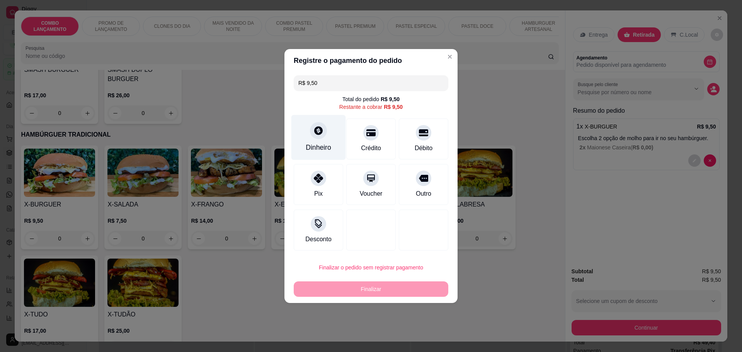
click at [325, 139] on div "Dinheiro" at bounding box center [318, 137] width 54 height 45
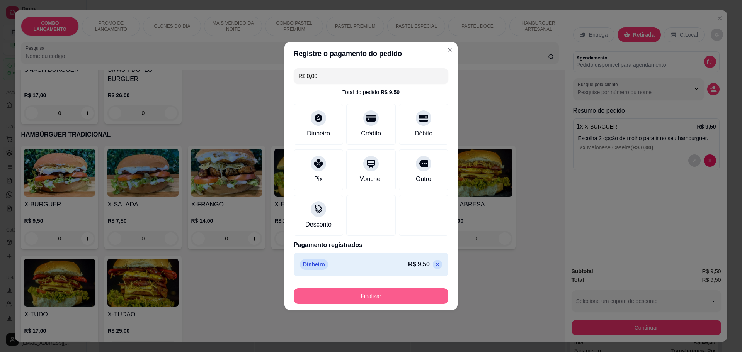
click at [375, 295] on button "Finalizar" at bounding box center [371, 296] width 155 height 15
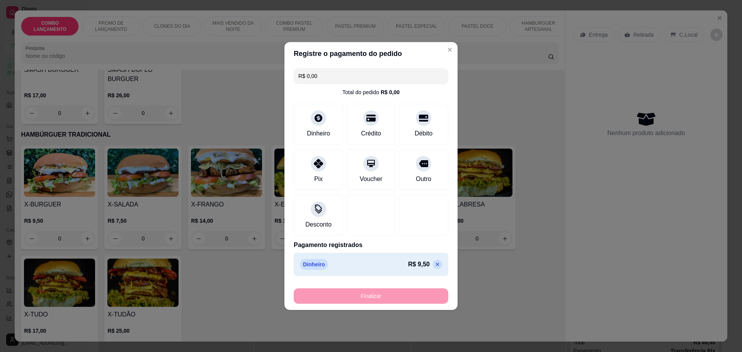
type input "-R$ 9,50"
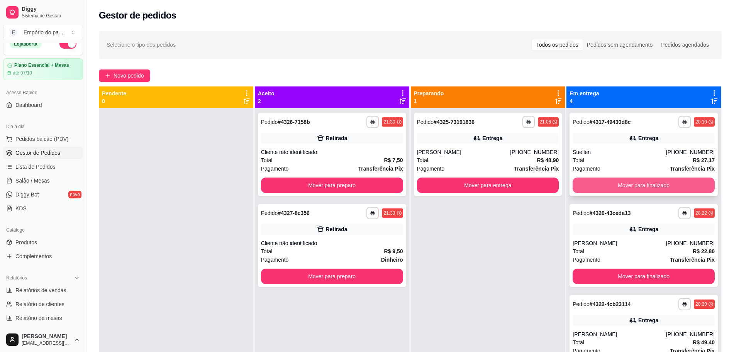
click at [597, 182] on button "Mover para finalizado" at bounding box center [644, 185] width 142 height 15
click at [597, 182] on button "Mover para finalizado" at bounding box center [644, 185] width 138 height 15
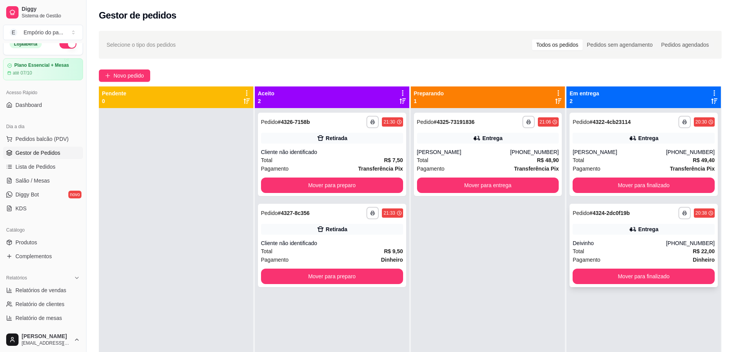
click at [599, 221] on div "**********" at bounding box center [644, 245] width 148 height 83
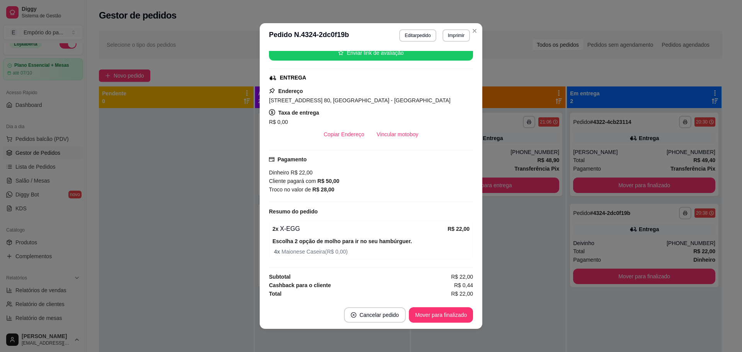
scroll to position [139, 0]
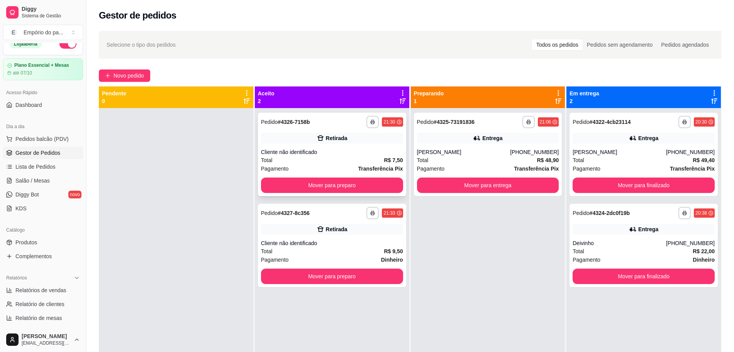
click at [355, 157] on div "Total R$ 7,50" at bounding box center [332, 160] width 142 height 8
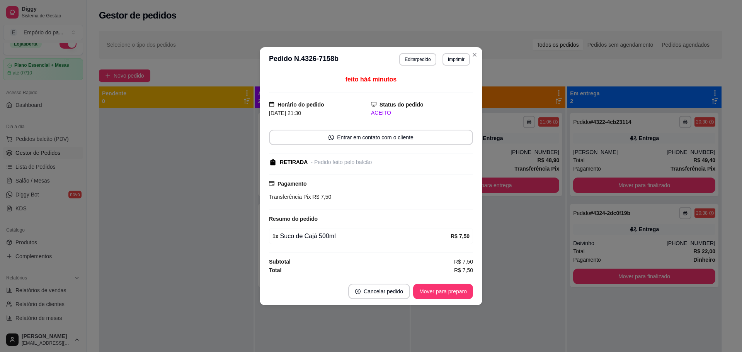
click at [434, 241] on div "1 x Suco de Cajá 500ml R$ 7,50" at bounding box center [371, 236] width 204 height 16
click at [454, 292] on button "Mover para preparo" at bounding box center [443, 291] width 58 height 15
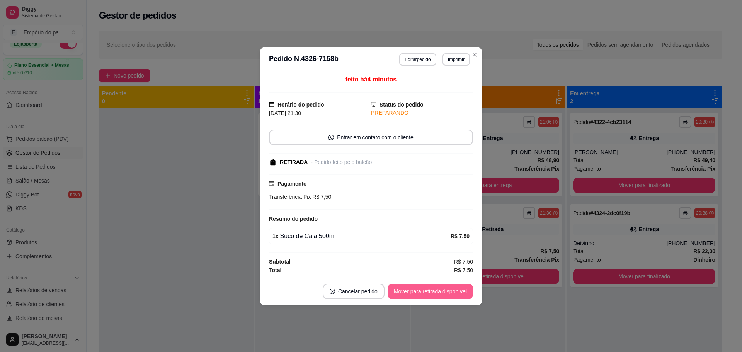
click at [459, 296] on button "Mover para retirada disponível" at bounding box center [430, 291] width 85 height 15
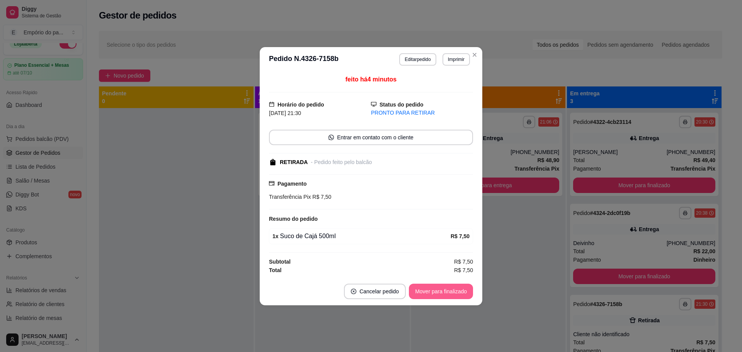
click at [454, 290] on button "Mover para finalizado" at bounding box center [441, 291] width 64 height 15
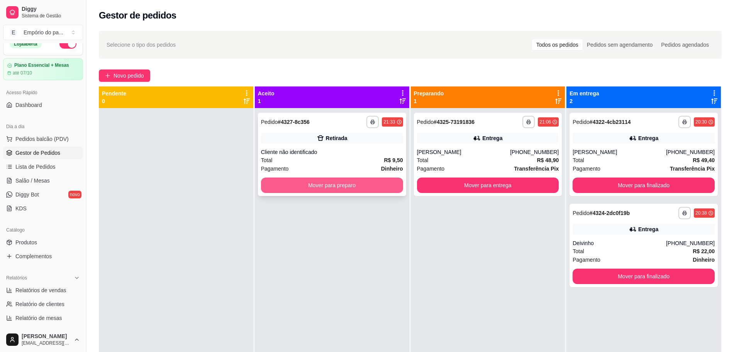
click at [327, 186] on button "Mover para preparo" at bounding box center [332, 185] width 142 height 15
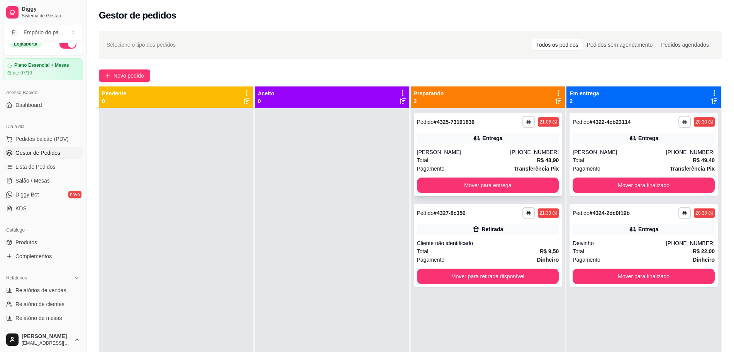
click at [464, 156] on div "[PERSON_NAME]" at bounding box center [463, 152] width 93 height 8
click at [643, 182] on button "Mover para finalizado" at bounding box center [644, 185] width 142 height 15
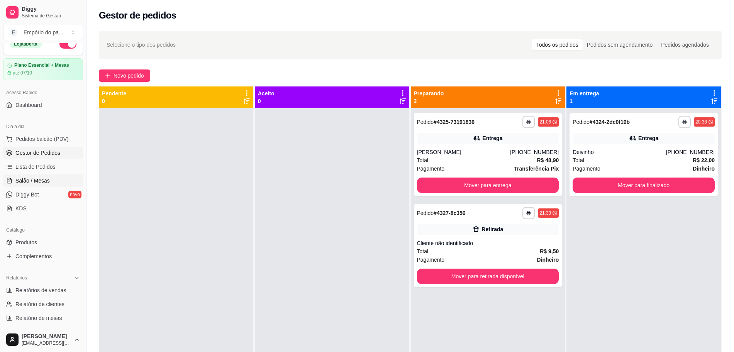
click at [33, 179] on span "Salão / Mesas" at bounding box center [32, 181] width 34 height 8
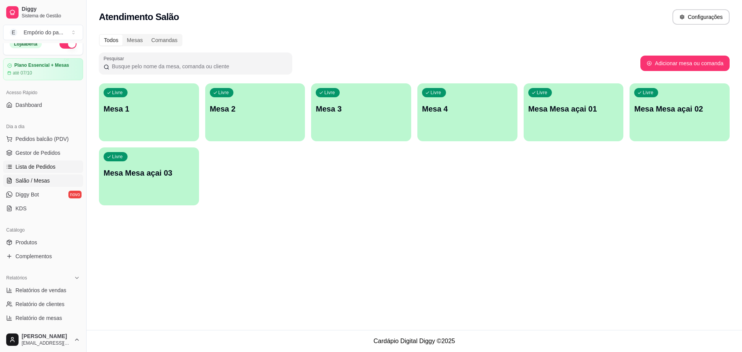
click at [36, 161] on link "Lista de Pedidos" at bounding box center [43, 167] width 80 height 12
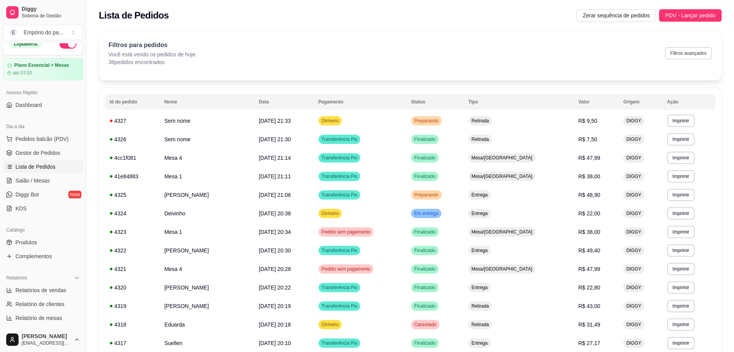
click at [699, 48] on button "Filtros avançados" at bounding box center [688, 53] width 47 height 12
select select "0"
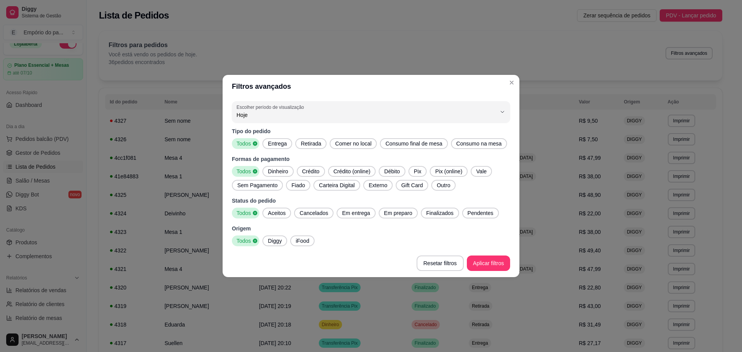
click at [285, 149] on div "Entrega" at bounding box center [277, 143] width 30 height 11
click at [279, 170] on span "Dinheiro" at bounding box center [278, 172] width 26 height 8
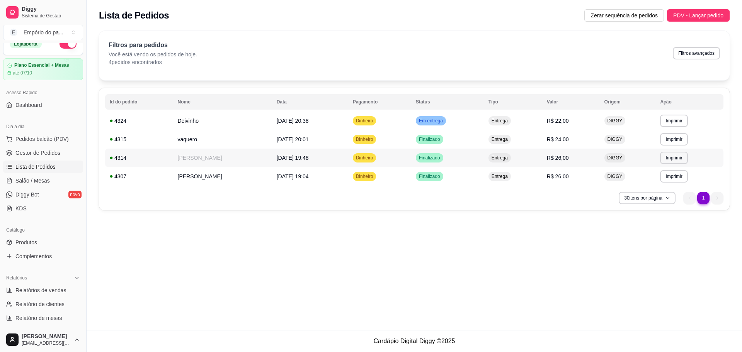
click at [591, 155] on td "R$ 26,00" at bounding box center [571, 158] width 58 height 19
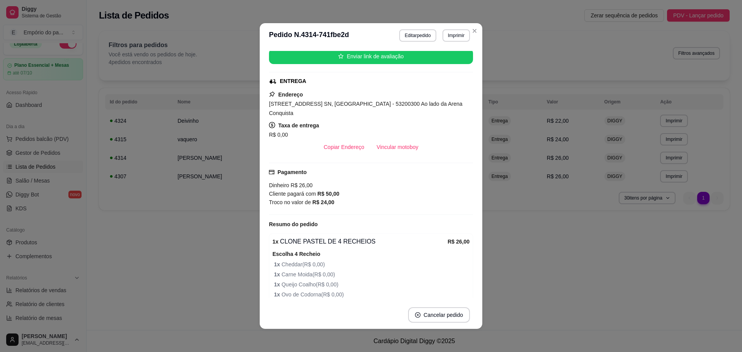
scroll to position [226, 0]
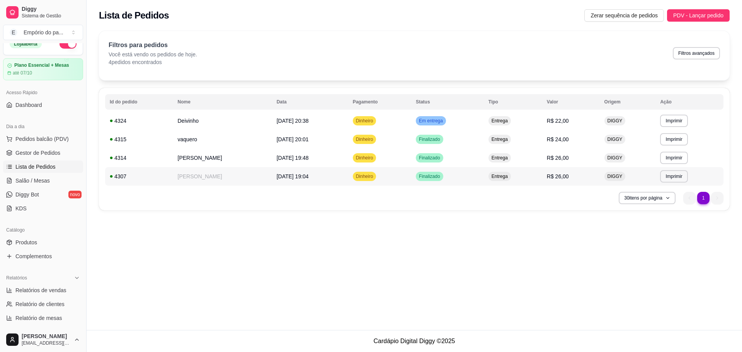
click at [555, 177] on span "R$ 26,00" at bounding box center [558, 176] width 22 height 6
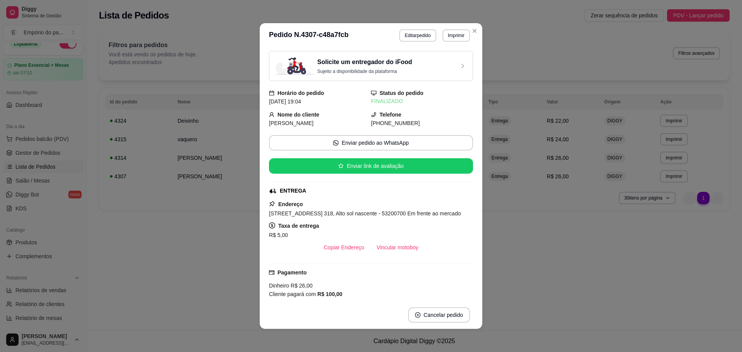
scroll to position [143, 0]
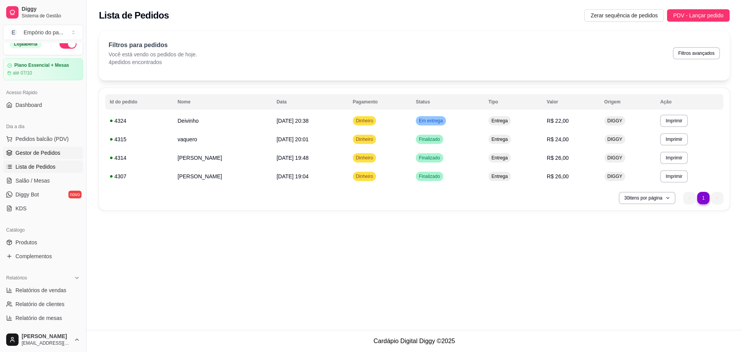
click at [27, 156] on span "Gestor de Pedidos" at bounding box center [37, 153] width 45 height 8
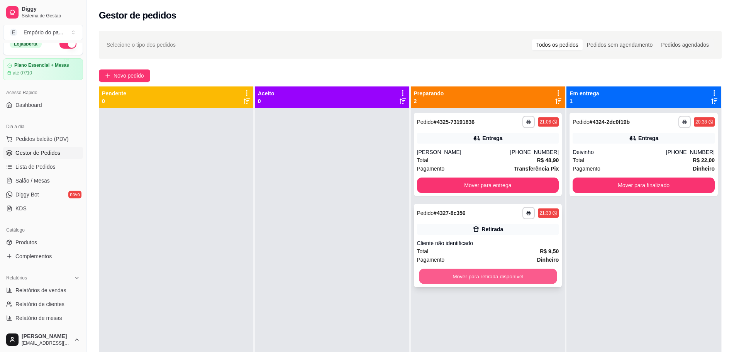
click at [516, 274] on button "Mover para retirada disponível" at bounding box center [488, 276] width 138 height 15
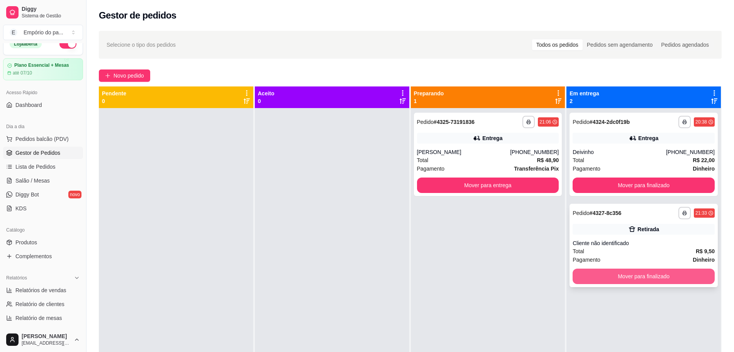
click at [688, 274] on button "Mover para finalizado" at bounding box center [644, 276] width 142 height 15
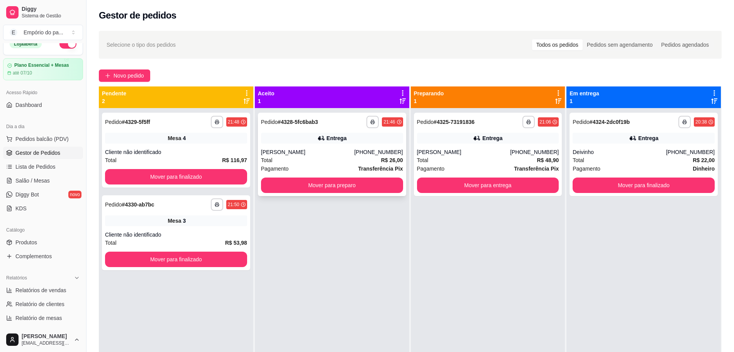
click at [338, 152] on div "[PERSON_NAME]" at bounding box center [307, 152] width 93 height 8
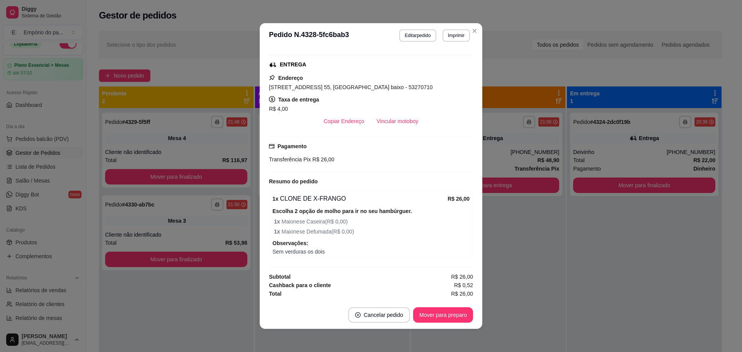
scroll to position [2, 0]
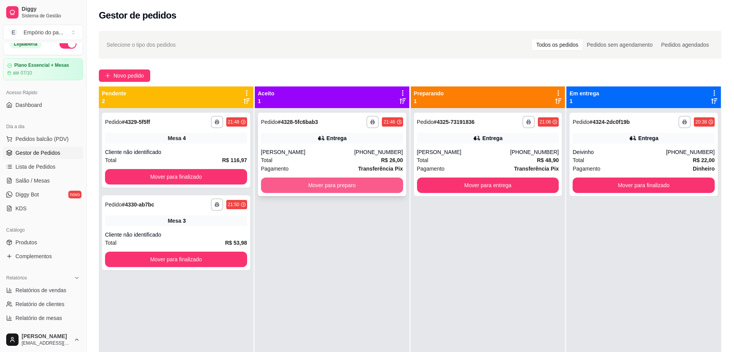
click at [344, 184] on button "Mover para preparo" at bounding box center [332, 185] width 142 height 15
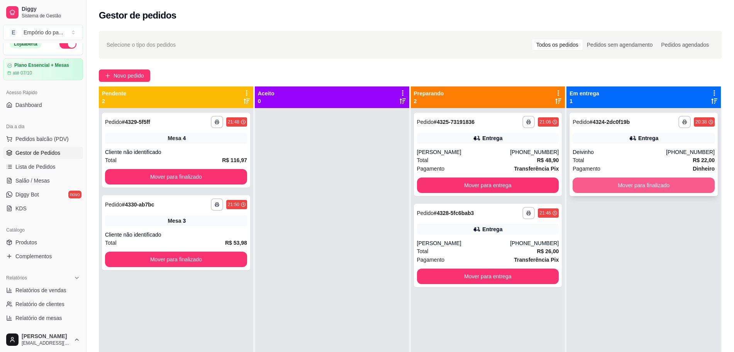
click at [643, 186] on button "Mover para finalizado" at bounding box center [644, 185] width 142 height 15
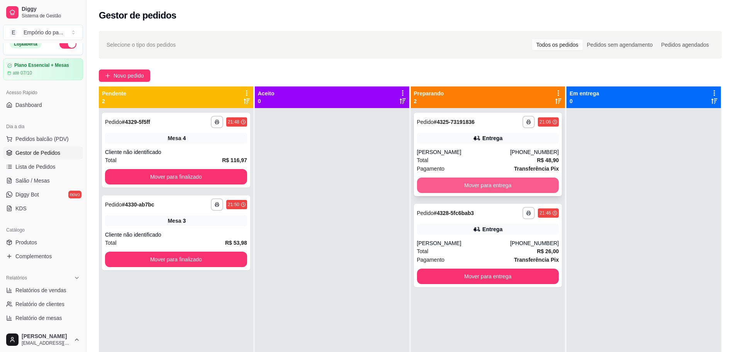
click at [458, 183] on button "Mover para entrega" at bounding box center [488, 185] width 142 height 15
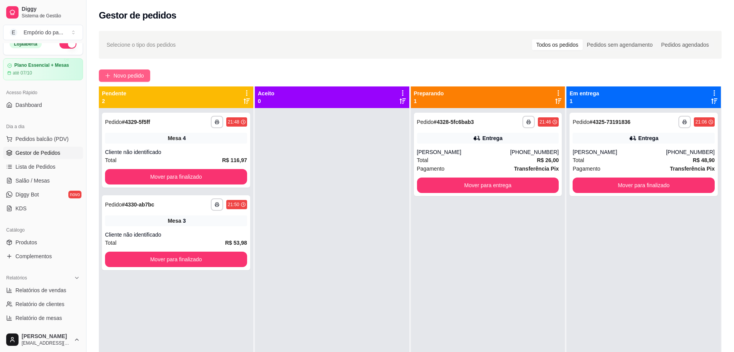
click at [129, 76] on span "Novo pedido" at bounding box center [129, 75] width 31 height 8
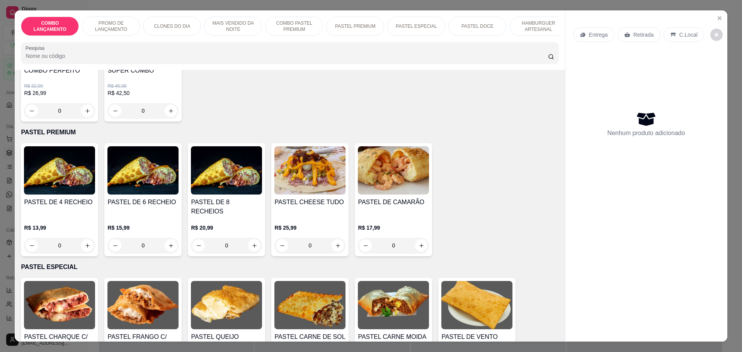
scroll to position [918, 0]
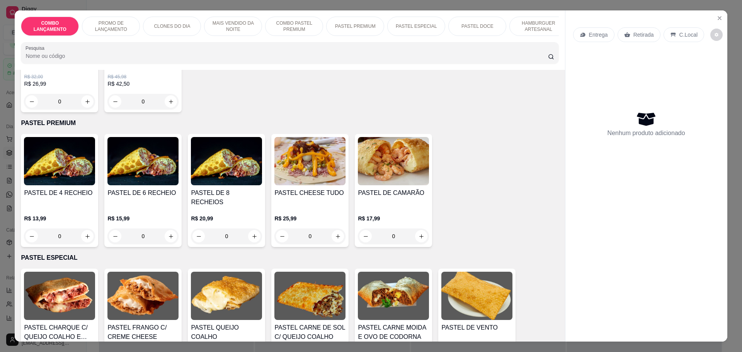
click at [83, 229] on div "0" at bounding box center [59, 236] width 71 height 15
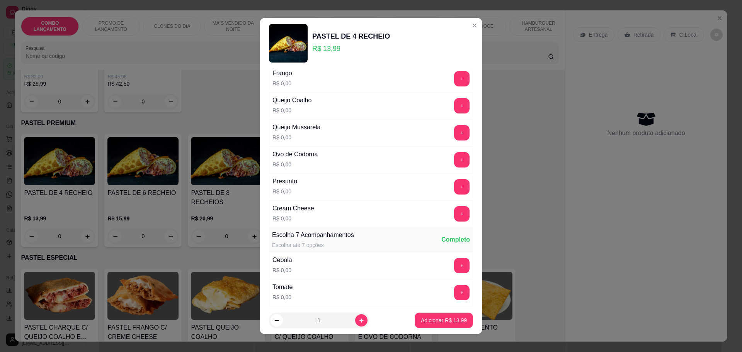
scroll to position [145, 0]
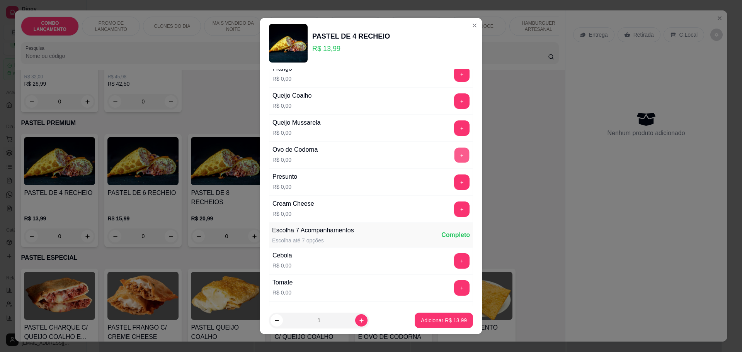
click at [454, 155] on button "+" at bounding box center [461, 155] width 15 height 15
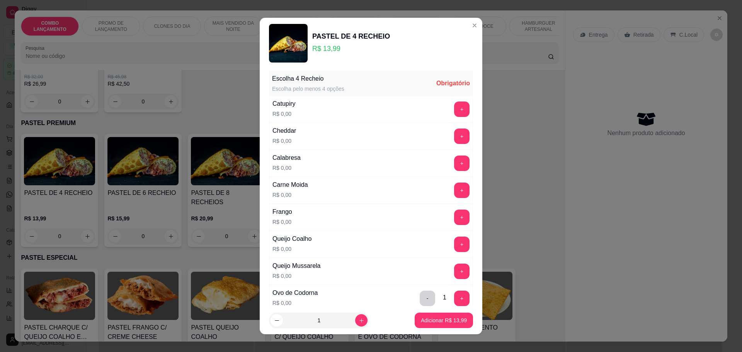
scroll to position [0, 0]
click at [454, 135] on button "+" at bounding box center [461, 137] width 15 height 15
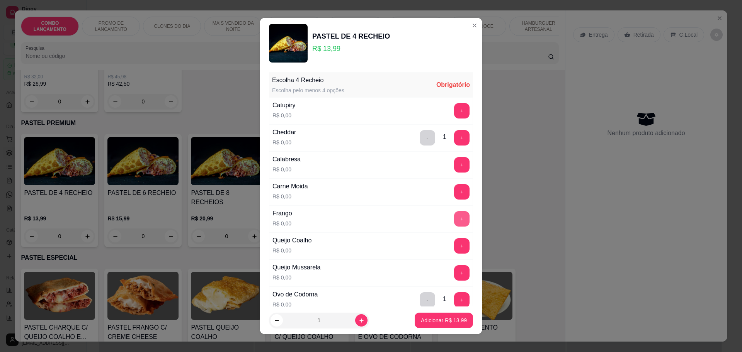
click at [454, 215] on button "+" at bounding box center [461, 218] width 15 height 15
click at [454, 190] on button "+" at bounding box center [461, 191] width 15 height 15
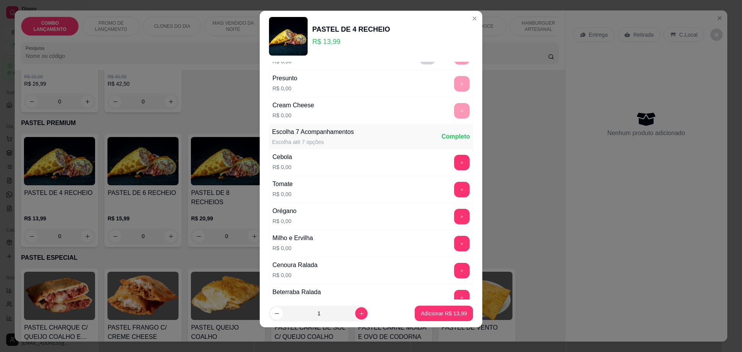
scroll to position [299, 0]
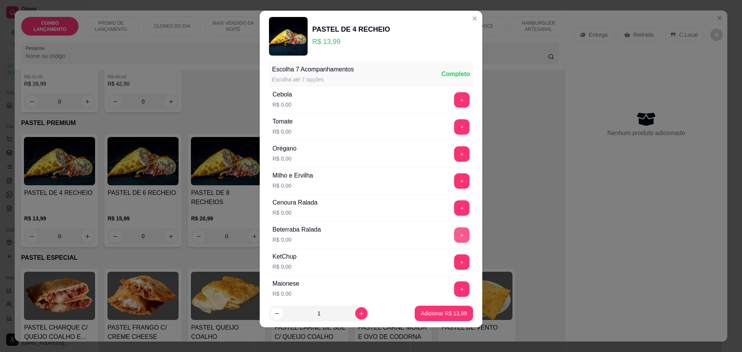
click at [454, 234] on button "+" at bounding box center [461, 235] width 15 height 15
click at [454, 176] on button "+" at bounding box center [461, 180] width 15 height 15
click at [454, 264] on button "+" at bounding box center [461, 262] width 15 height 15
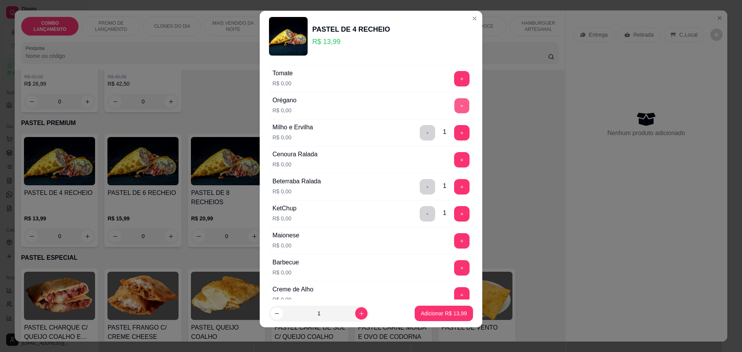
click at [454, 99] on button "+" at bounding box center [461, 105] width 15 height 15
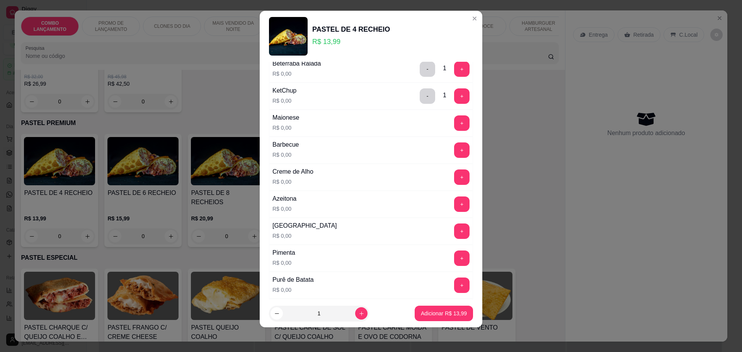
scroll to position [444, 0]
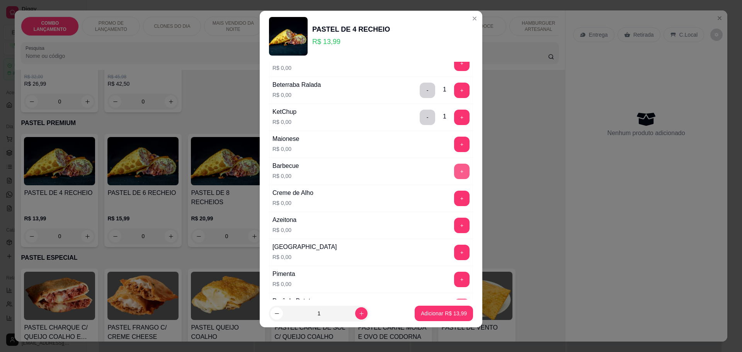
click at [454, 168] on button "+" at bounding box center [461, 171] width 15 height 15
click at [454, 119] on button "+" at bounding box center [461, 117] width 15 height 15
click at [420, 112] on button "-" at bounding box center [427, 117] width 15 height 15
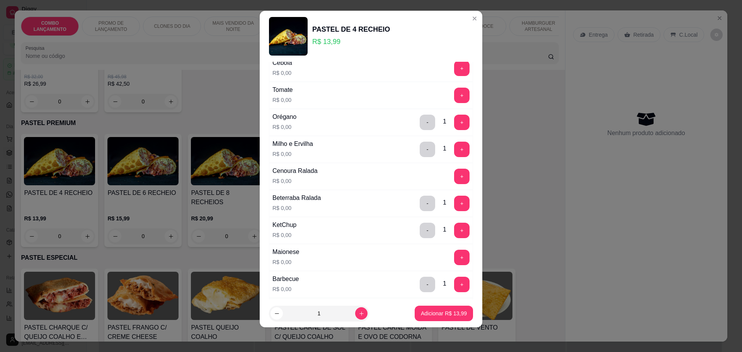
scroll to position [347, 0]
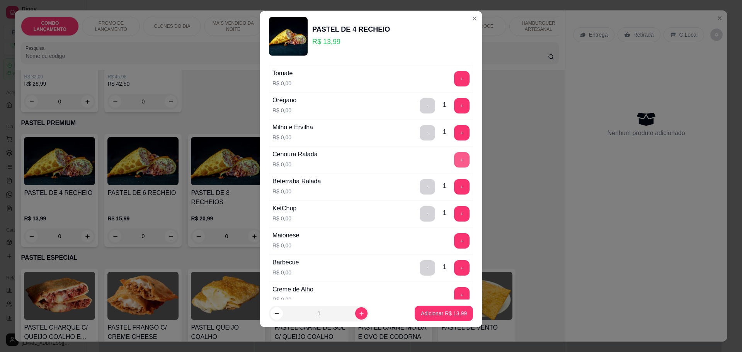
click at [454, 153] on button "+" at bounding box center [461, 159] width 15 height 15
click at [437, 316] on p "Adicionar R$ 13,99" at bounding box center [444, 313] width 45 height 7
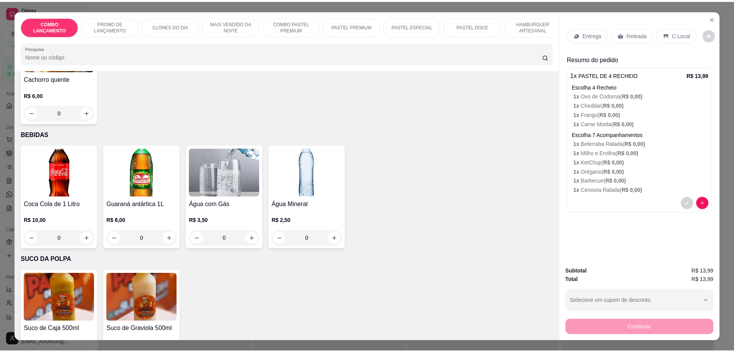
scroll to position [14, 0]
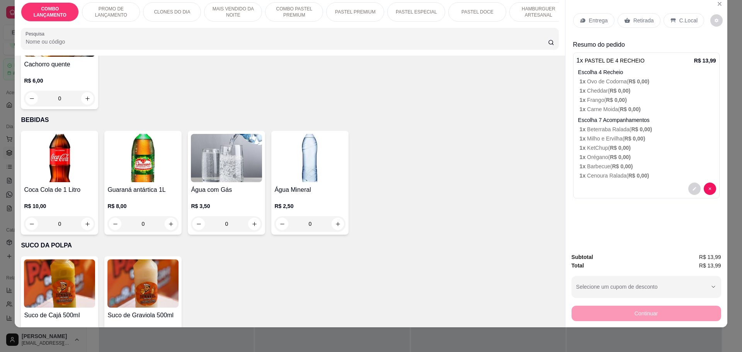
click at [85, 347] on icon "increase-product-quantity" at bounding box center [88, 350] width 6 height 6
type input "1"
click at [673, 18] on div "C.Local" at bounding box center [683, 20] width 41 height 15
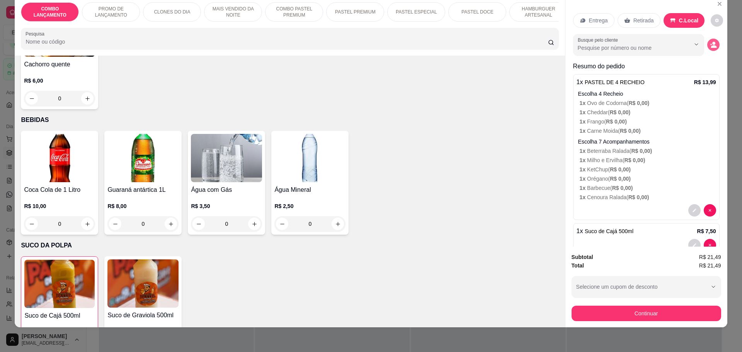
click at [707, 48] on button "decrease-product-quantity" at bounding box center [713, 45] width 12 height 12
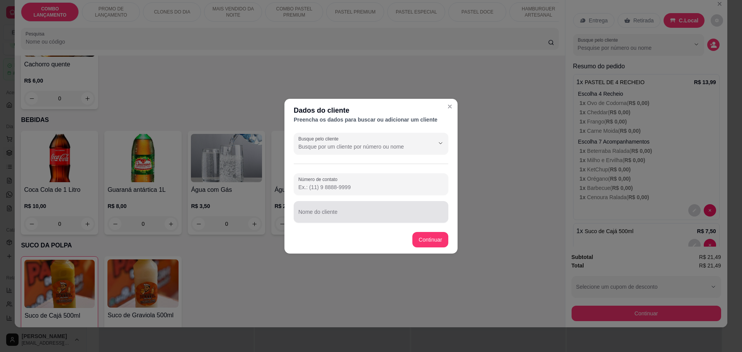
click at [337, 209] on div at bounding box center [370, 211] width 145 height 15
type input "cal mesa 01"
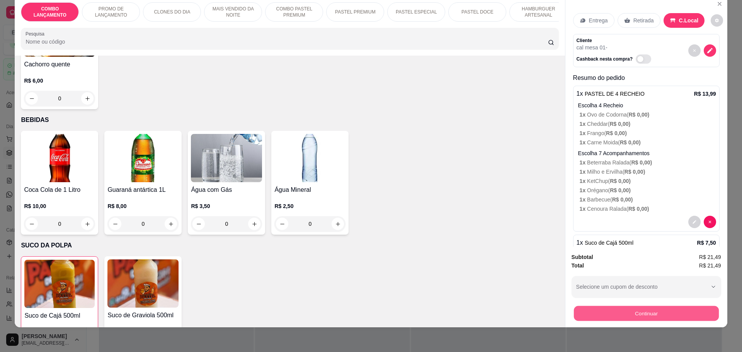
click at [684, 314] on button "Continuar" at bounding box center [645, 313] width 145 height 15
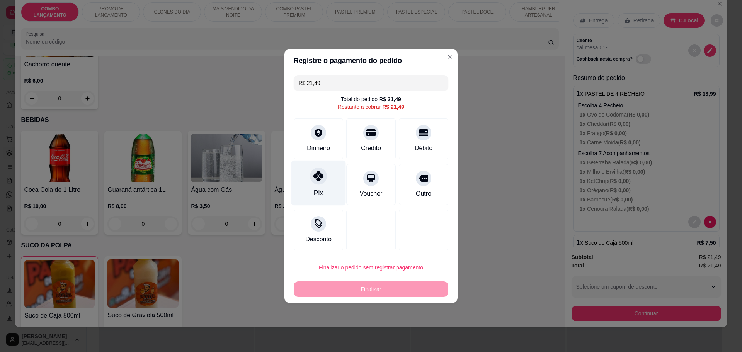
click at [318, 181] on icon at bounding box center [318, 176] width 10 height 10
type input "R$ 0,00"
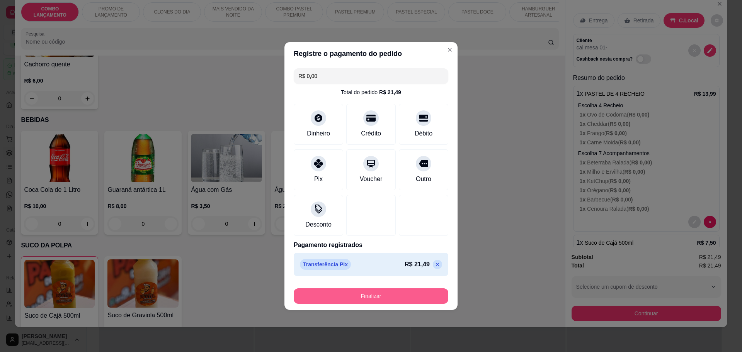
click at [357, 299] on button "Finalizar" at bounding box center [371, 296] width 155 height 15
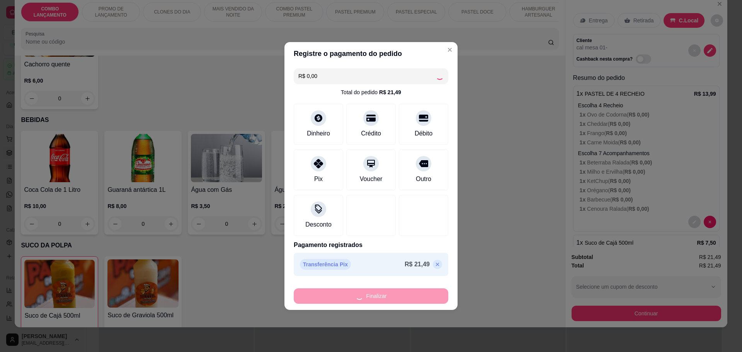
type input "0"
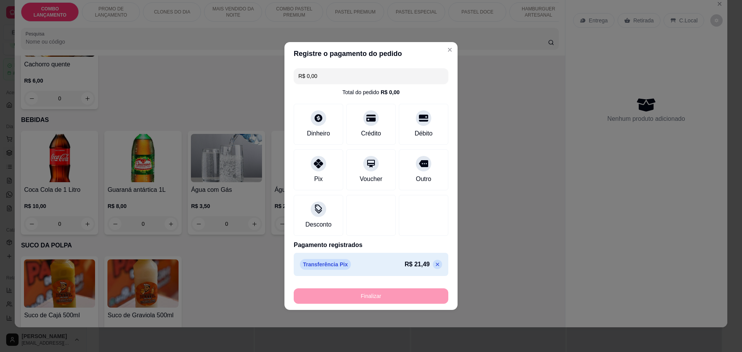
type input "-R$ 21,49"
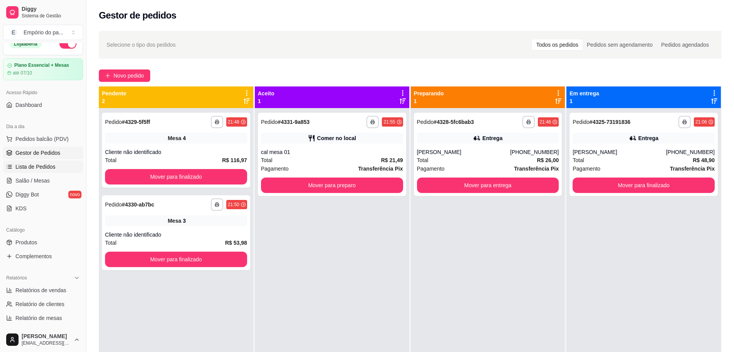
click at [36, 167] on span "Lista de Pedidos" at bounding box center [35, 167] width 40 height 8
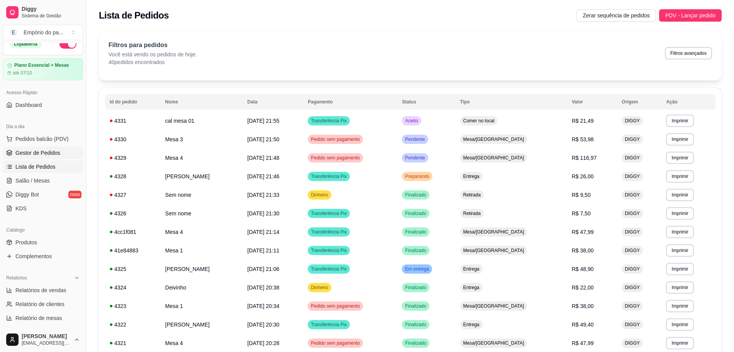
click at [39, 155] on span "Gestor de Pedidos" at bounding box center [37, 153] width 45 height 8
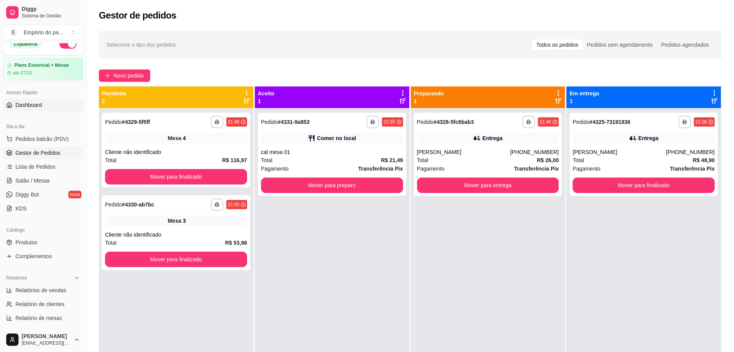
click at [37, 108] on span "Dashboard" at bounding box center [28, 105] width 27 height 8
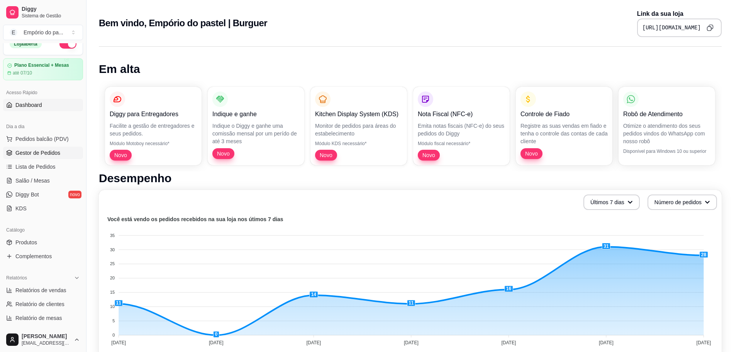
click at [32, 154] on span "Gestor de Pedidos" at bounding box center [37, 153] width 45 height 8
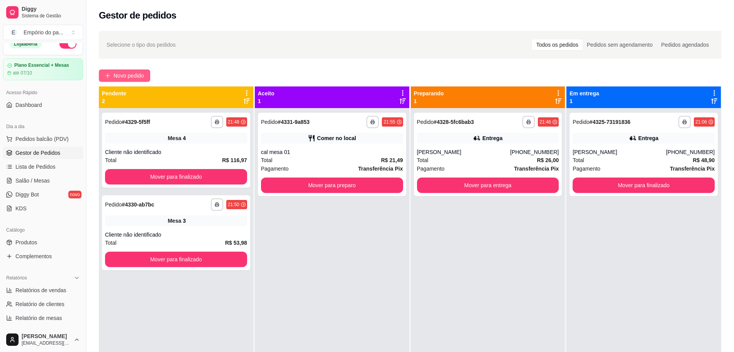
click at [120, 74] on span "Novo pedido" at bounding box center [129, 75] width 31 height 8
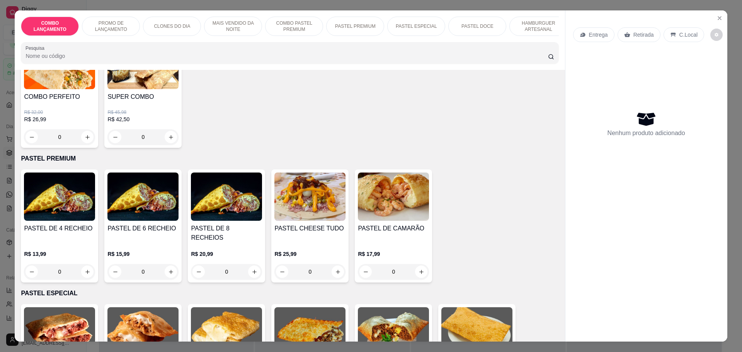
scroll to position [918, 0]
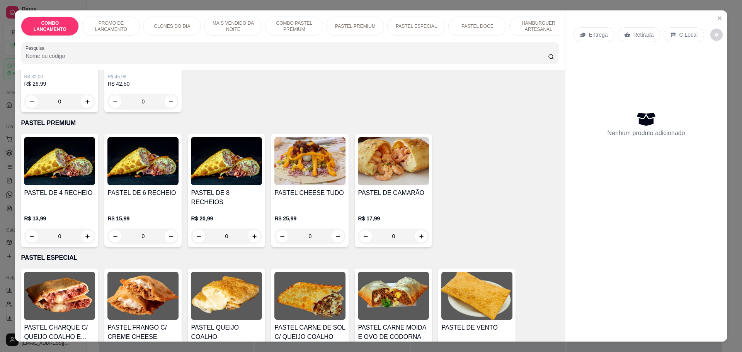
click at [82, 229] on div "0" at bounding box center [59, 236] width 71 height 15
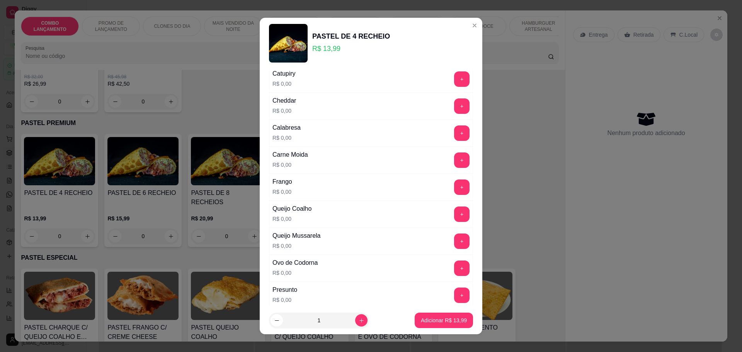
scroll to position [48, 0]
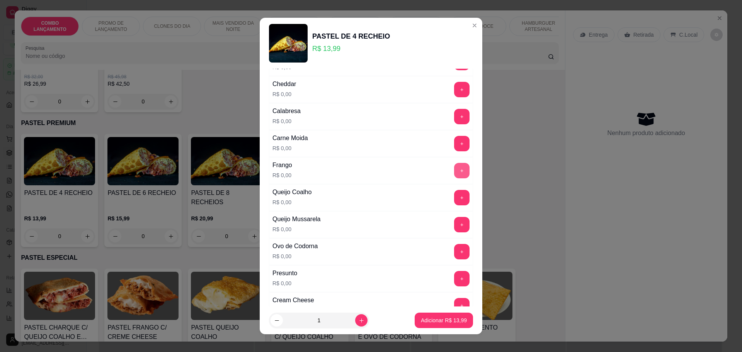
click at [454, 173] on button "+" at bounding box center [461, 170] width 15 height 15
click at [454, 200] on button "+" at bounding box center [461, 197] width 15 height 15
click at [454, 224] on button "+" at bounding box center [461, 224] width 15 height 15
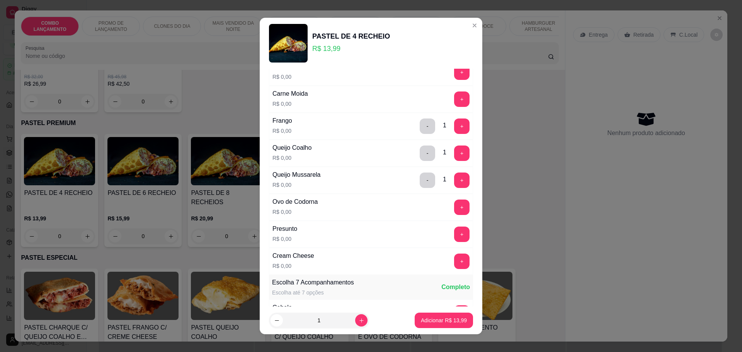
scroll to position [145, 0]
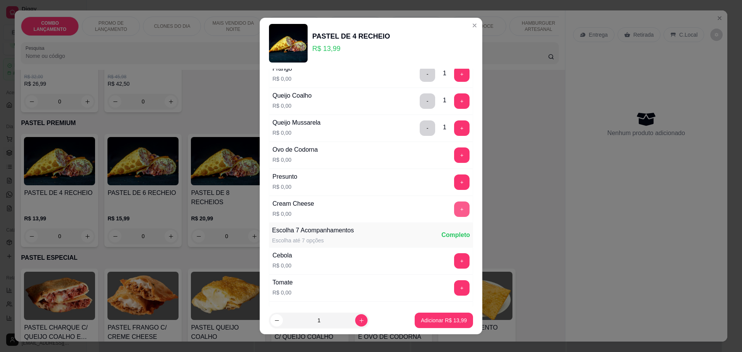
click at [454, 208] on button "+" at bounding box center [461, 209] width 15 height 15
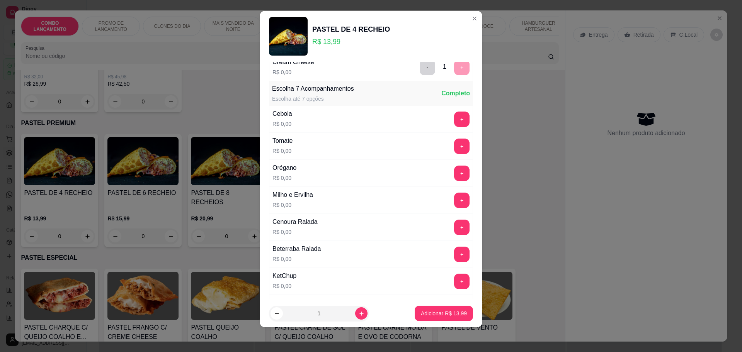
scroll to position [299, 0]
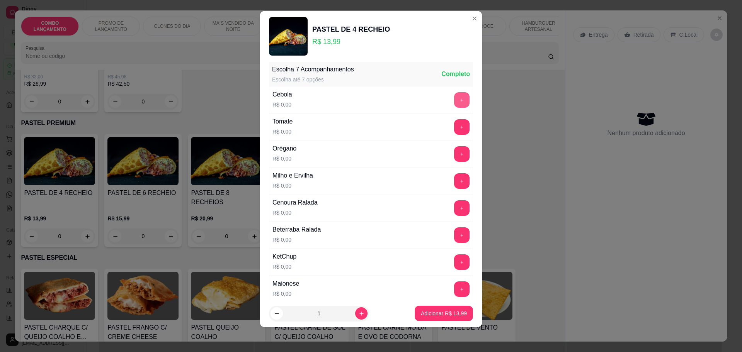
click at [454, 99] on button "+" at bounding box center [461, 99] width 15 height 15
click at [454, 126] on button "+" at bounding box center [461, 126] width 15 height 15
click at [454, 157] on button "+" at bounding box center [461, 153] width 15 height 15
click at [454, 175] on button "+" at bounding box center [461, 180] width 15 height 15
click at [454, 208] on button "+" at bounding box center [461, 208] width 15 height 15
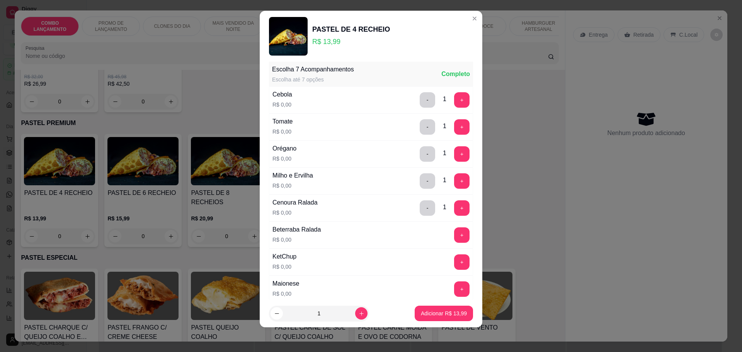
click at [454, 240] on button "+" at bounding box center [461, 235] width 15 height 15
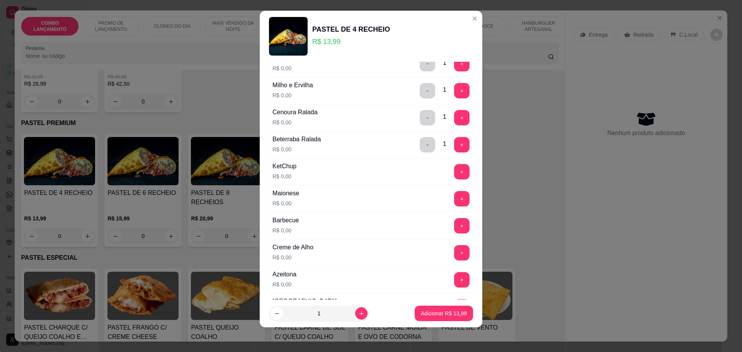
scroll to position [396, 0]
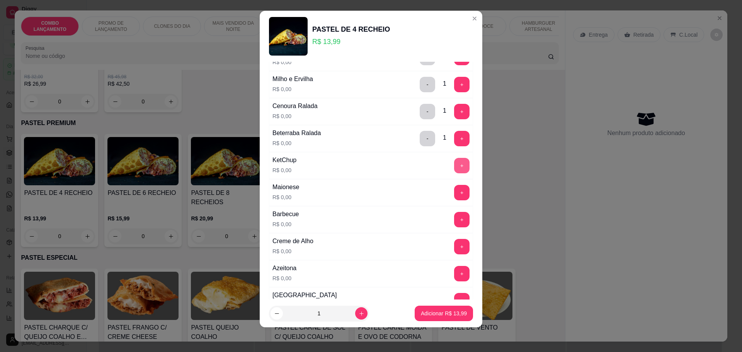
click at [454, 171] on button "+" at bounding box center [461, 165] width 15 height 15
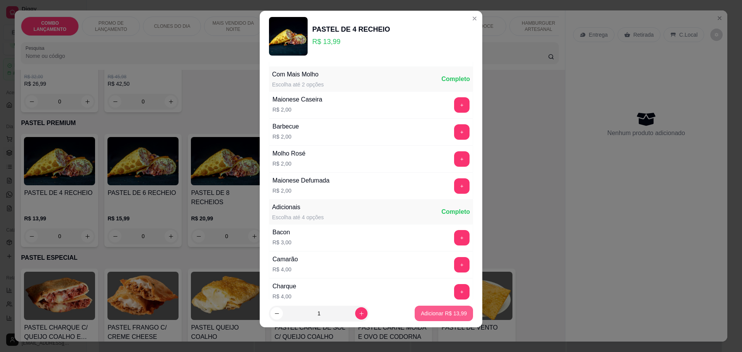
scroll to position [756, 0]
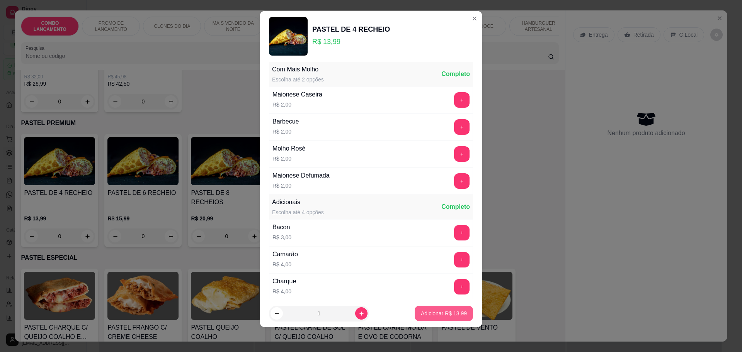
click at [435, 313] on p "Adicionar R$ 13,99" at bounding box center [444, 314] width 46 height 8
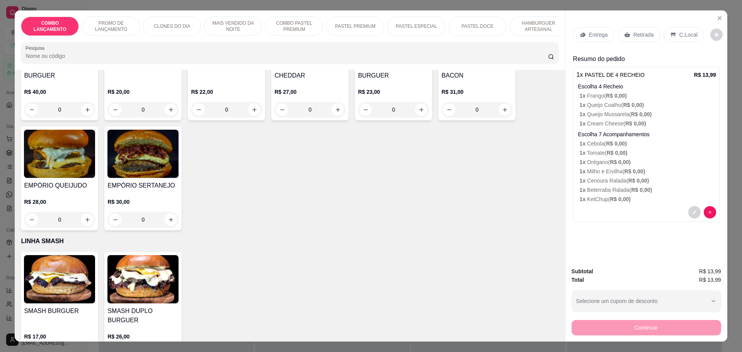
scroll to position [1739, 0]
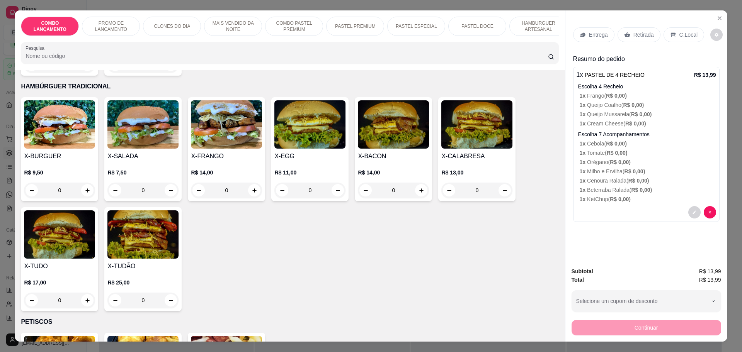
click at [417, 183] on div "0" at bounding box center [393, 190] width 71 height 15
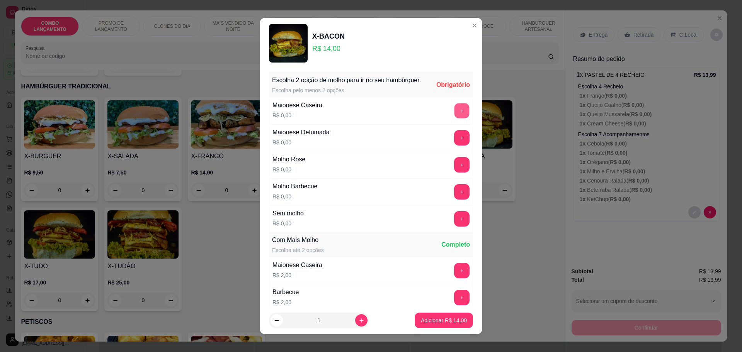
click at [454, 117] on button "+" at bounding box center [461, 110] width 15 height 15
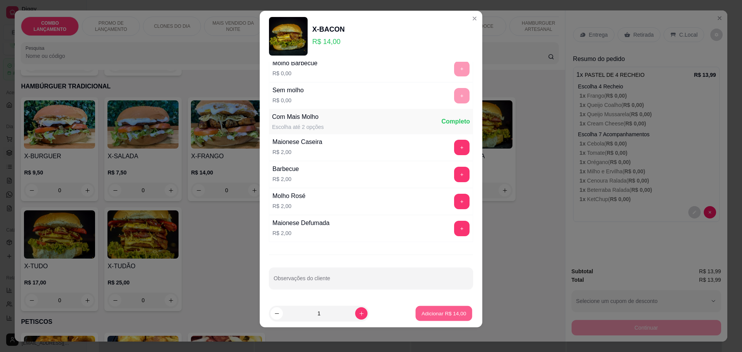
click at [429, 315] on p "Adicionar R$ 14,00" at bounding box center [444, 313] width 45 height 7
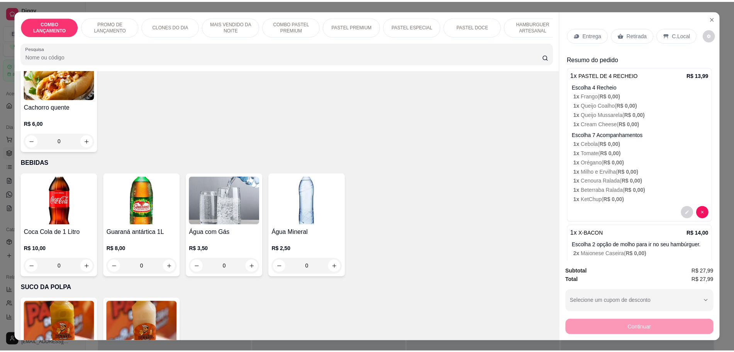
scroll to position [2435, 0]
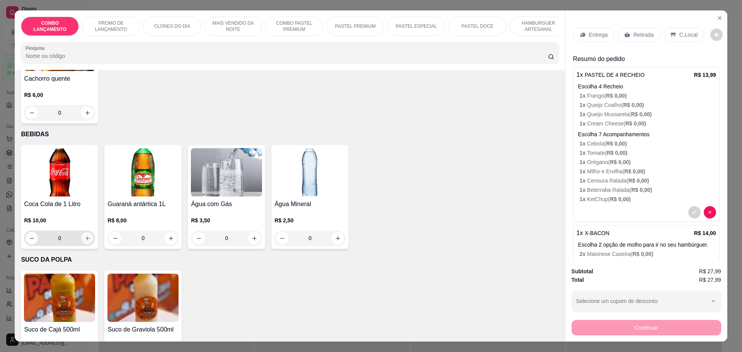
click at [83, 233] on button "increase-product-quantity" at bounding box center [88, 239] width 12 height 12
type input "1"
click at [689, 35] on p "C.Local" at bounding box center [688, 35] width 18 height 8
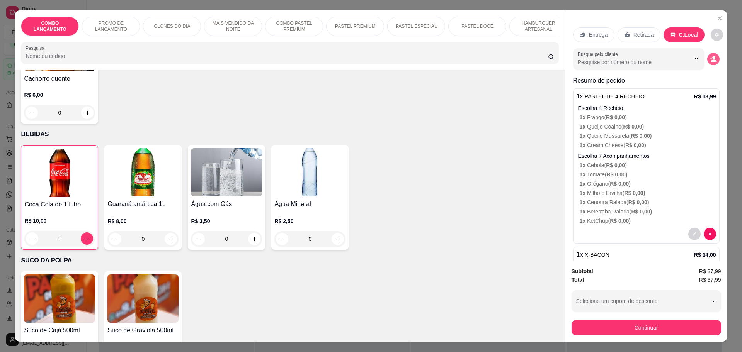
click at [707, 63] on button "decrease-product-quantity" at bounding box center [713, 59] width 12 height 12
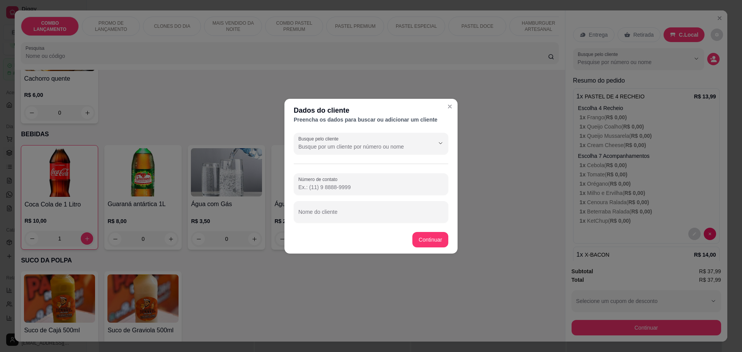
click at [316, 227] on footer "Continuar" at bounding box center [370, 240] width 173 height 28
click at [333, 209] on div at bounding box center [370, 211] width 145 height 15
type input "xande mesa 01"
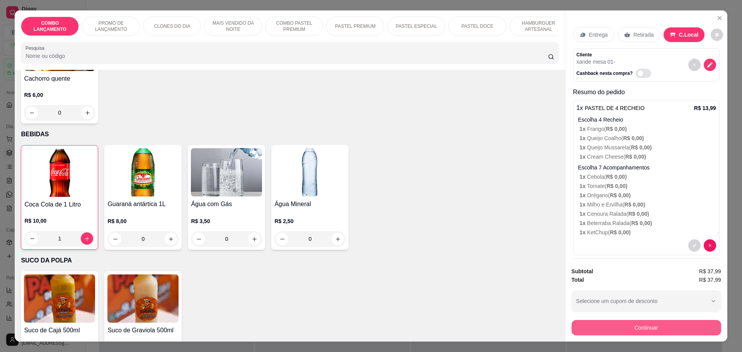
click at [677, 333] on button "Continuar" at bounding box center [646, 327] width 150 height 15
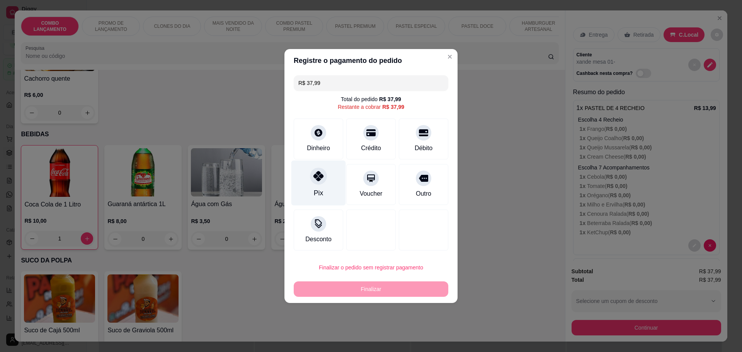
click at [302, 172] on div "Pix" at bounding box center [318, 183] width 54 height 45
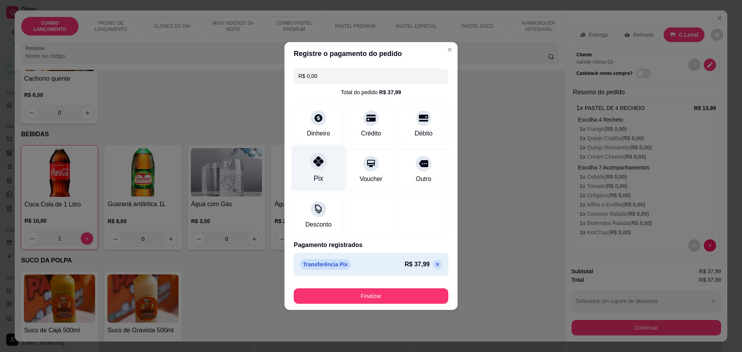
type input "R$ 0,00"
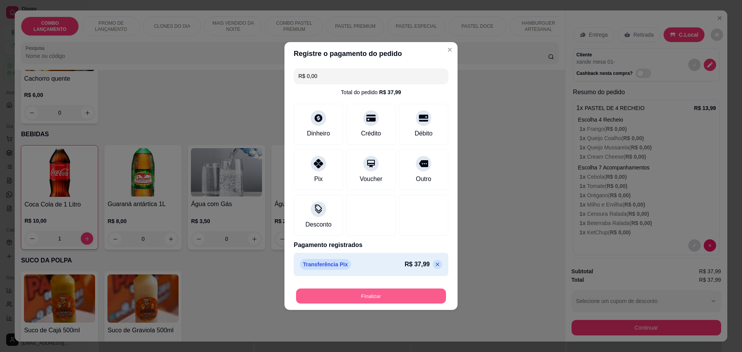
click at [365, 291] on button "Finalizar" at bounding box center [371, 296] width 150 height 15
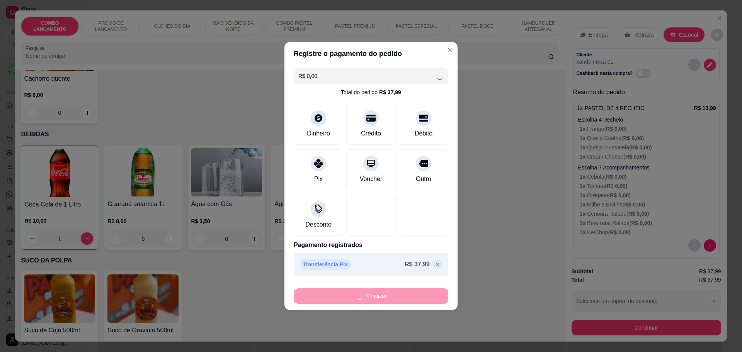
type input "0"
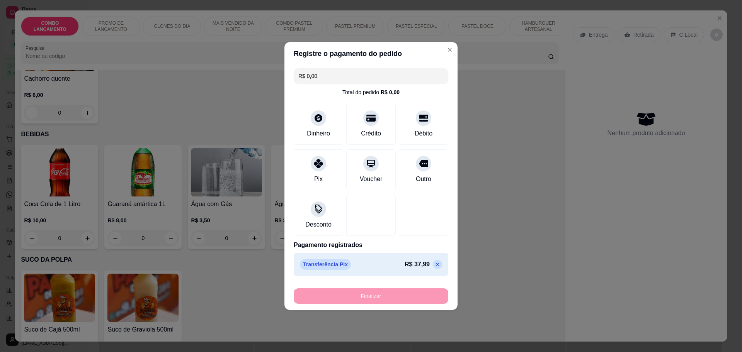
type input "-R$ 37,99"
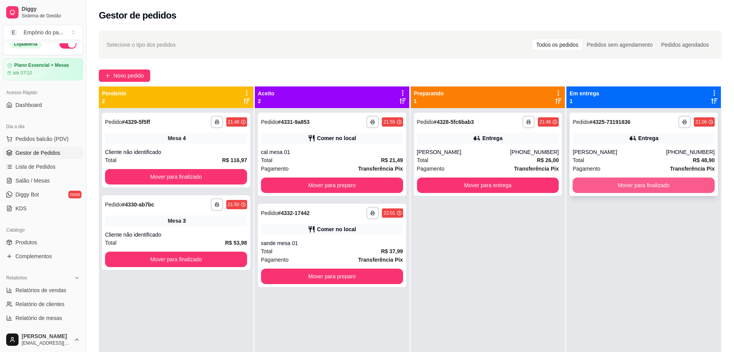
click at [660, 182] on button "Mover para finalizado" at bounding box center [644, 185] width 142 height 15
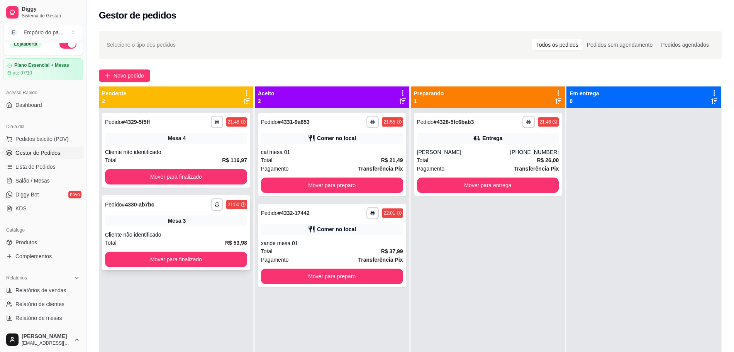
click at [180, 225] on div "Mesa 3" at bounding box center [176, 221] width 142 height 11
click at [212, 148] on div "Cliente não identificado" at bounding box center [176, 152] width 142 height 8
click at [202, 229] on div "**********" at bounding box center [176, 232] width 148 height 75
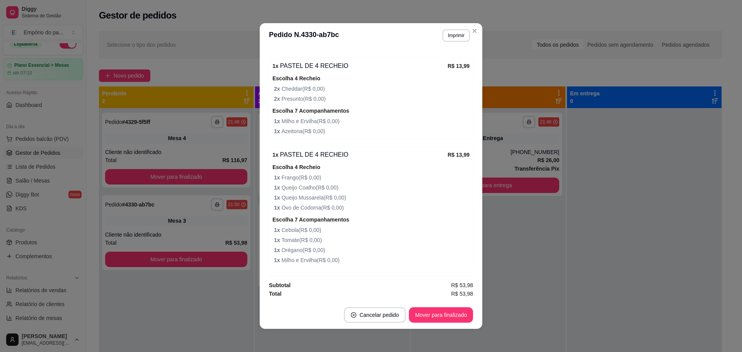
scroll to position [2, 0]
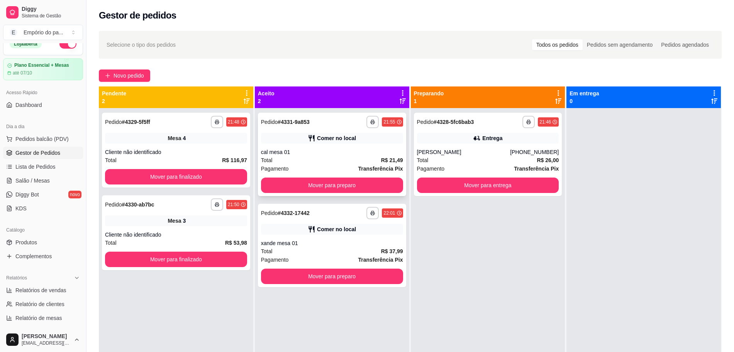
click at [338, 161] on div "Total R$ 21,49" at bounding box center [332, 160] width 142 height 8
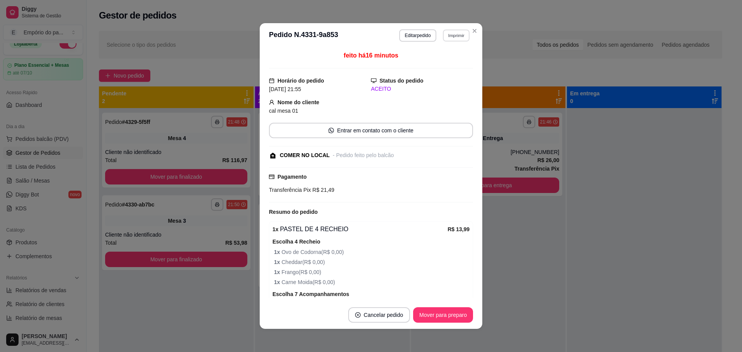
click at [450, 38] on button "Imprimir" at bounding box center [456, 35] width 27 height 12
click at [435, 65] on button "IMPRESSORA" at bounding box center [439, 62] width 56 height 12
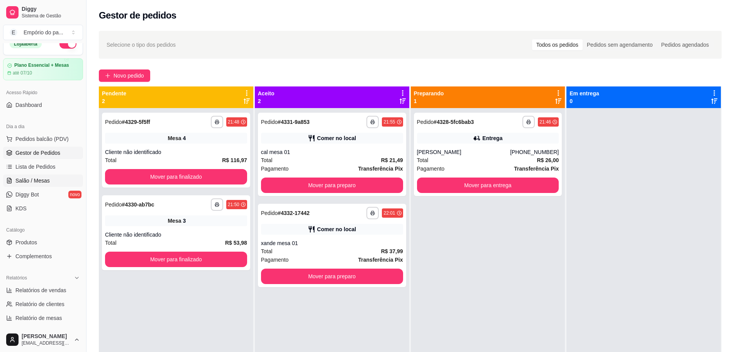
click at [36, 182] on span "Salão / Mesas" at bounding box center [32, 181] width 34 height 8
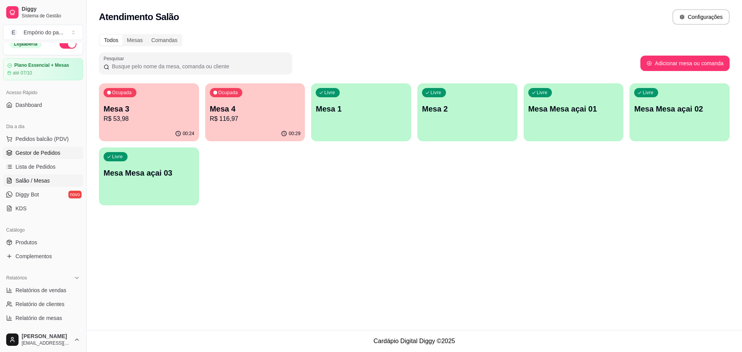
click at [49, 153] on span "Gestor de Pedidos" at bounding box center [37, 153] width 45 height 8
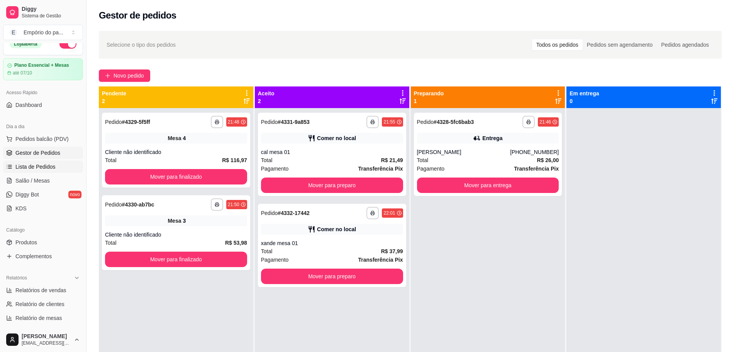
click at [27, 172] on link "Lista de Pedidos" at bounding box center [43, 167] width 80 height 12
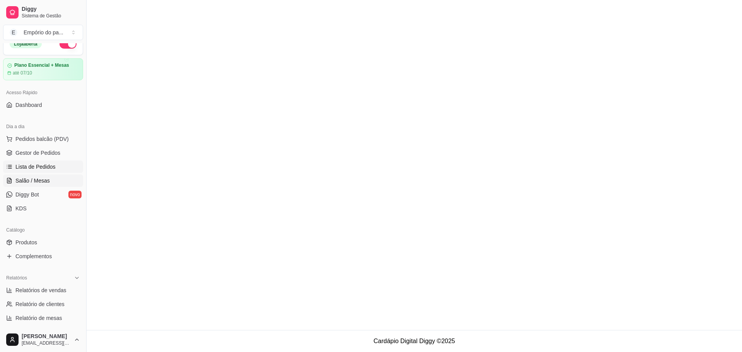
click at [31, 182] on span "Salão / Mesas" at bounding box center [32, 181] width 34 height 8
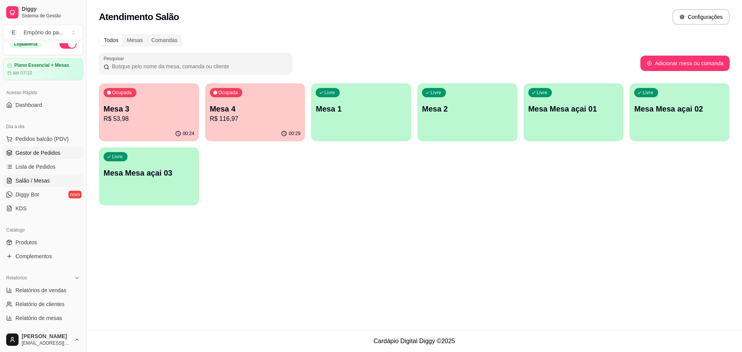
click at [36, 153] on span "Gestor de Pedidos" at bounding box center [37, 153] width 45 height 8
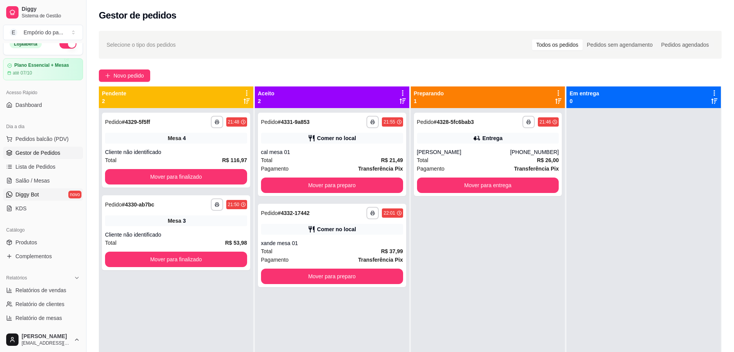
click at [30, 193] on span "Diggy Bot" at bounding box center [27, 195] width 24 height 8
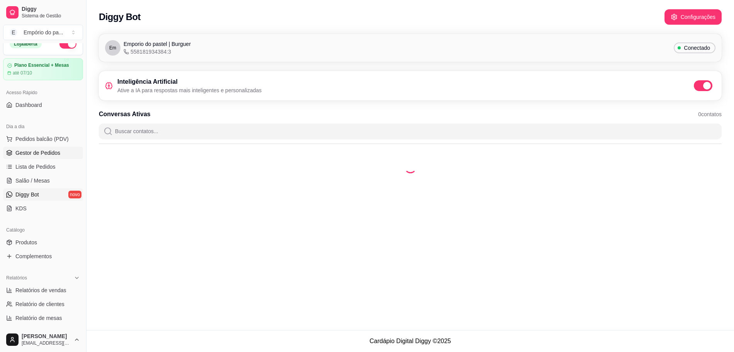
click at [31, 157] on link "Gestor de Pedidos" at bounding box center [43, 153] width 80 height 12
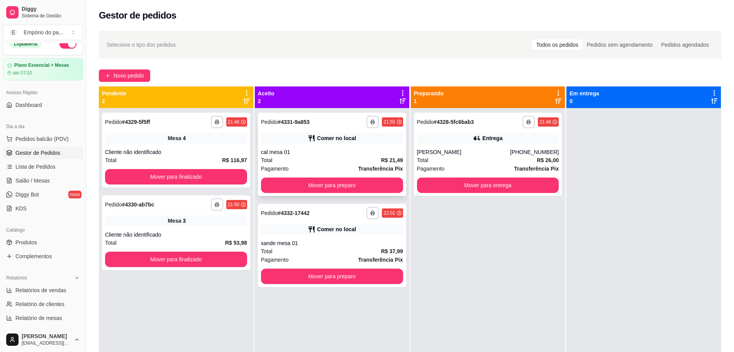
click at [309, 163] on div "Total R$ 21,49" at bounding box center [332, 160] width 142 height 8
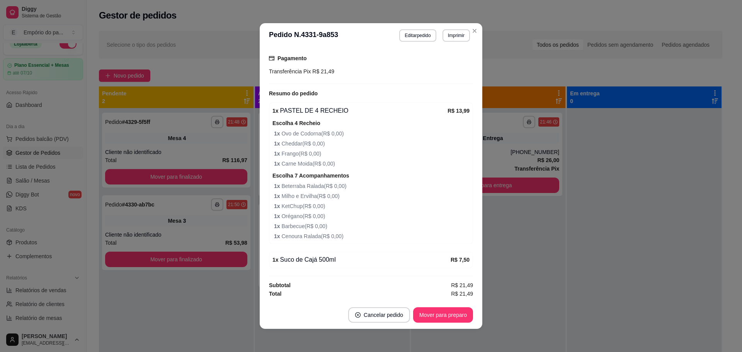
scroll to position [2, 0]
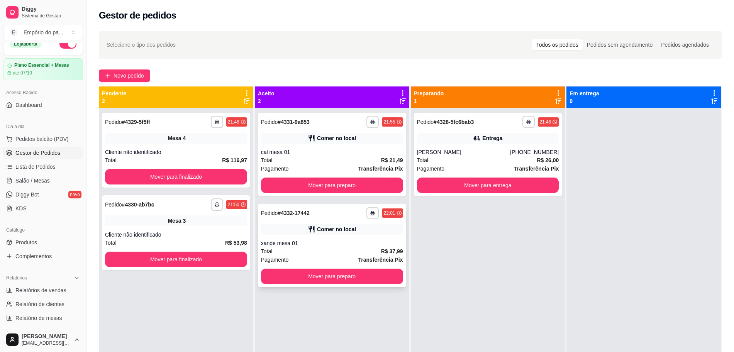
click at [308, 235] on div "**********" at bounding box center [332, 245] width 148 height 83
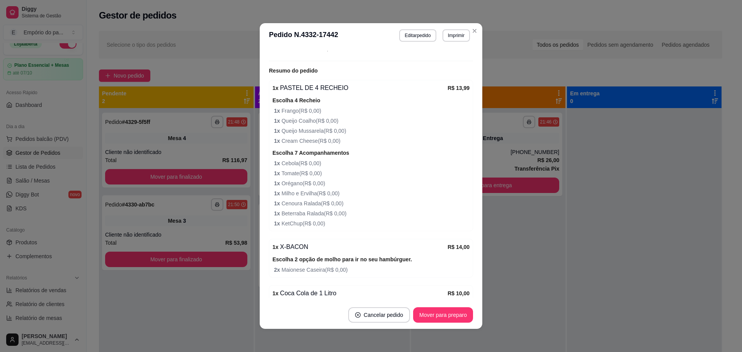
scroll to position [175, 0]
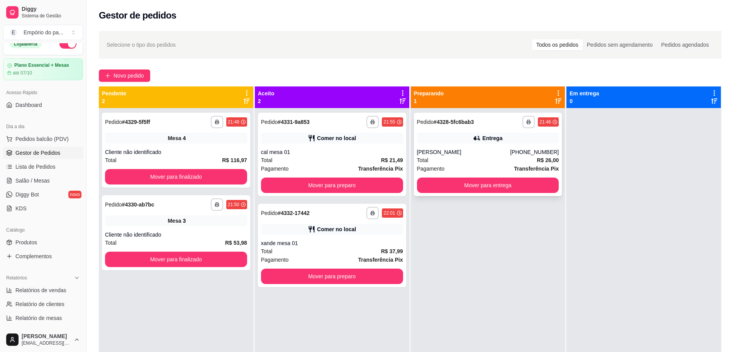
click at [471, 154] on div "[PERSON_NAME]" at bounding box center [463, 152] width 93 height 8
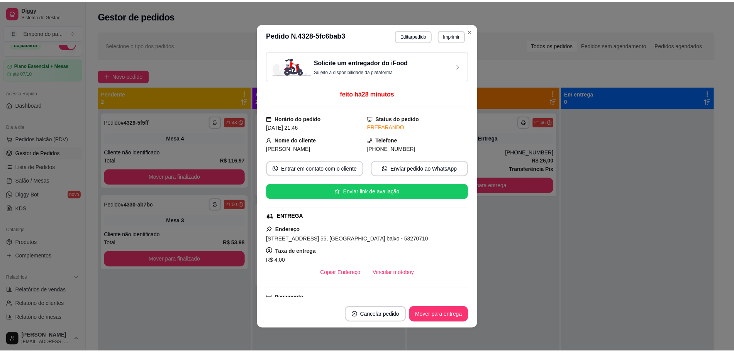
scroll to position [152, 0]
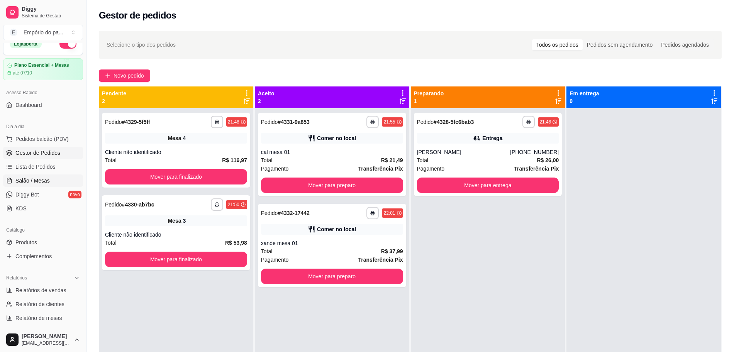
click at [34, 184] on span "Salão / Mesas" at bounding box center [32, 181] width 34 height 8
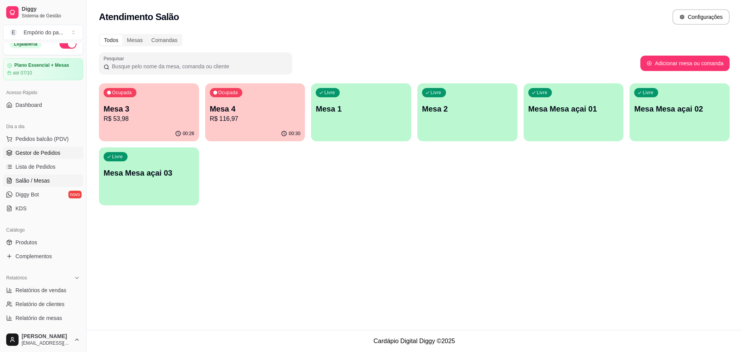
click at [42, 155] on span "Gestor de Pedidos" at bounding box center [37, 153] width 45 height 8
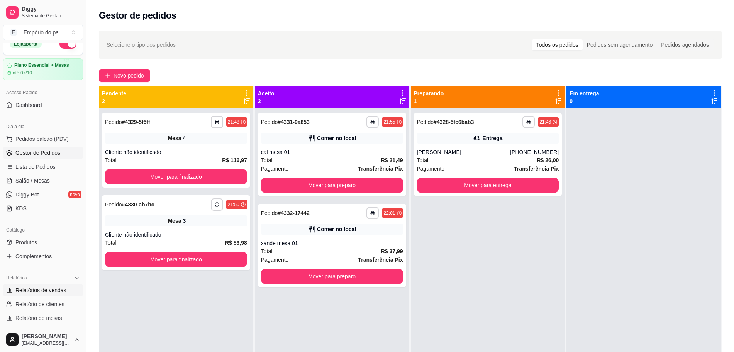
click at [31, 289] on span "Relatórios de vendas" at bounding box center [40, 291] width 51 height 8
select select "ALL"
select select "0"
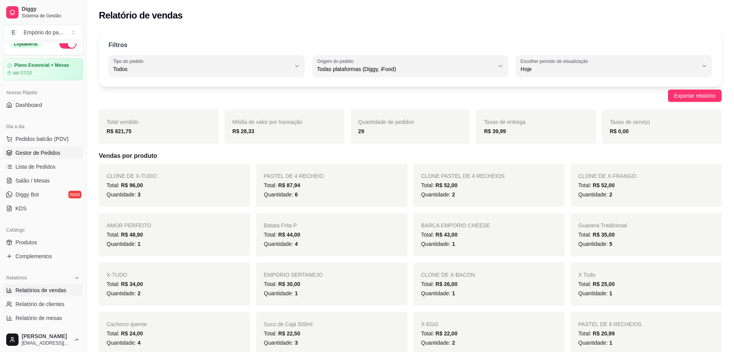
click at [27, 158] on link "Gestor de Pedidos" at bounding box center [43, 153] width 80 height 12
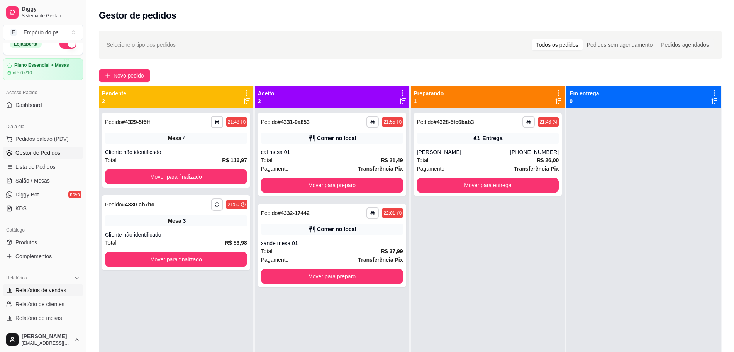
click at [27, 287] on span "Relatórios de vendas" at bounding box center [40, 291] width 51 height 8
select select "ALL"
select select "0"
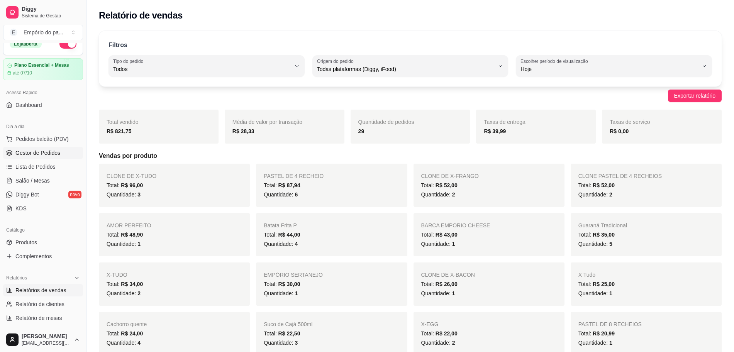
click at [43, 156] on span "Gestor de Pedidos" at bounding box center [37, 153] width 45 height 8
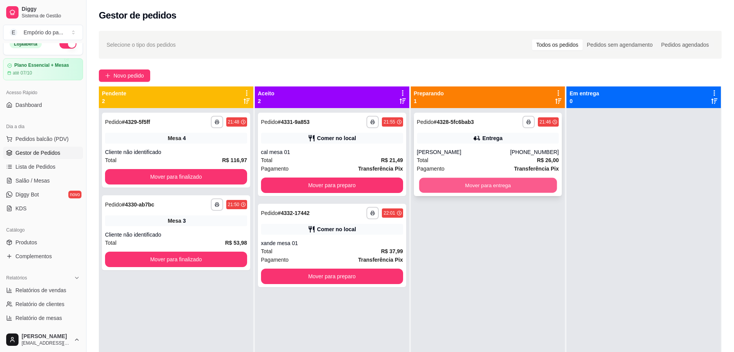
click at [486, 189] on button "Mover para entrega" at bounding box center [488, 185] width 138 height 15
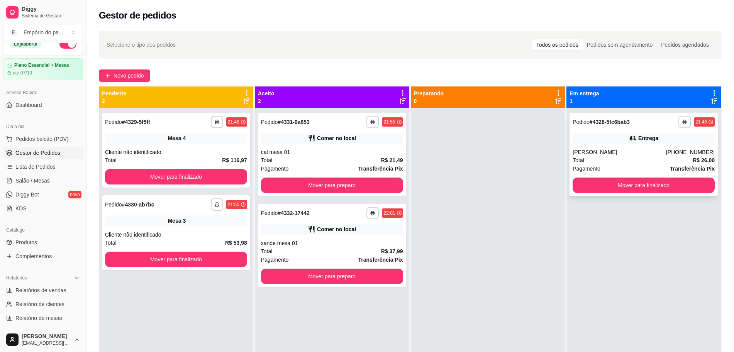
click at [610, 157] on div "Total R$ 26,00" at bounding box center [644, 160] width 142 height 8
click at [344, 181] on button "Mover para preparo" at bounding box center [332, 185] width 138 height 15
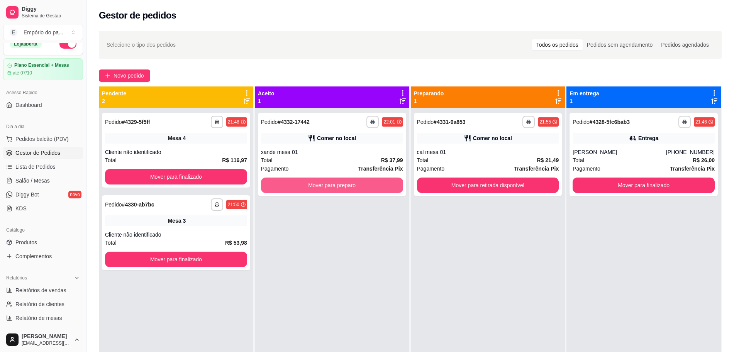
click at [344, 181] on button "Mover para preparo" at bounding box center [332, 185] width 142 height 15
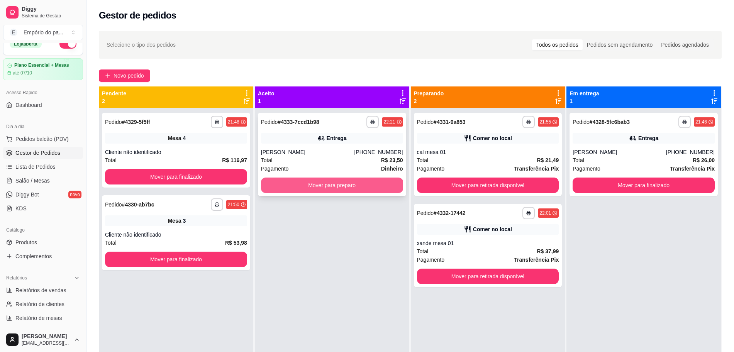
click at [348, 185] on button "Mover para preparo" at bounding box center [332, 185] width 142 height 15
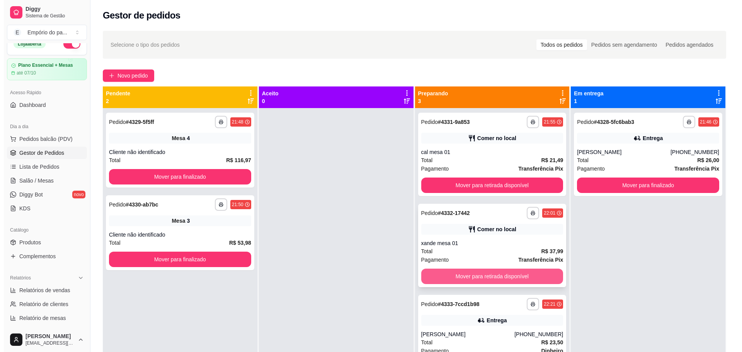
scroll to position [22, 0]
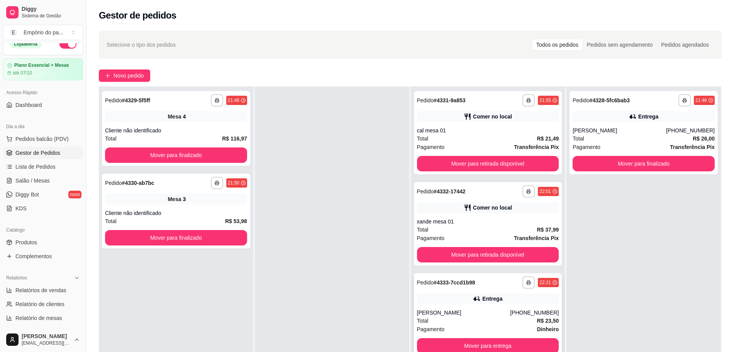
click at [488, 308] on div "**********" at bounding box center [488, 315] width 148 height 83
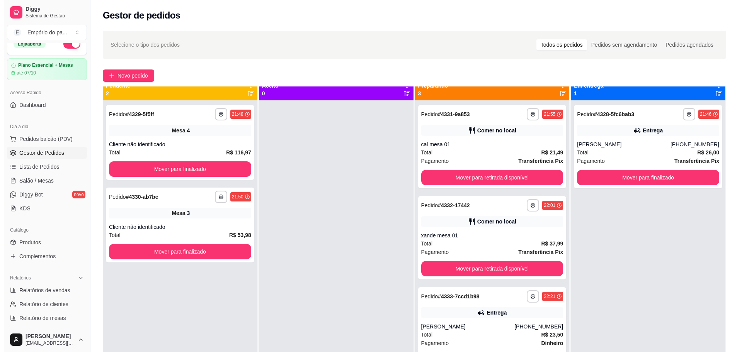
scroll to position [0, 0]
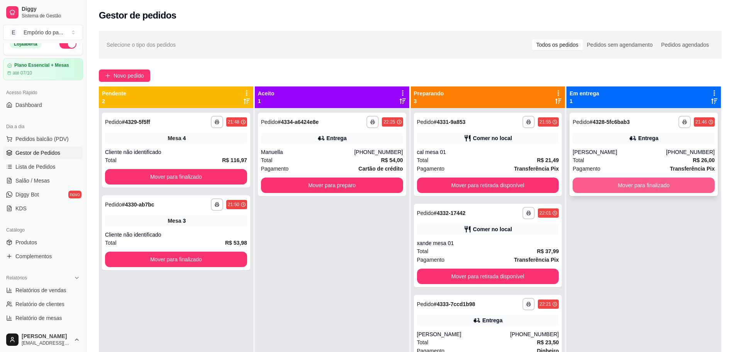
click at [646, 184] on button "Mover para finalizado" at bounding box center [644, 185] width 142 height 15
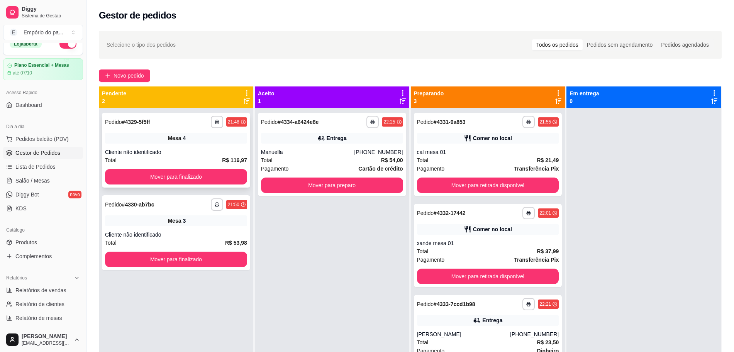
click at [173, 144] on div "**********" at bounding box center [176, 150] width 148 height 75
click at [23, 180] on span "Salão / Mesas" at bounding box center [32, 181] width 34 height 8
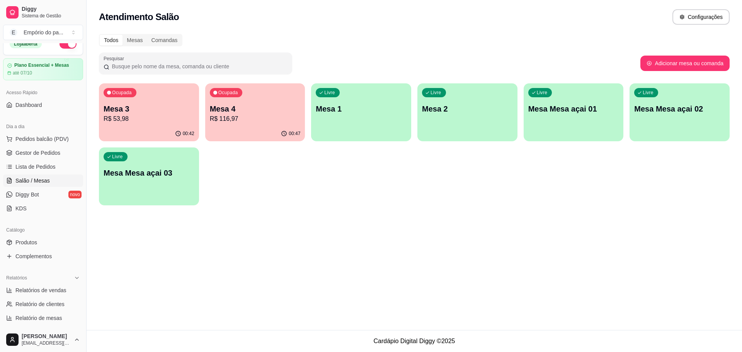
click at [250, 117] on p "R$ 116,97" at bounding box center [255, 118] width 91 height 9
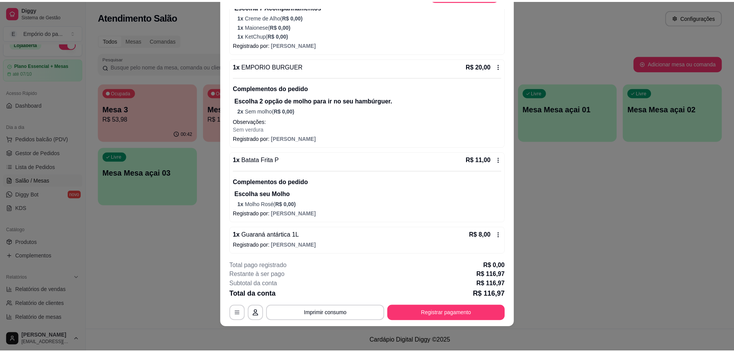
scroll to position [397, 0]
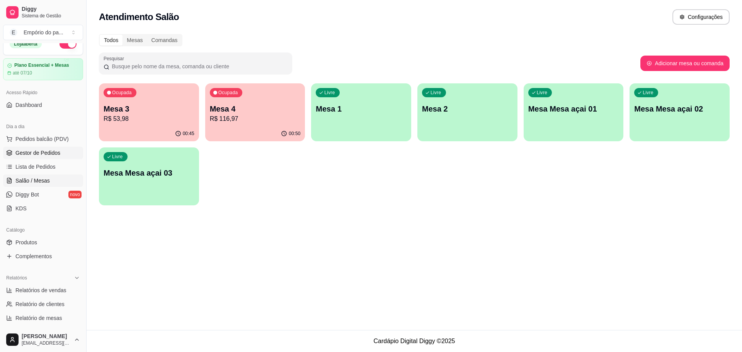
click at [33, 157] on link "Gestor de Pedidos" at bounding box center [43, 153] width 80 height 12
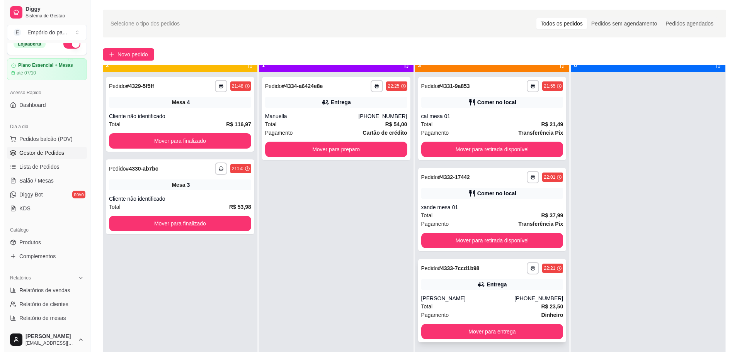
scroll to position [22, 0]
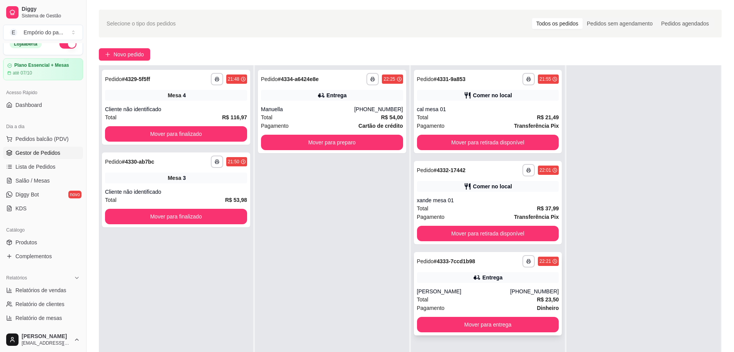
click at [516, 292] on div "[PHONE_NUMBER]" at bounding box center [534, 292] width 49 height 8
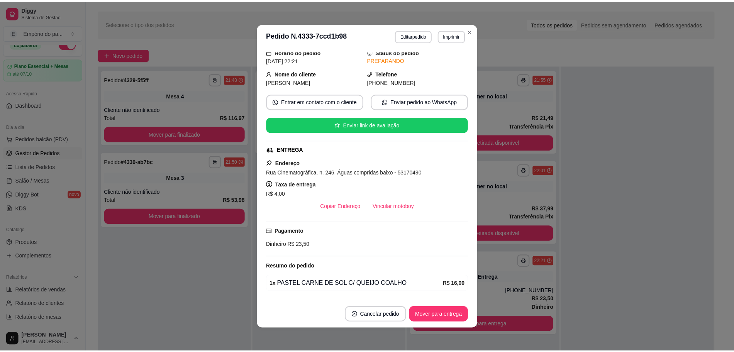
scroll to position [123, 0]
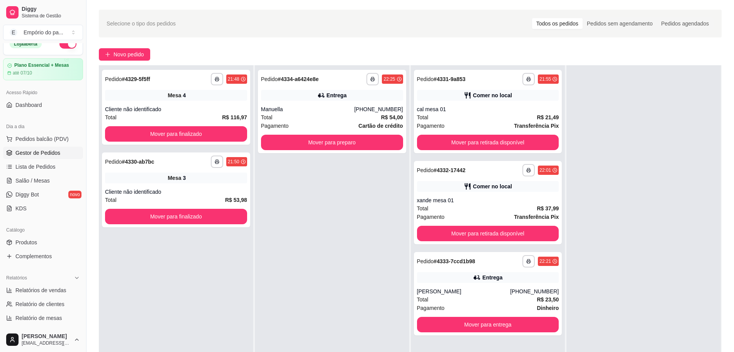
click at [311, 245] on div "**********" at bounding box center [332, 241] width 155 height 352
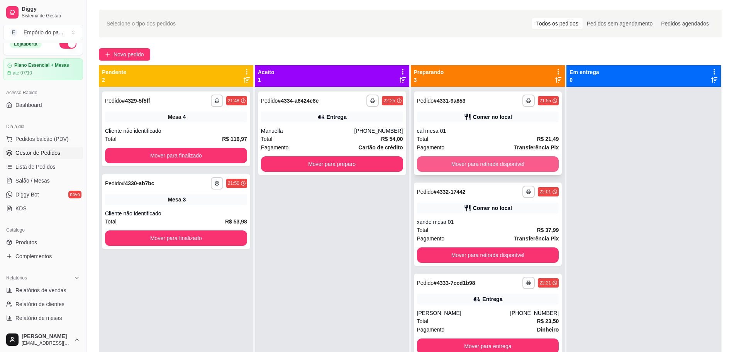
click at [492, 160] on button "Mover para retirada disponível" at bounding box center [488, 163] width 142 height 15
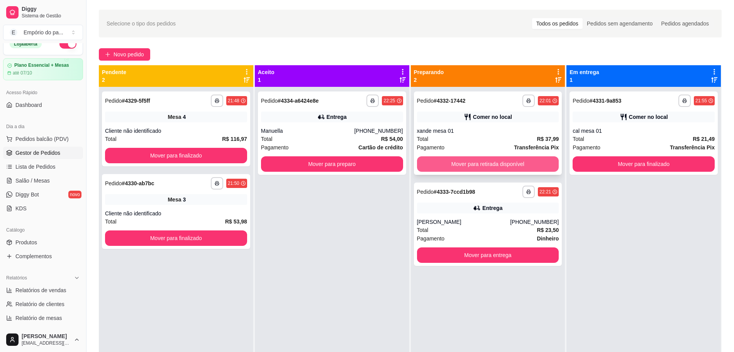
click at [456, 159] on button "Mover para retirada disponível" at bounding box center [488, 163] width 142 height 15
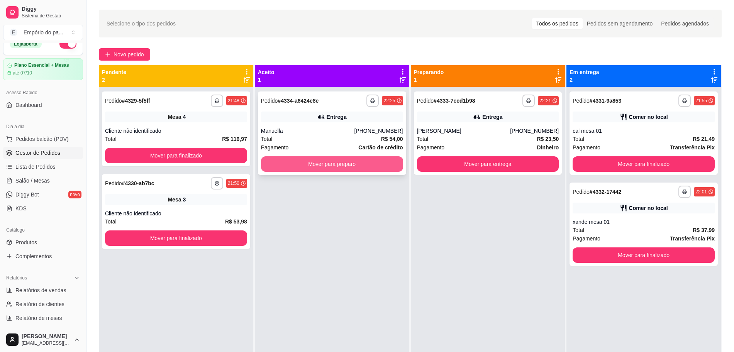
click at [332, 163] on button "Mover para preparo" at bounding box center [332, 163] width 142 height 15
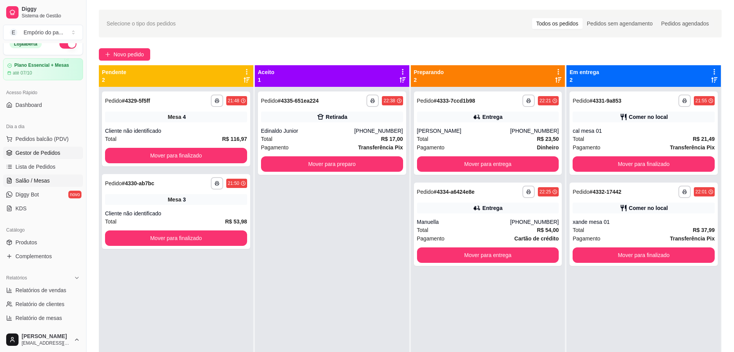
click at [37, 177] on span "Salão / Mesas" at bounding box center [32, 181] width 34 height 8
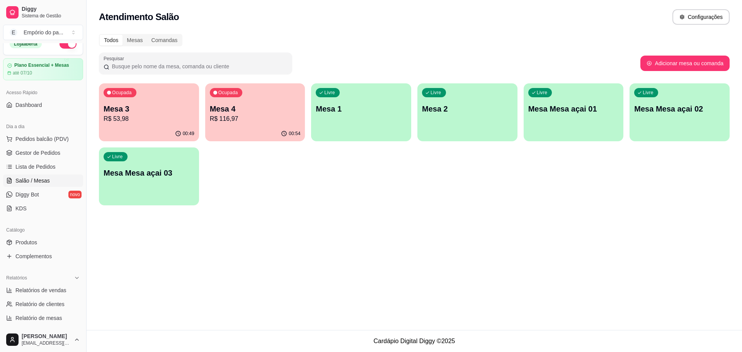
click at [271, 111] on p "Mesa 4" at bounding box center [255, 109] width 91 height 11
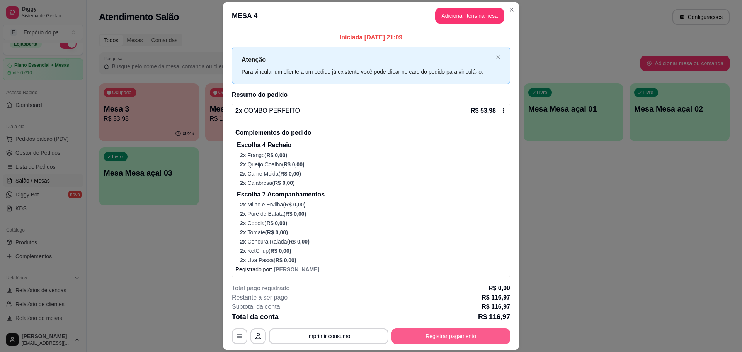
click at [445, 333] on button "Registrar pagamento" at bounding box center [450, 336] width 119 height 15
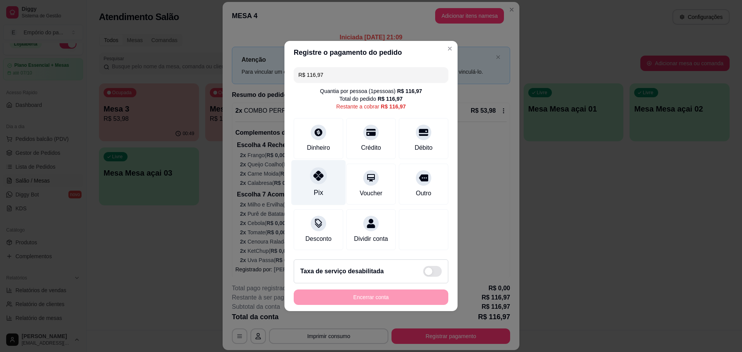
click at [314, 180] on div "Pix" at bounding box center [318, 182] width 54 height 45
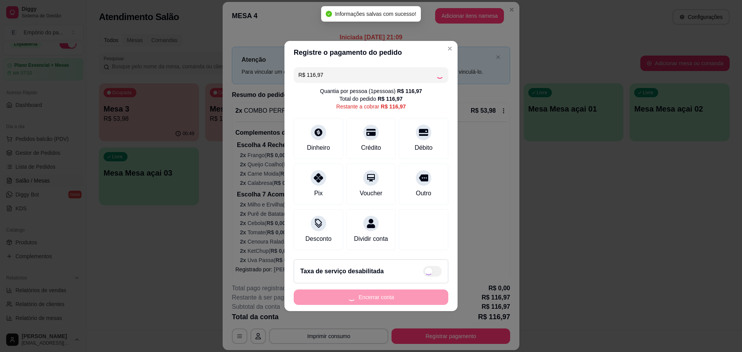
type input "R$ 0,00"
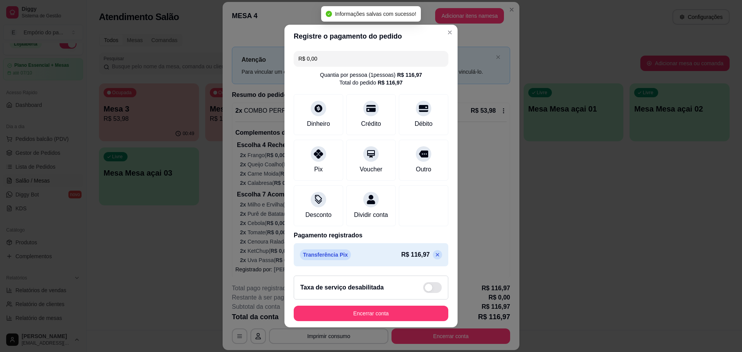
click at [393, 314] on button "Encerrar conta" at bounding box center [371, 313] width 155 height 15
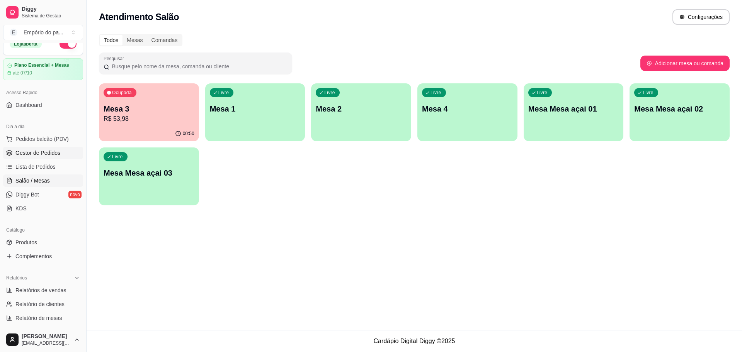
click at [34, 153] on span "Gestor de Pedidos" at bounding box center [37, 153] width 45 height 8
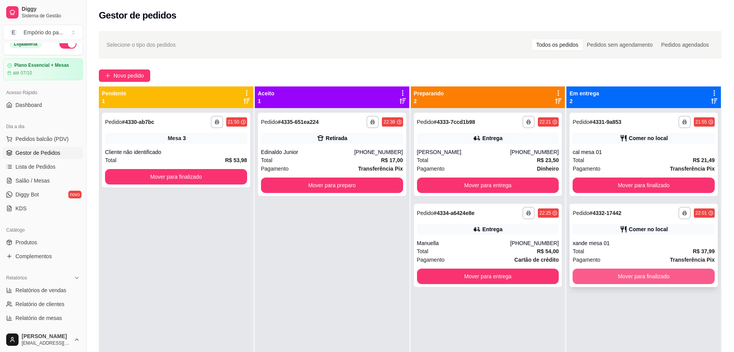
click at [654, 274] on button "Mover para finalizado" at bounding box center [644, 276] width 142 height 15
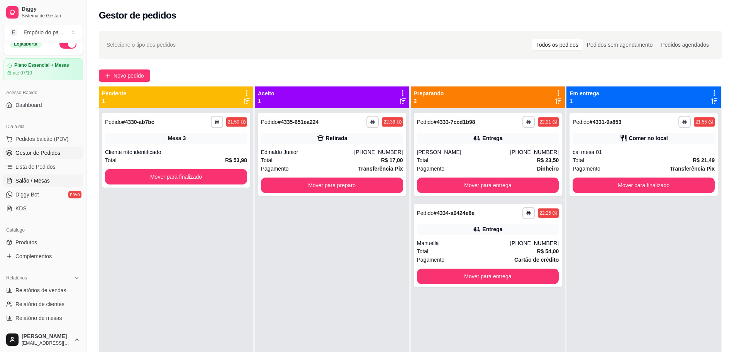
click at [36, 185] on link "Salão / Mesas" at bounding box center [43, 181] width 80 height 12
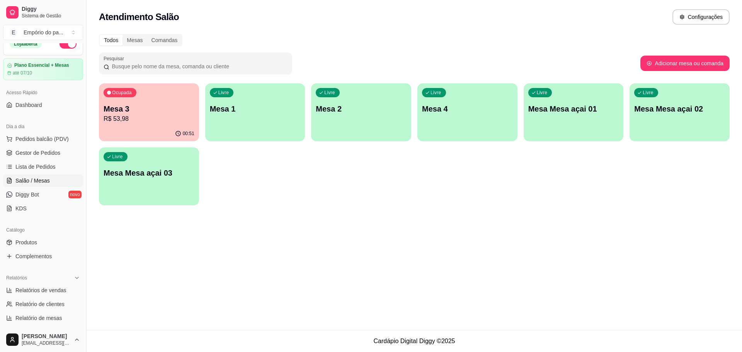
click at [159, 115] on p "R$ 53,98" at bounding box center [149, 118] width 91 height 9
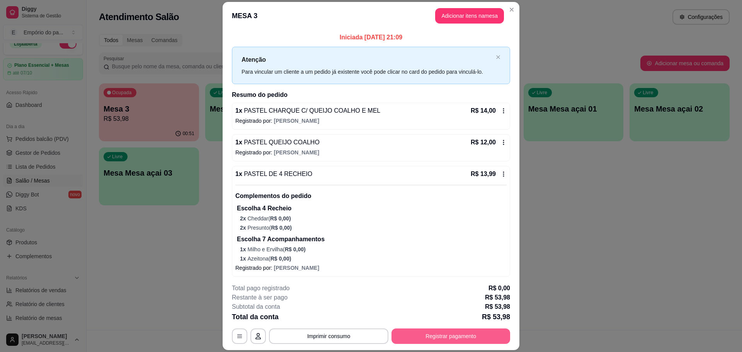
click at [462, 333] on button "Registrar pagamento" at bounding box center [450, 336] width 119 height 15
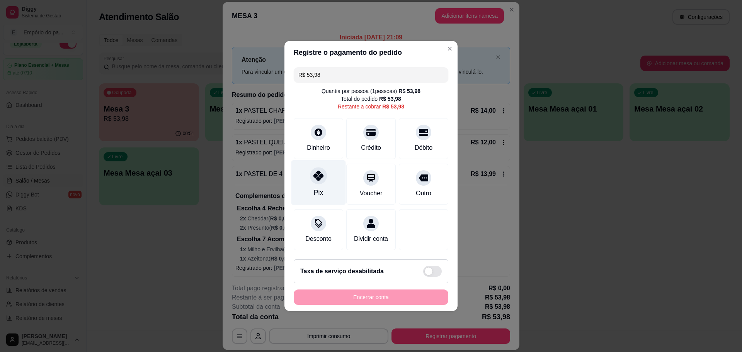
click at [330, 160] on div "Pix" at bounding box center [318, 182] width 54 height 45
click at [320, 175] on icon at bounding box center [318, 176] width 10 height 10
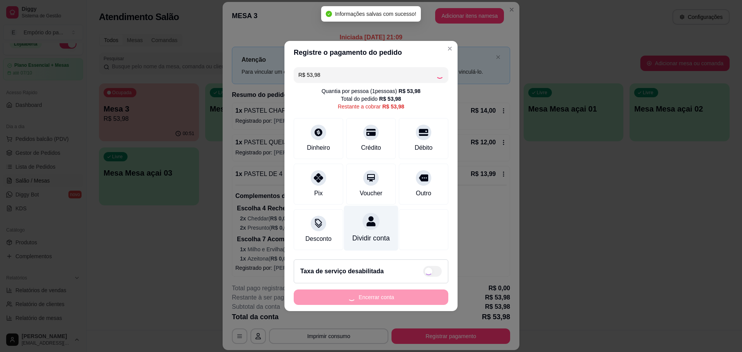
type input "R$ 0,00"
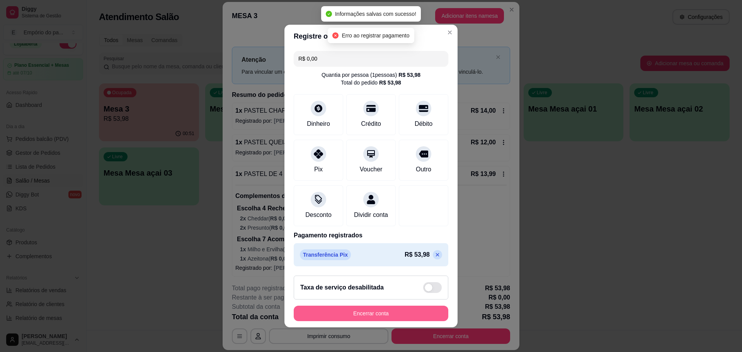
click at [396, 319] on button "Encerrar conta" at bounding box center [371, 313] width 155 height 15
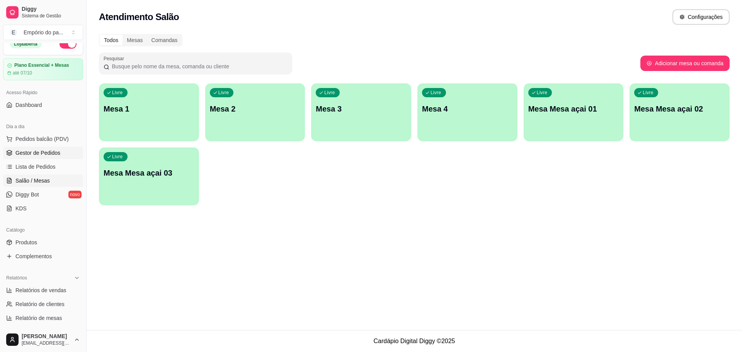
click at [38, 153] on span "Gestor de Pedidos" at bounding box center [37, 153] width 45 height 8
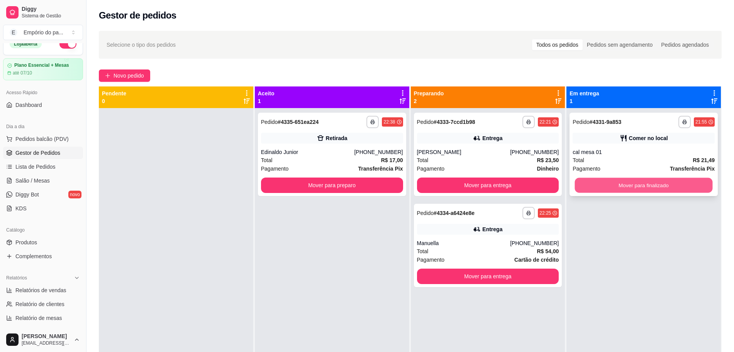
click at [639, 185] on button "Mover para finalizado" at bounding box center [644, 185] width 138 height 15
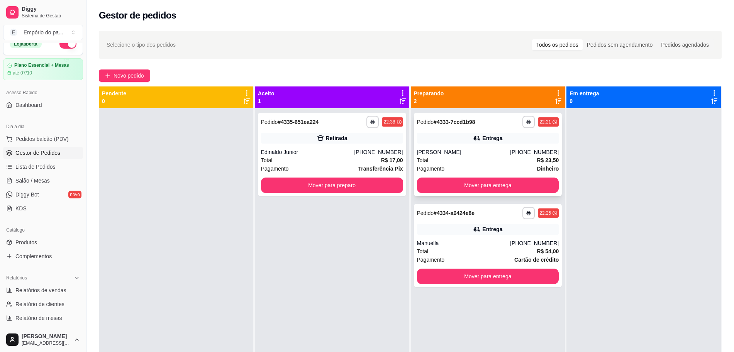
click at [497, 159] on div "Total R$ 23,50" at bounding box center [488, 160] width 142 height 8
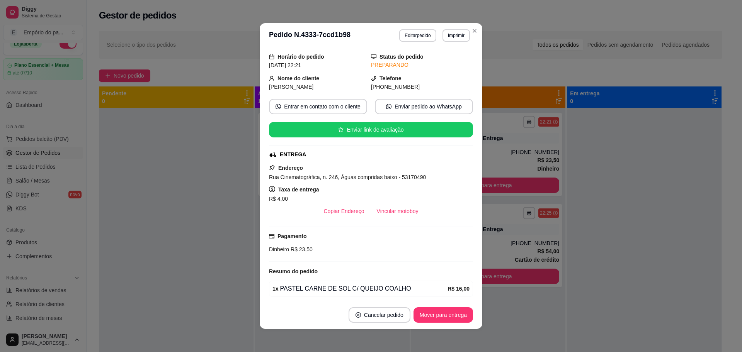
scroll to position [123, 0]
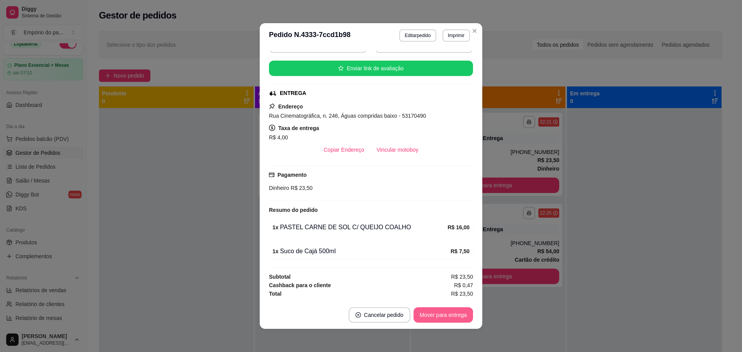
click at [434, 312] on button "Mover para entrega" at bounding box center [442, 315] width 59 height 15
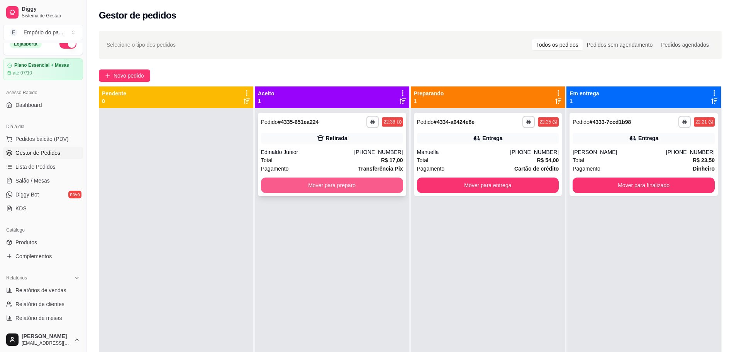
click at [315, 184] on button "Mover para preparo" at bounding box center [332, 185] width 142 height 15
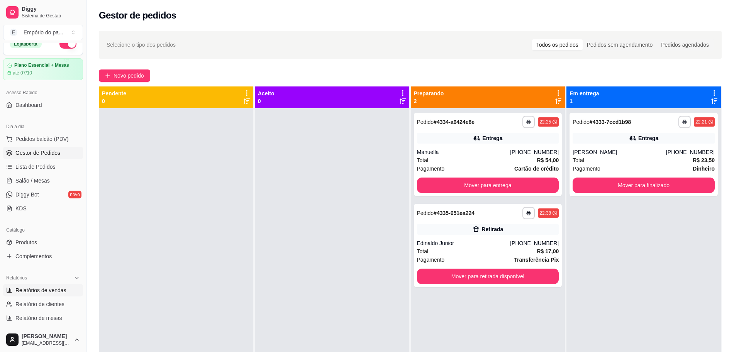
click at [38, 293] on span "Relatórios de vendas" at bounding box center [40, 291] width 51 height 8
select select "ALL"
select select "0"
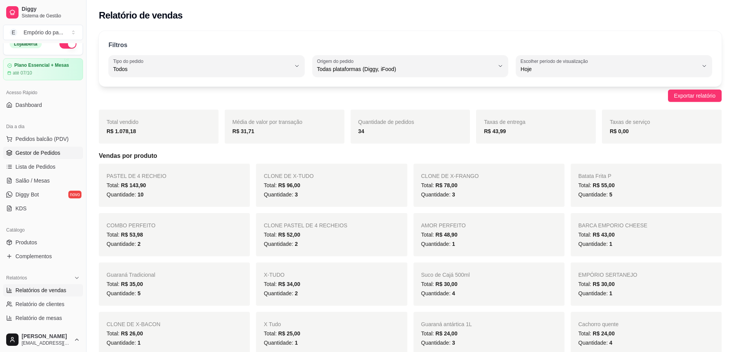
click at [20, 156] on span "Gestor de Pedidos" at bounding box center [37, 153] width 45 height 8
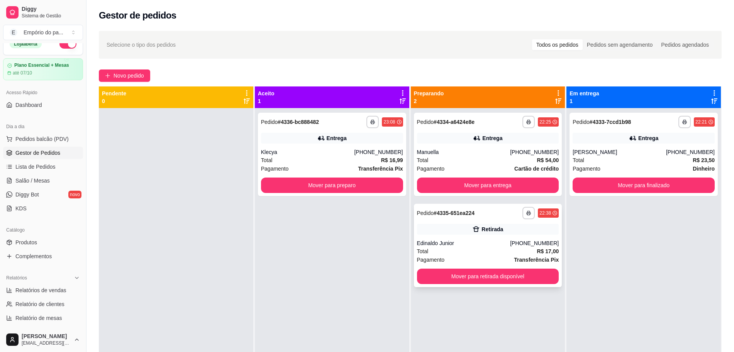
click at [417, 240] on div "Edinaldo Junior" at bounding box center [463, 244] width 93 height 8
click at [333, 157] on div "Total R$ 16,99" at bounding box center [332, 160] width 142 height 8
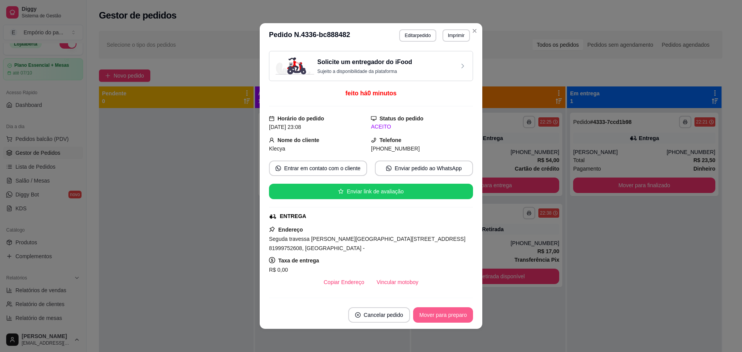
click at [449, 316] on button "Mover para preparo" at bounding box center [443, 315] width 60 height 15
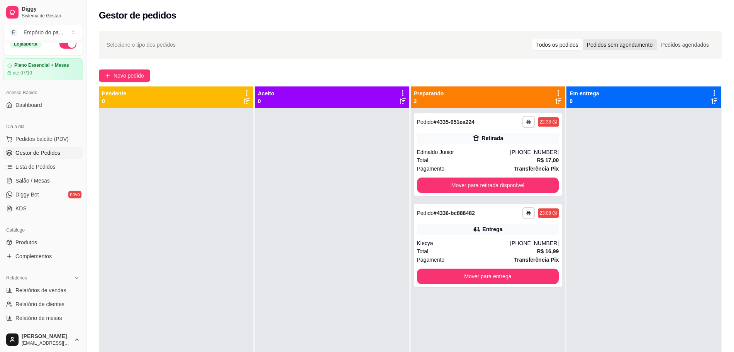
click at [468, 25] on div "Gestor de pedidos" at bounding box center [411, 13] width 648 height 26
click at [458, 232] on div "Entrega" at bounding box center [488, 229] width 142 height 11
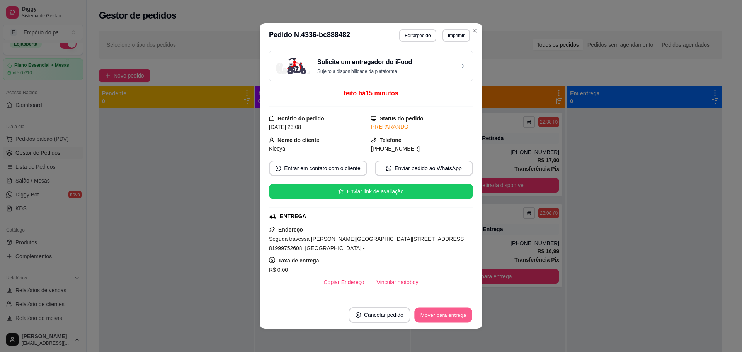
click at [439, 312] on button "Mover para entrega" at bounding box center [443, 315] width 58 height 15
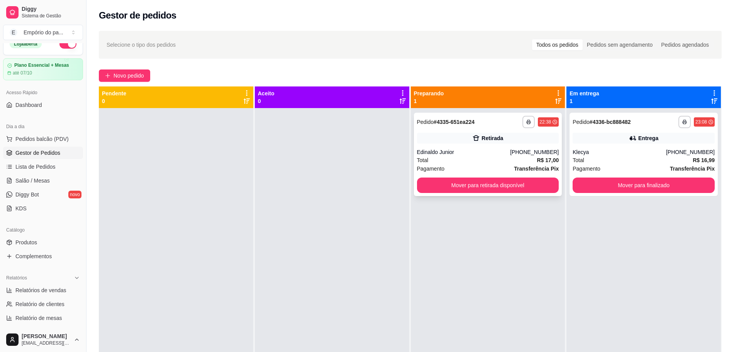
click at [486, 155] on div "Edinaldo Junior" at bounding box center [463, 152] width 93 height 8
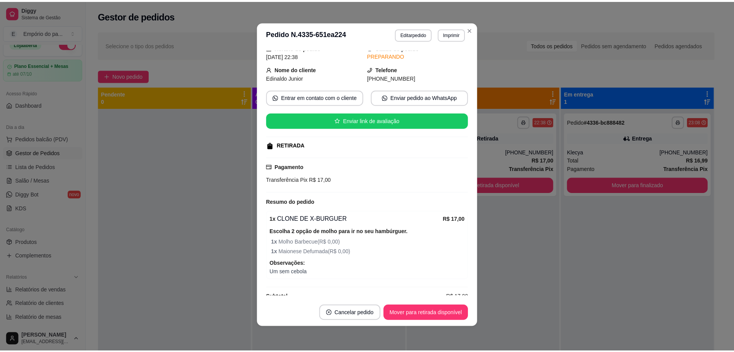
scroll to position [54, 0]
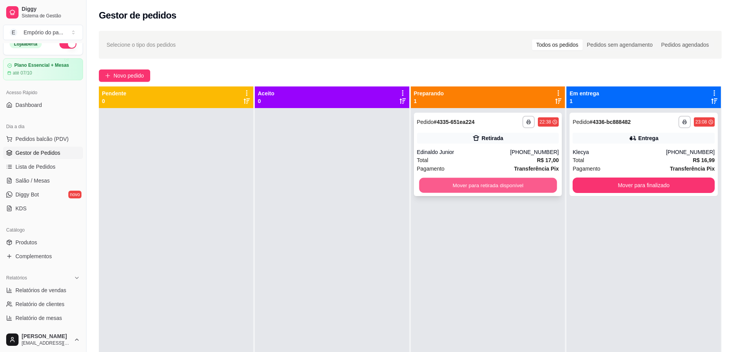
click at [500, 180] on button "Mover para retirada disponível" at bounding box center [488, 185] width 138 height 15
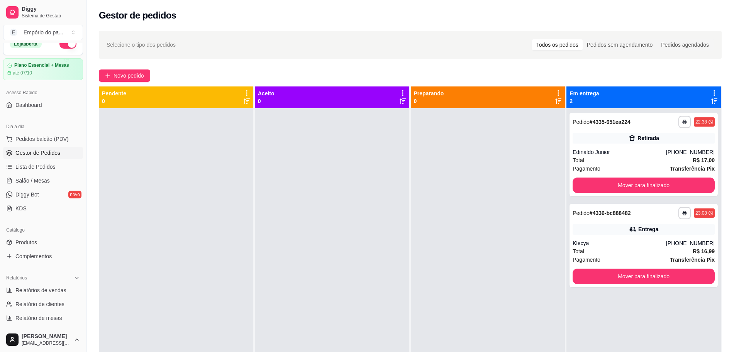
click at [455, 211] on div at bounding box center [488, 284] width 155 height 352
click at [635, 193] on button "Mover para finalizado" at bounding box center [644, 185] width 142 height 15
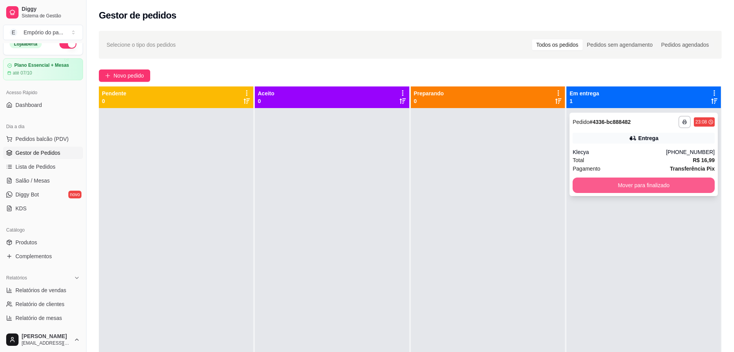
click at [656, 190] on button "Mover para finalizado" at bounding box center [644, 185] width 142 height 15
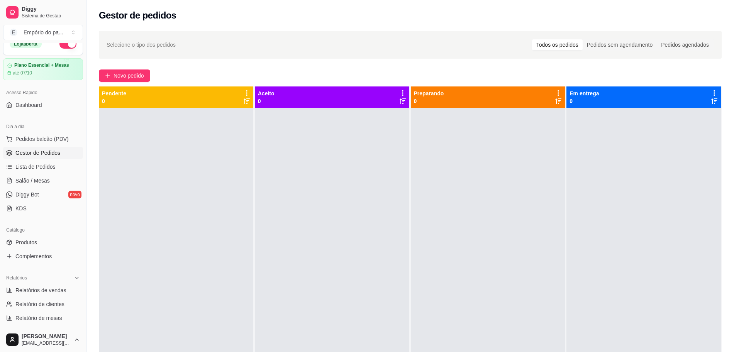
click at [26, 156] on span "Gestor de Pedidos" at bounding box center [37, 153] width 45 height 8
click at [30, 292] on span "Relatórios de vendas" at bounding box center [40, 291] width 51 height 8
select select "ALL"
select select "0"
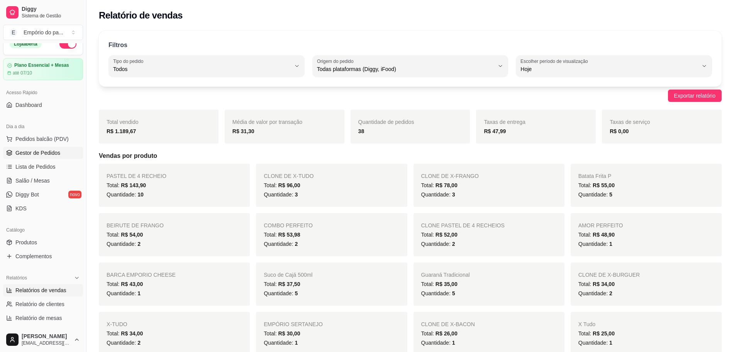
click at [40, 153] on span "Gestor de Pedidos" at bounding box center [37, 153] width 45 height 8
